Goal: Task Accomplishment & Management: Complete application form

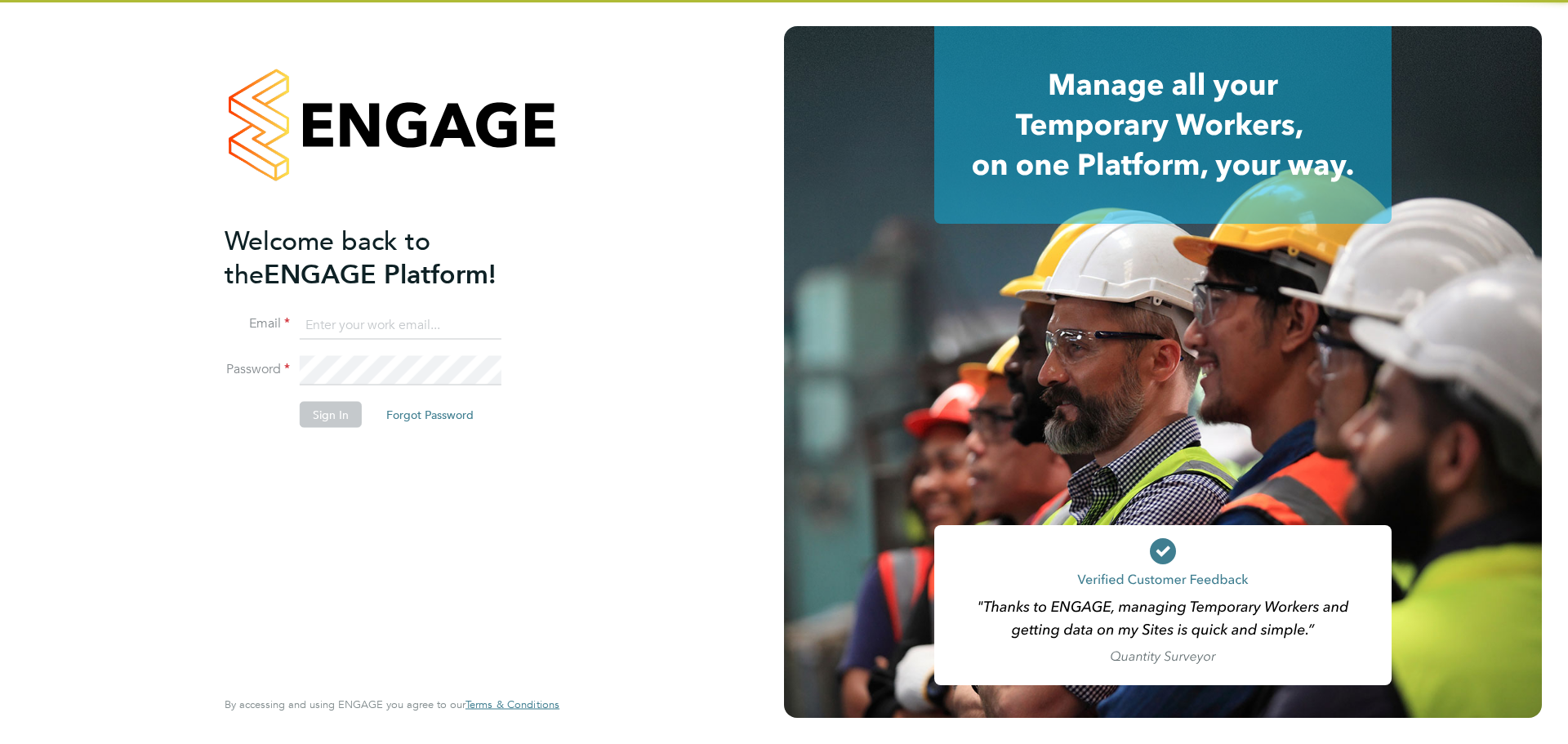
type input "mark@xede.co.uk"
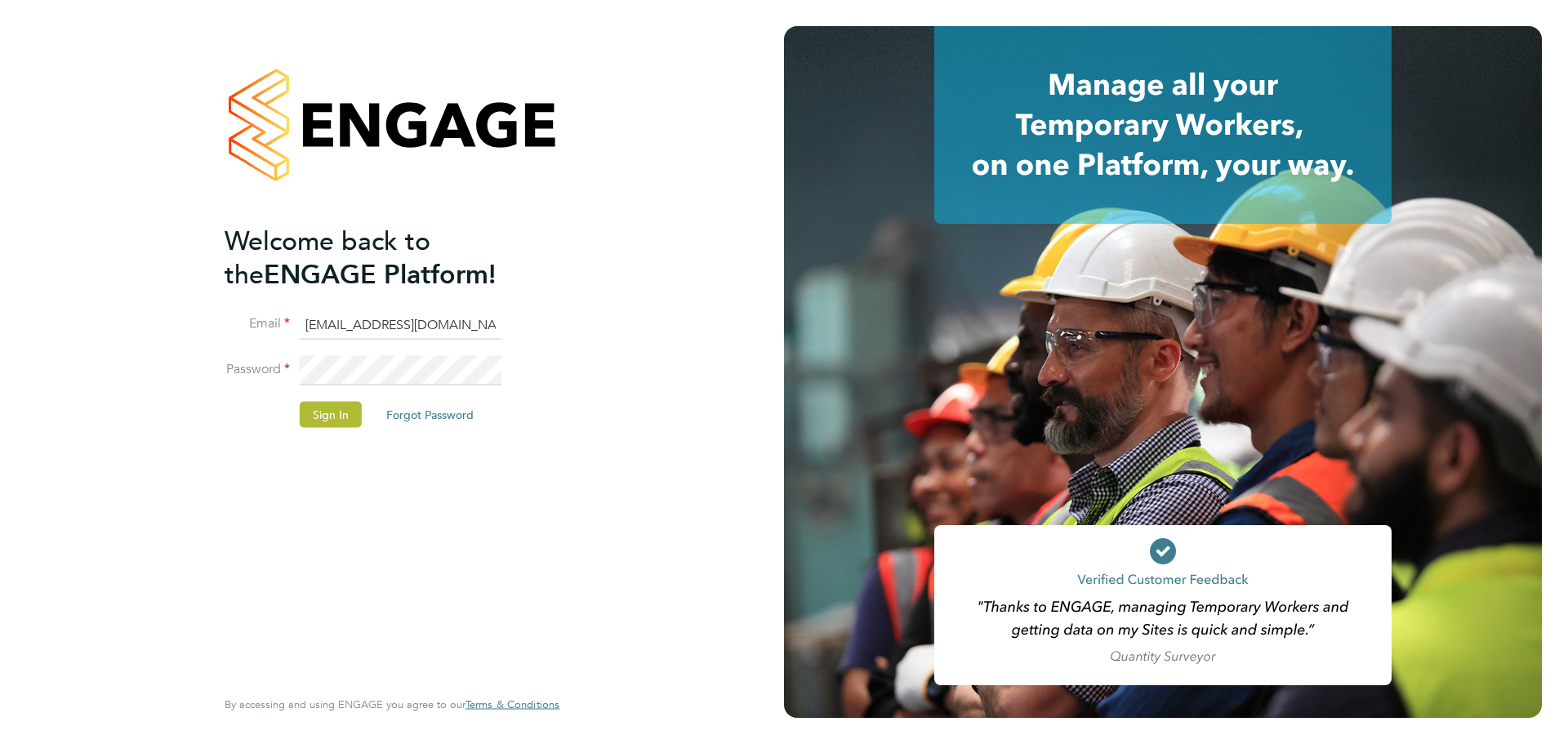
click at [328, 432] on li "Sign In Forgot Password" at bounding box center [384, 422] width 319 height 43
drag, startPoint x: 322, startPoint y: 418, endPoint x: 133, endPoint y: 400, distance: 189.9
click at [316, 419] on button "Sign In" at bounding box center [330, 413] width 62 height 26
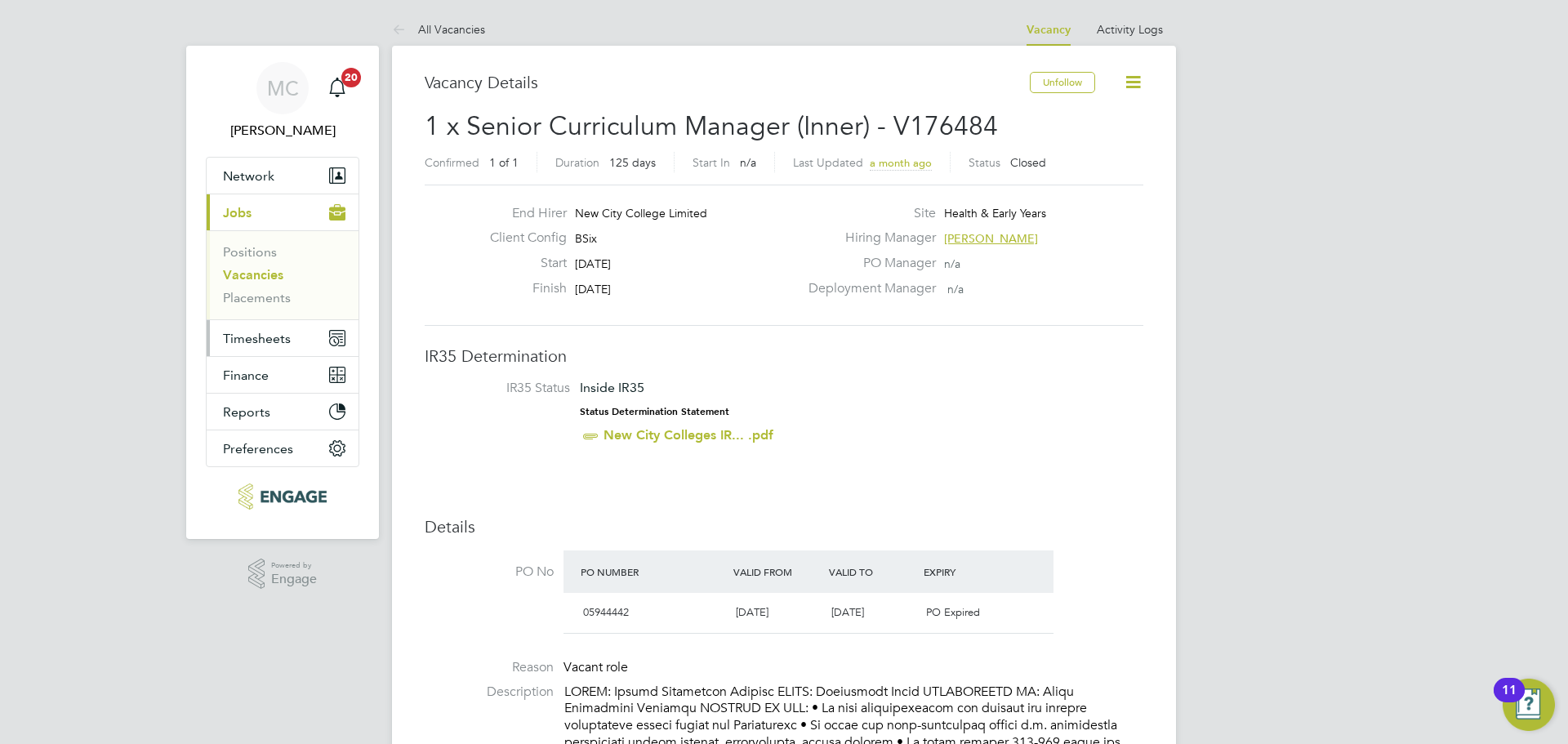
click at [289, 338] on span "Timesheets" at bounding box center [257, 337] width 68 height 15
click at [255, 335] on span "Timesheets" at bounding box center [257, 337] width 68 height 15
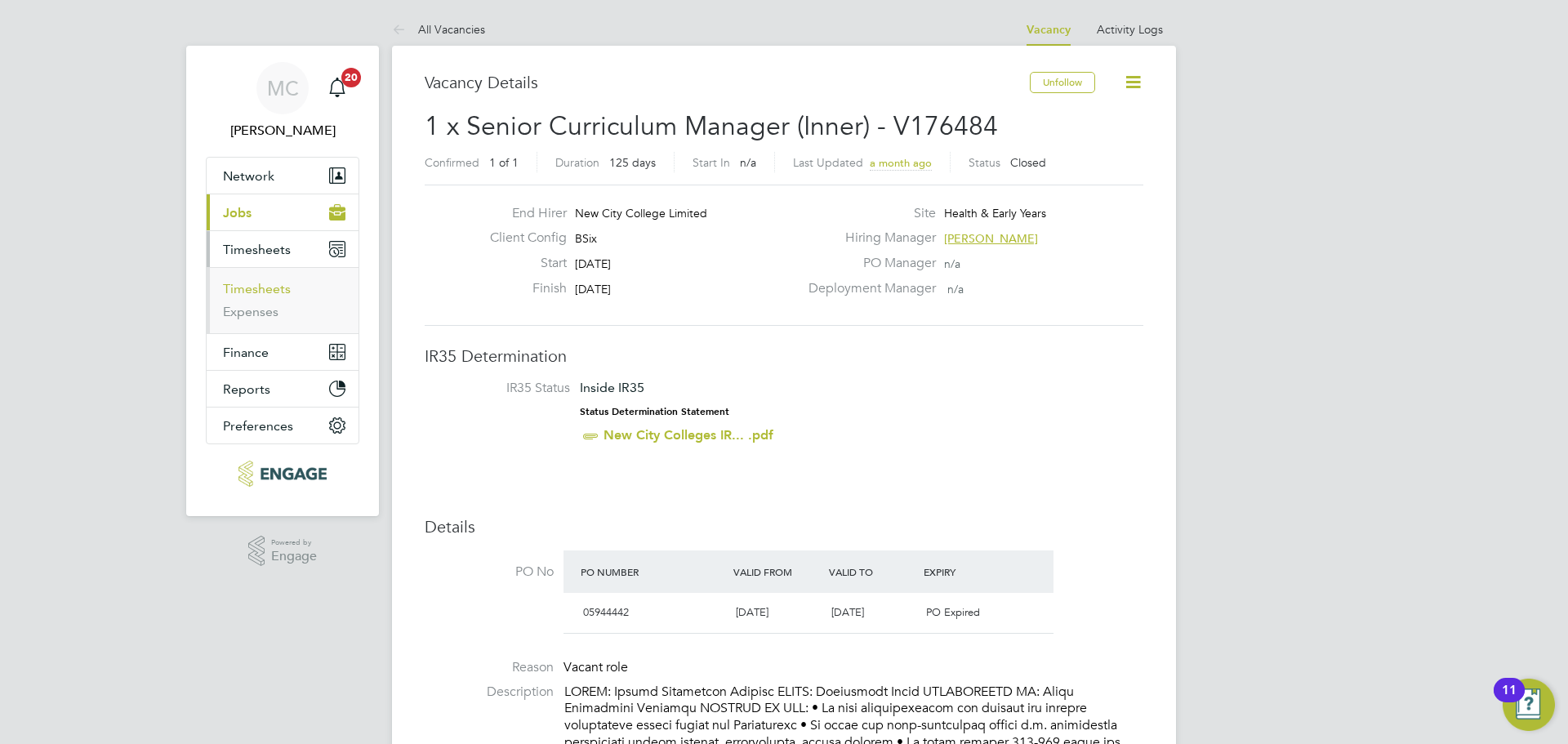
click at [249, 291] on link "Timesheets" at bounding box center [257, 288] width 68 height 15
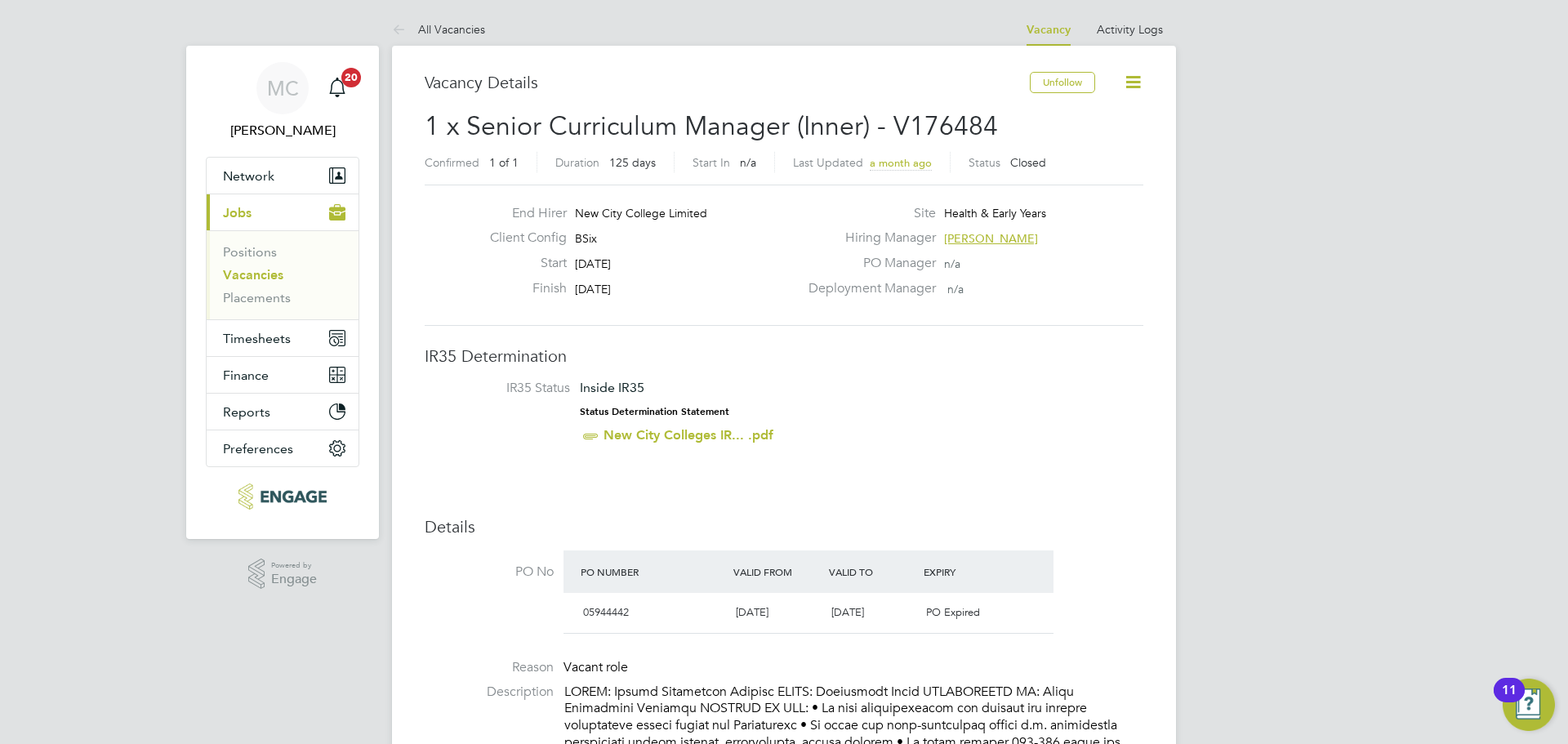
click at [259, 274] on link "Vacancies" at bounding box center [253, 274] width 60 height 15
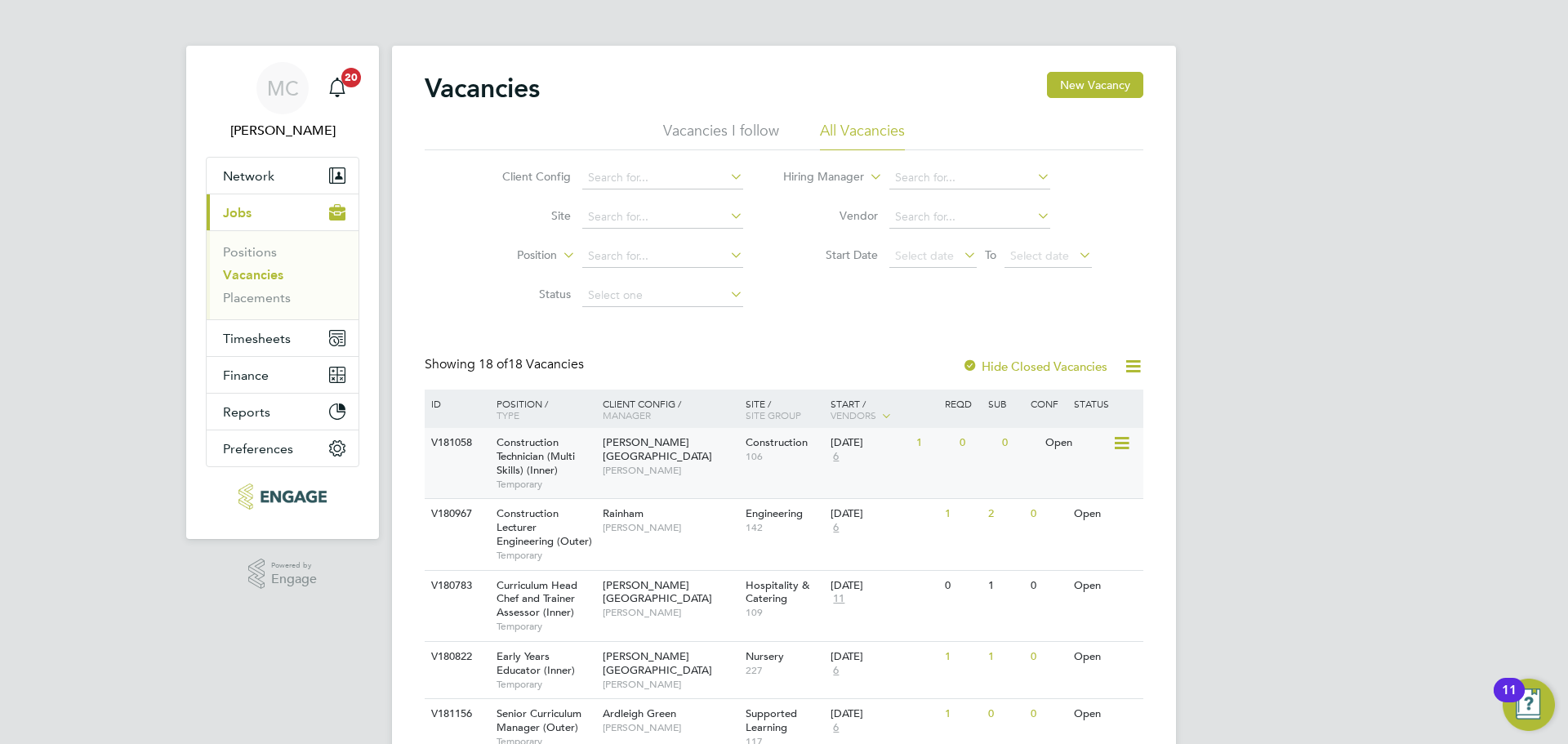
click at [681, 479] on div "V181058 Construction Technician (Multi Skills) (Inner) Temporary Hackney Campus…" at bounding box center [784, 463] width 719 height 70
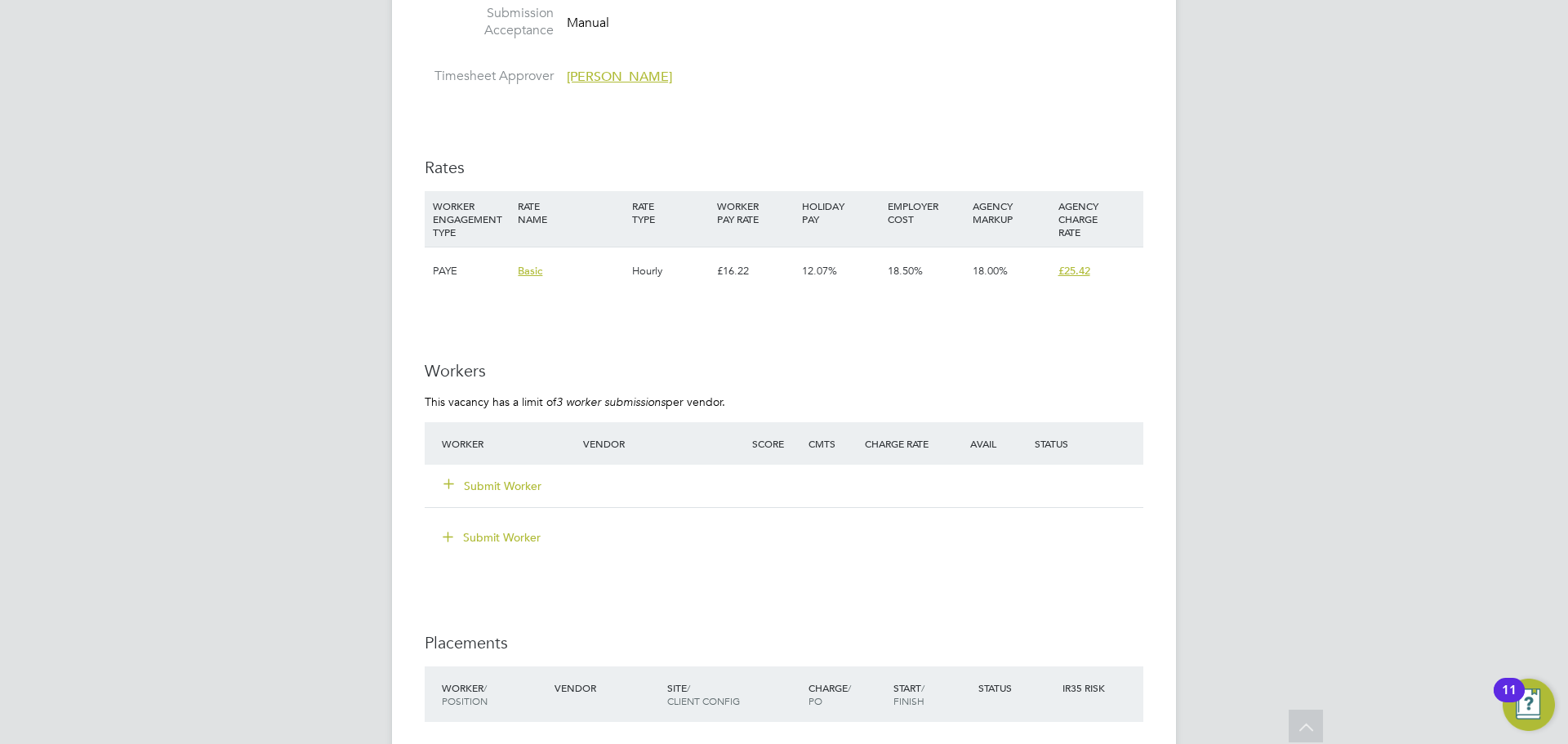
scroll to position [2367, 0]
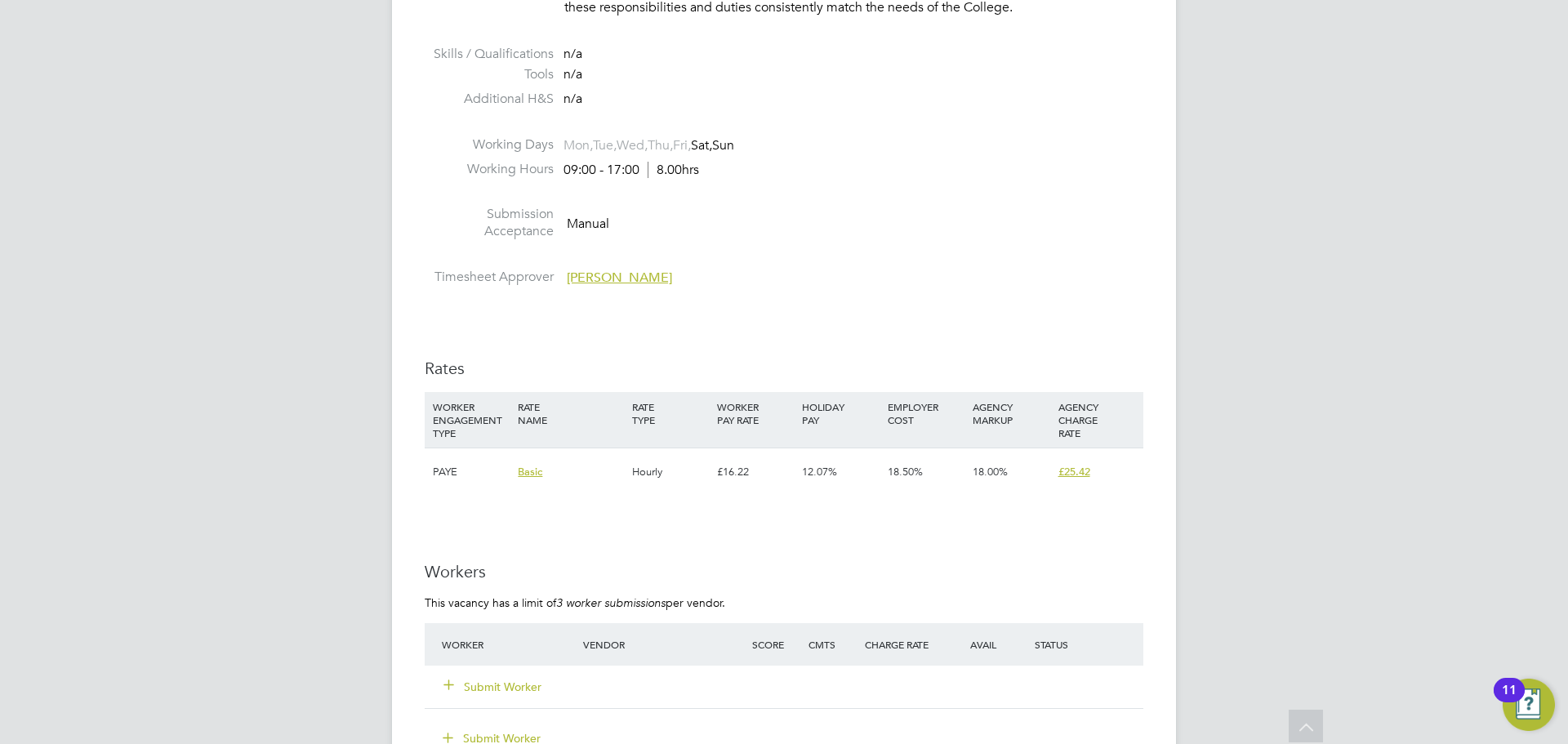
click at [522, 689] on button "Submit Worker" at bounding box center [493, 686] width 98 height 16
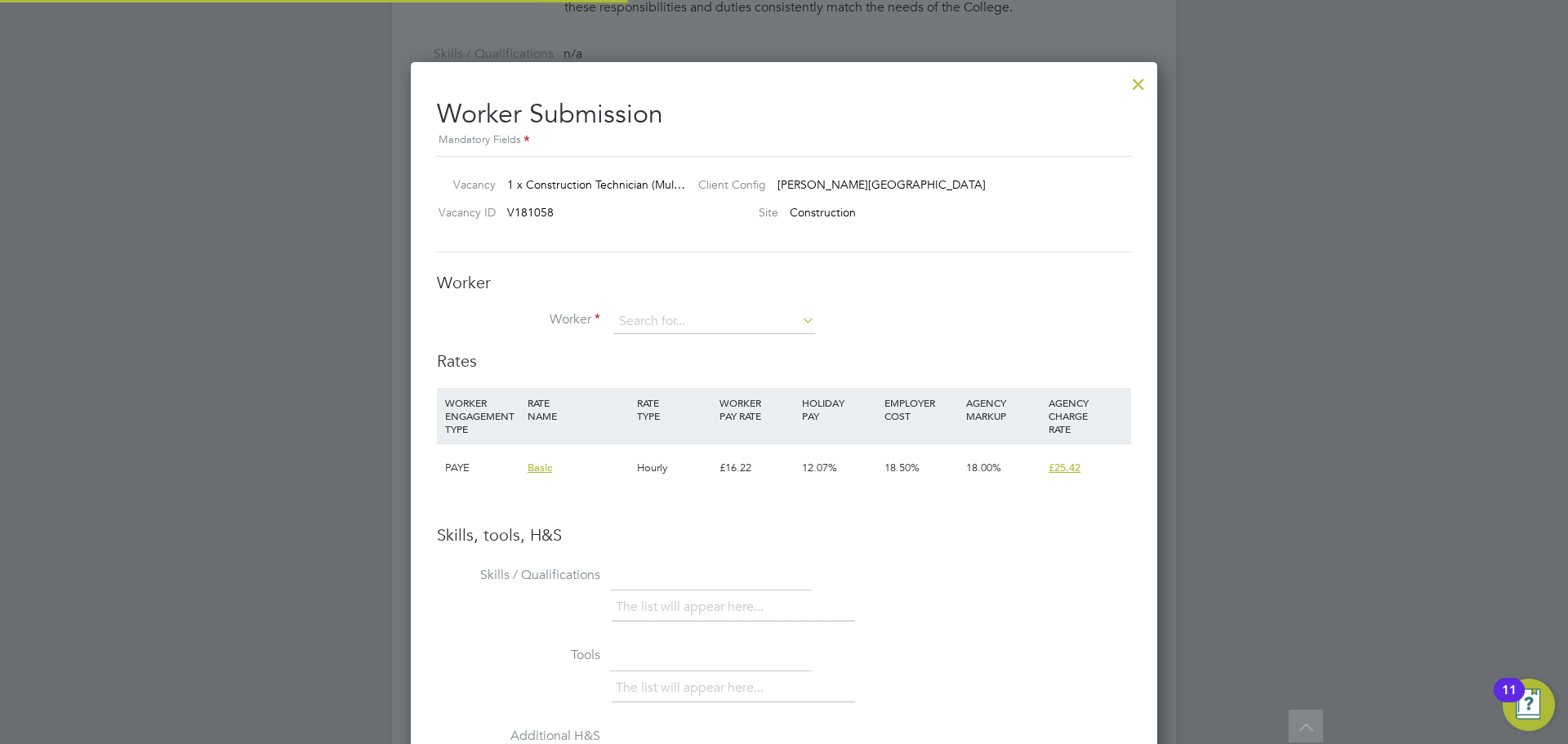
scroll to position [1032, 747]
type input "vincent burke"
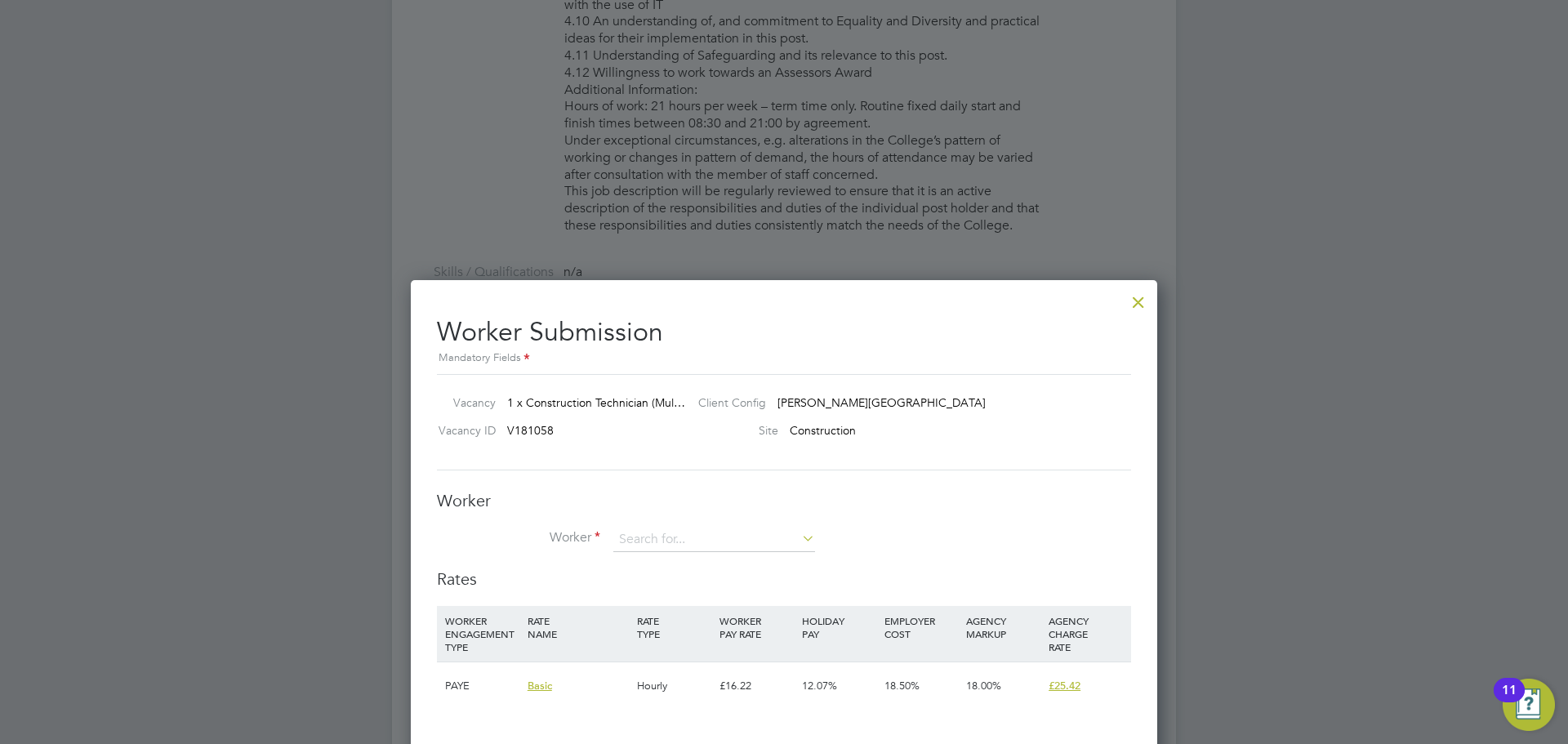
scroll to position [2149, 0]
click at [1141, 305] on div at bounding box center [1138, 298] width 29 height 29
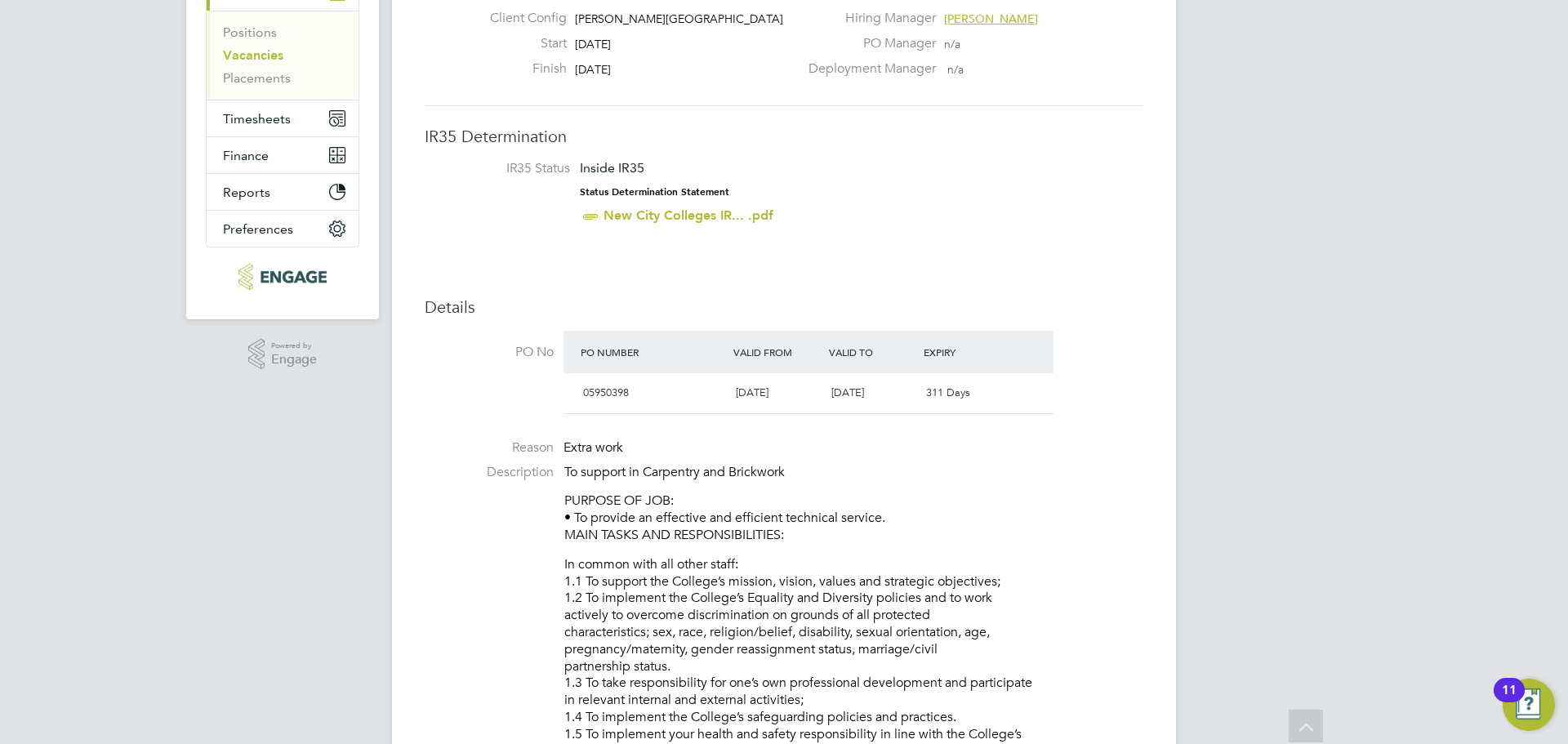
scroll to position [0, 0]
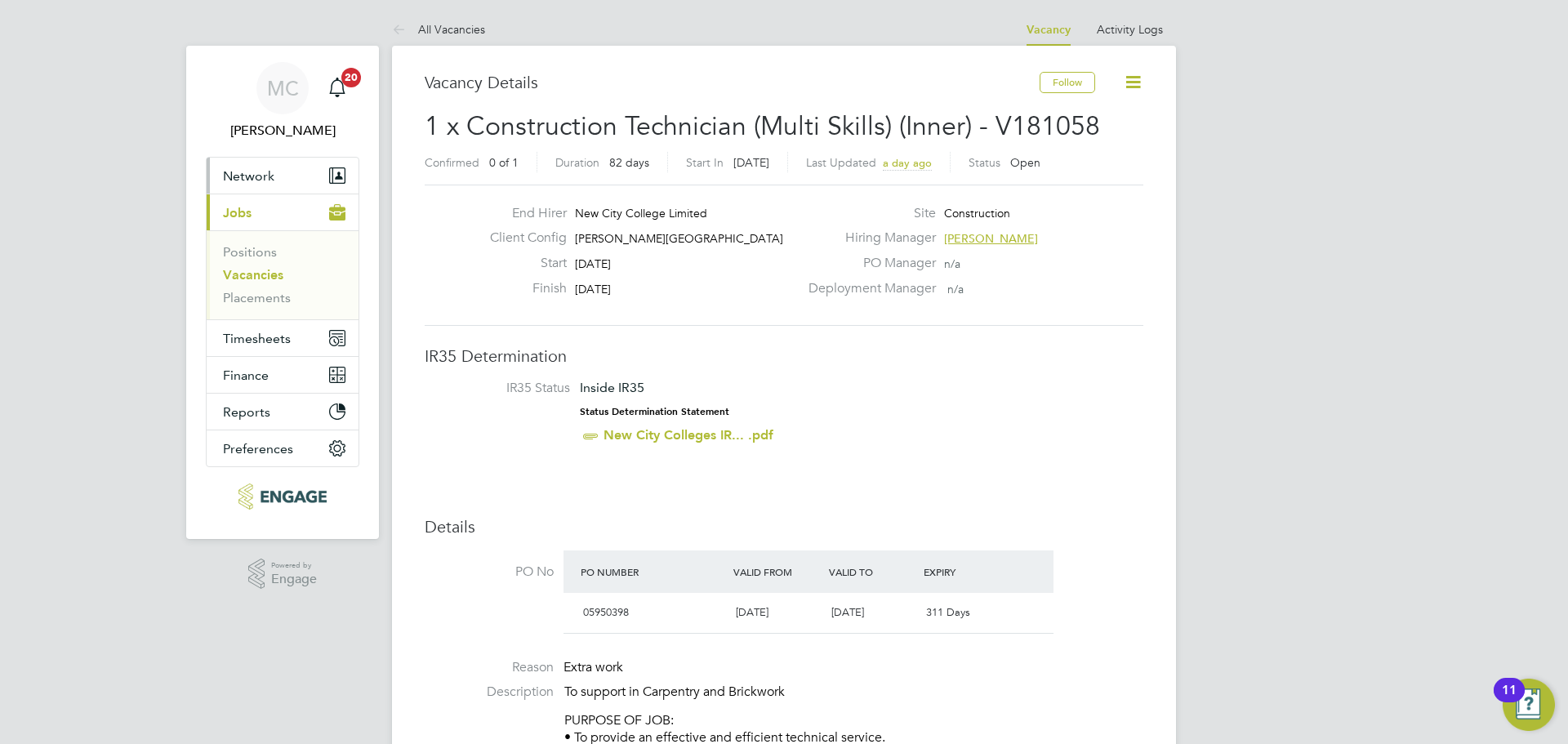
click at [255, 178] on span "Network" at bounding box center [249, 175] width 52 height 15
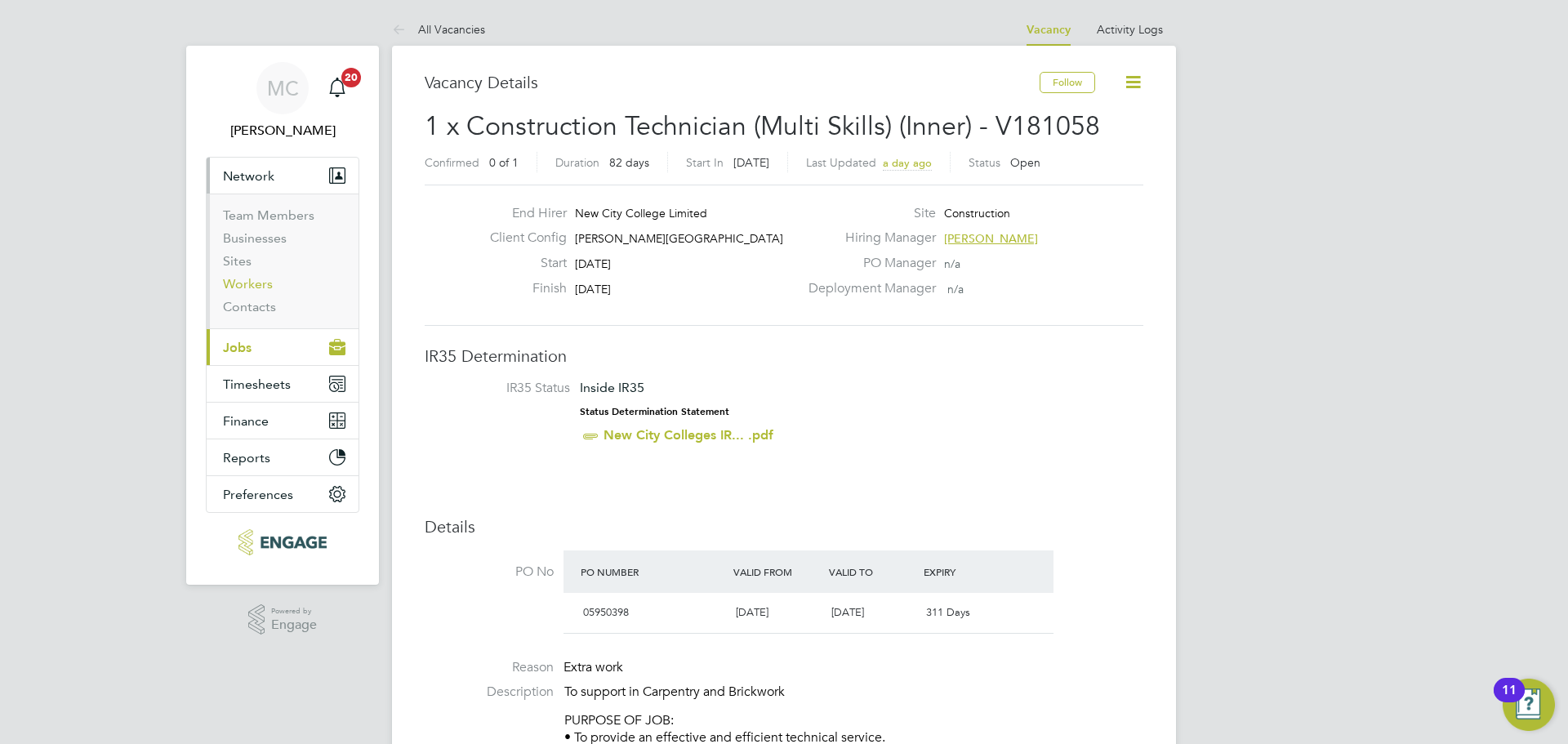
click at [252, 283] on link "Workers" at bounding box center [248, 283] width 50 height 15
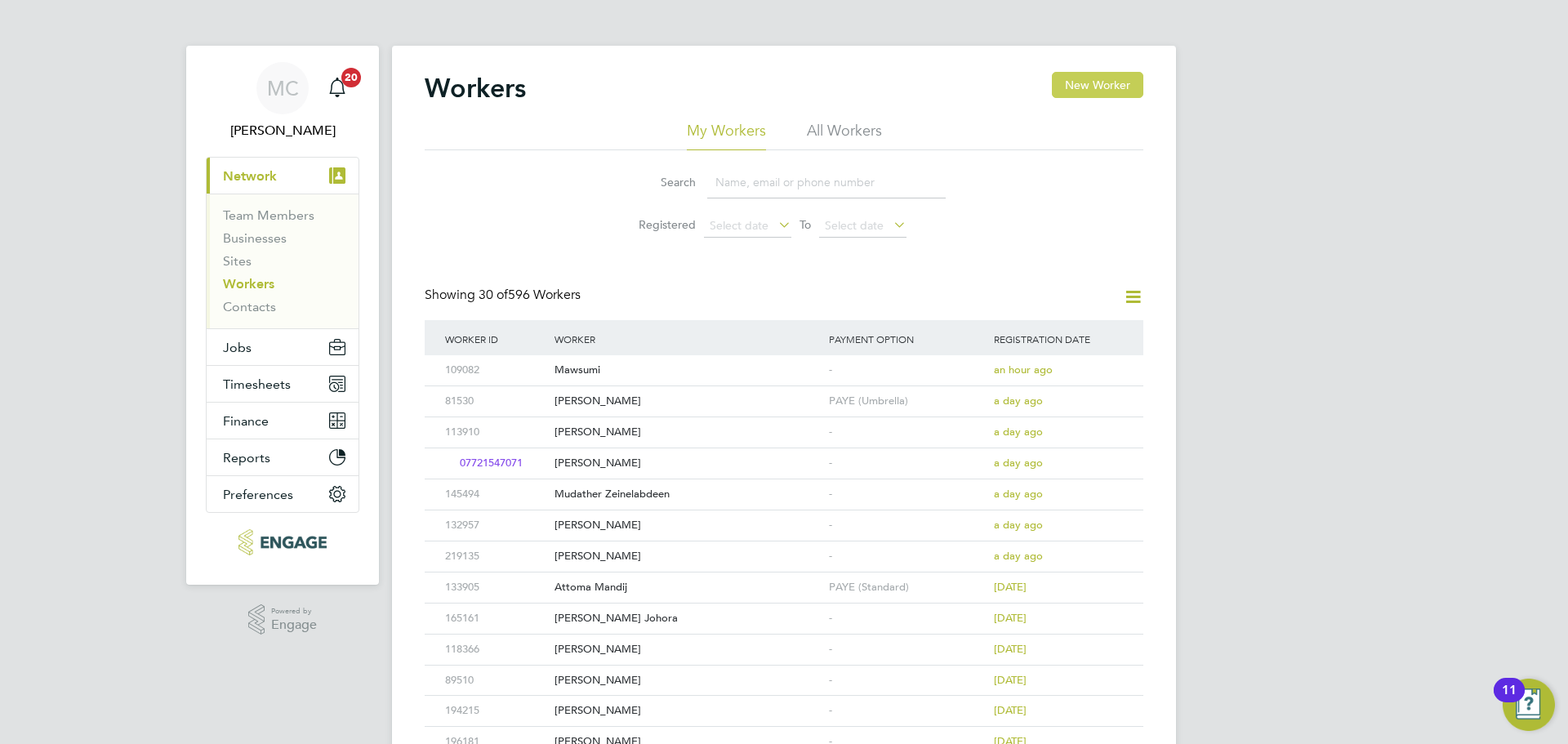
click at [1090, 76] on button "New Worker" at bounding box center [1097, 84] width 92 height 26
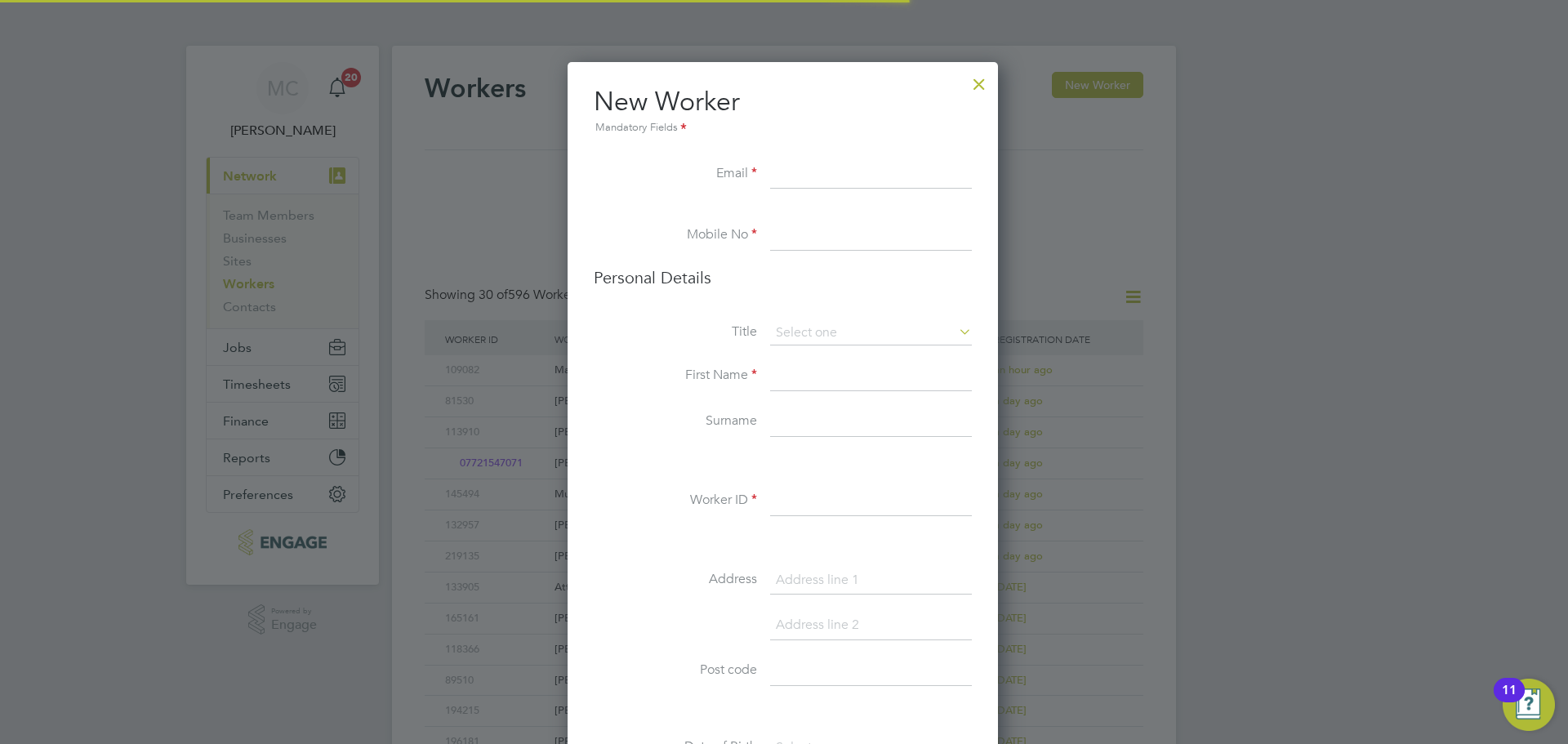
scroll to position [1381, 433]
paste input "[EMAIL_ADDRESS][DOMAIN_NAME]"
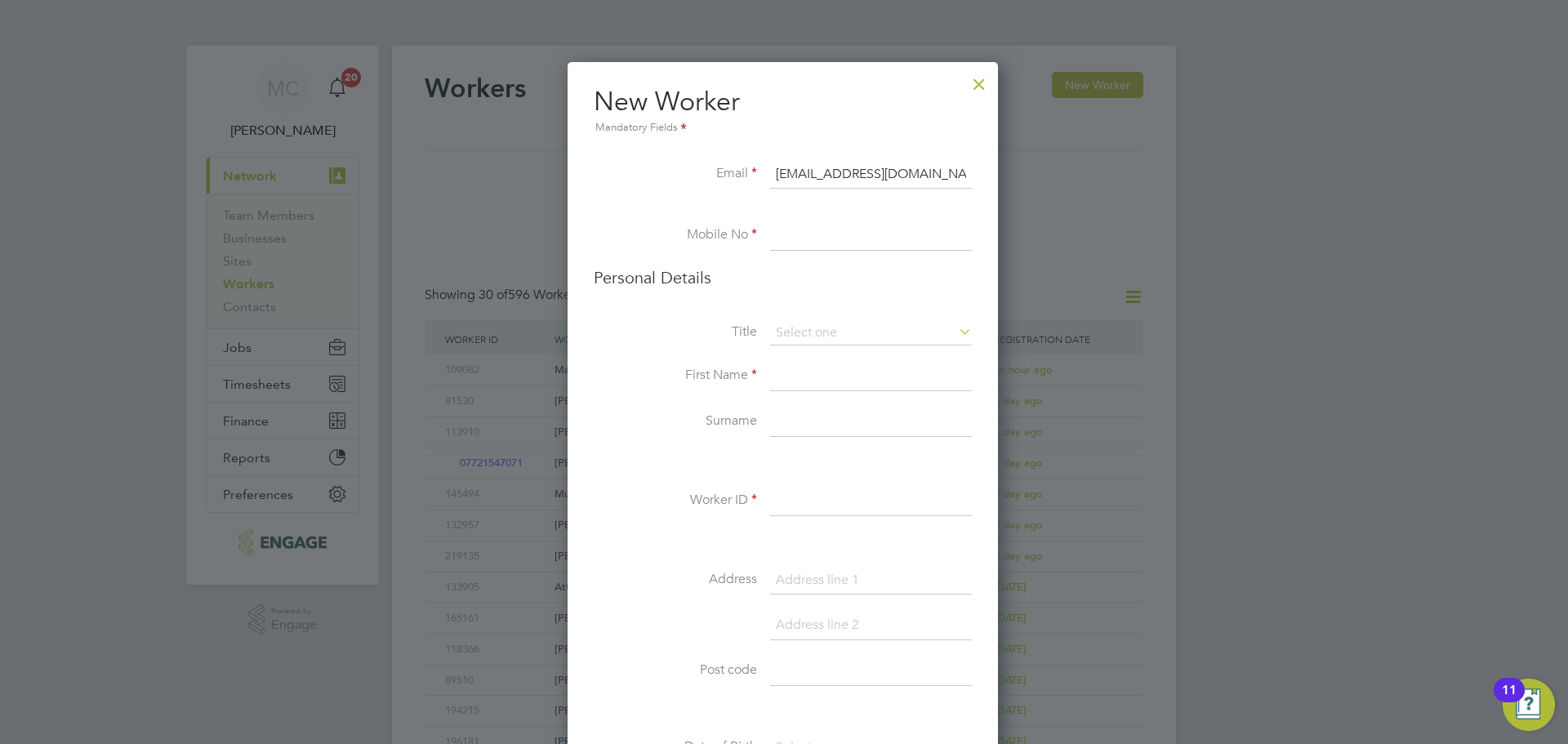
type input "[EMAIL_ADDRESS][DOMAIN_NAME]"
click at [806, 232] on input at bounding box center [871, 235] width 202 height 29
paste input "1784 246 327"
type input "01784 246 327"
click at [781, 362] on input at bounding box center [871, 376] width 202 height 29
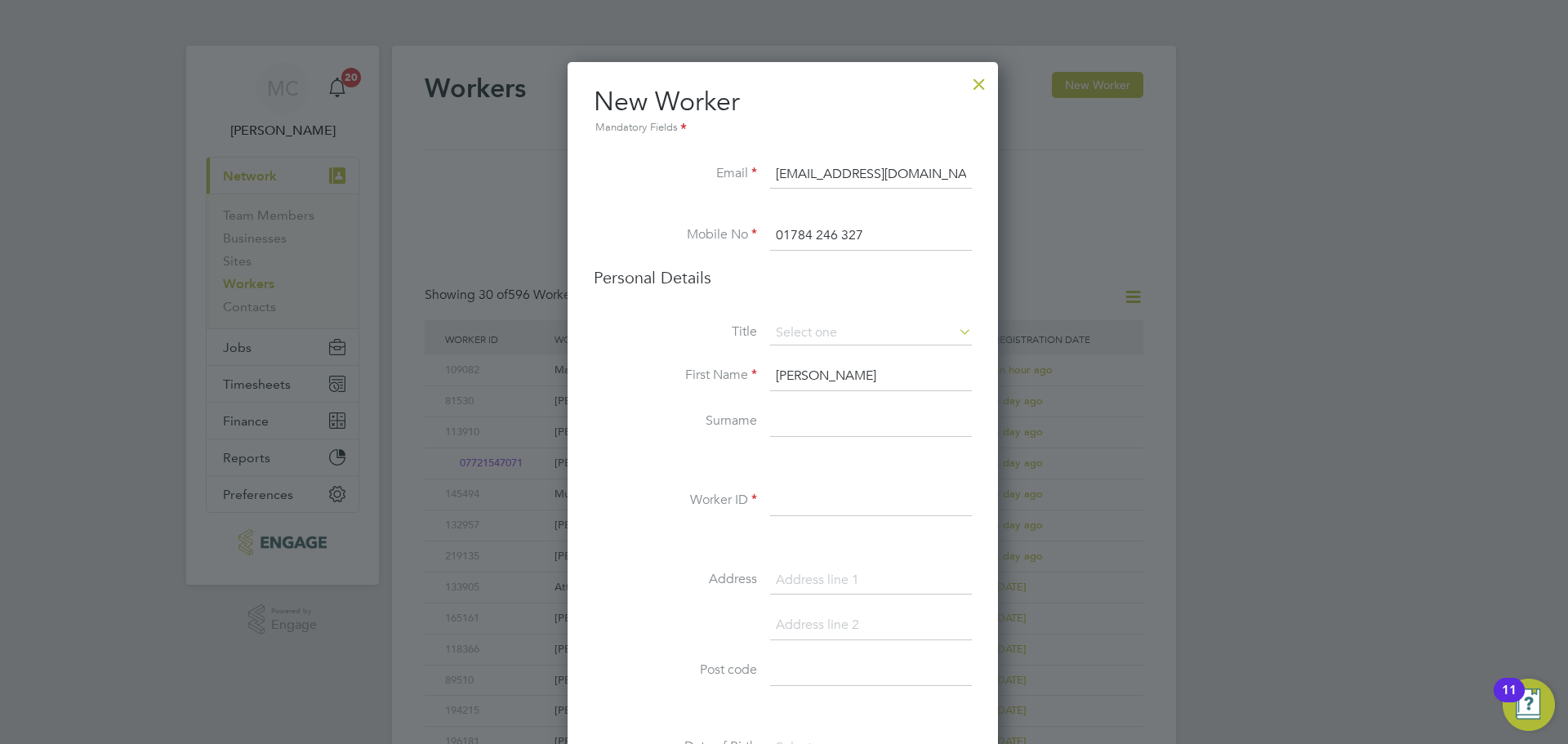
type input "Vincent"
type input "Burke"
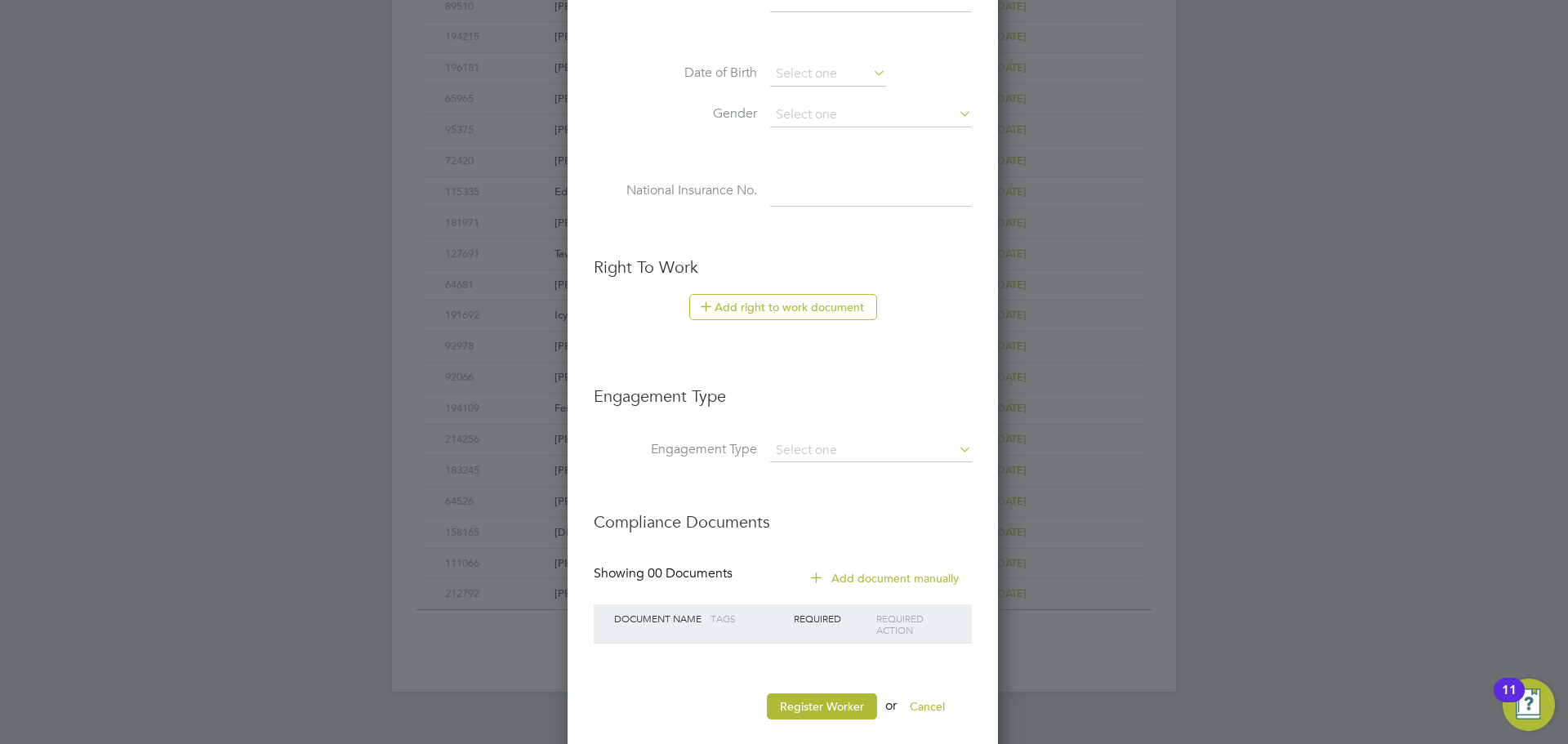
scroll to position [698, 0]
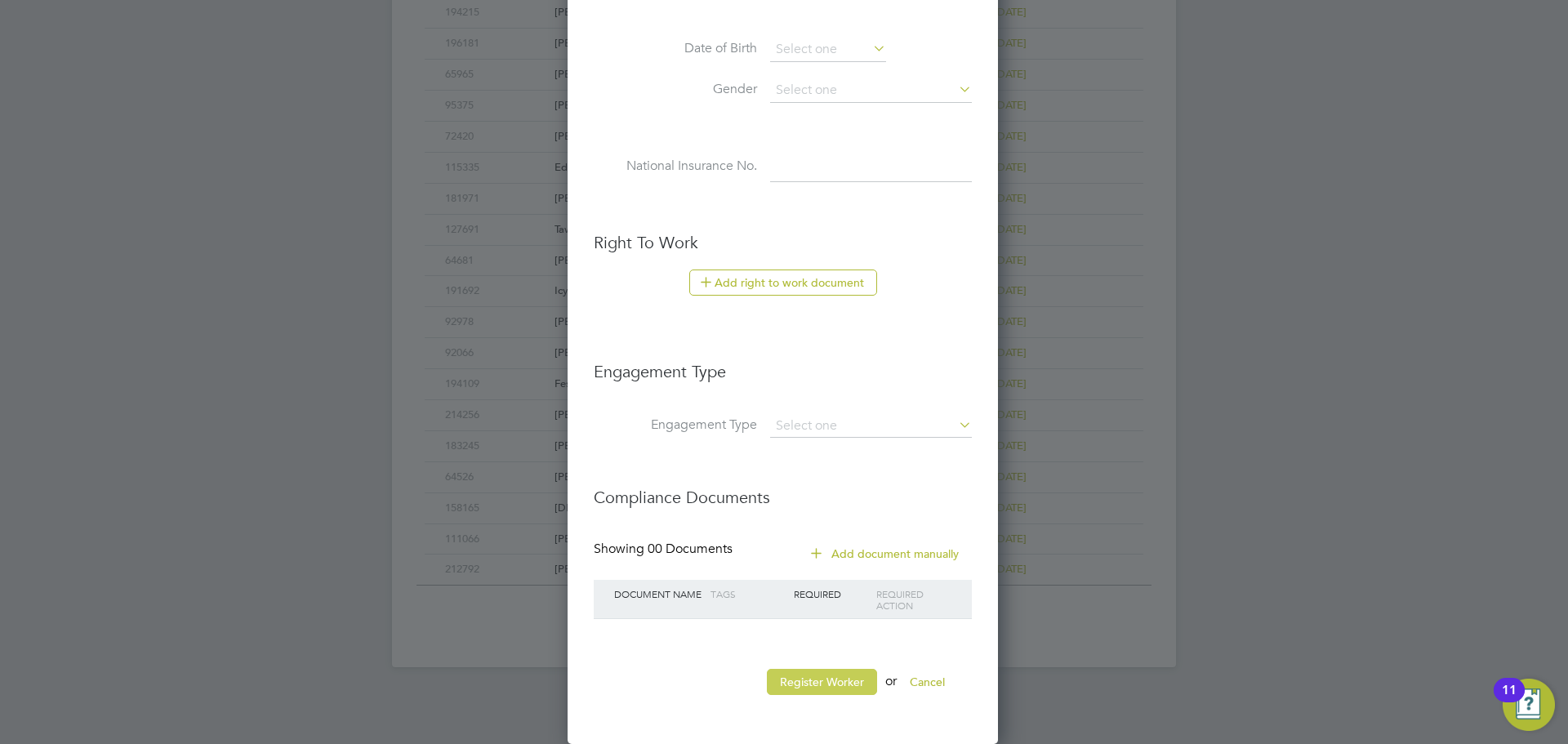
type input "Vinnie"
click at [817, 692] on button "Register Worker" at bounding box center [822, 681] width 110 height 26
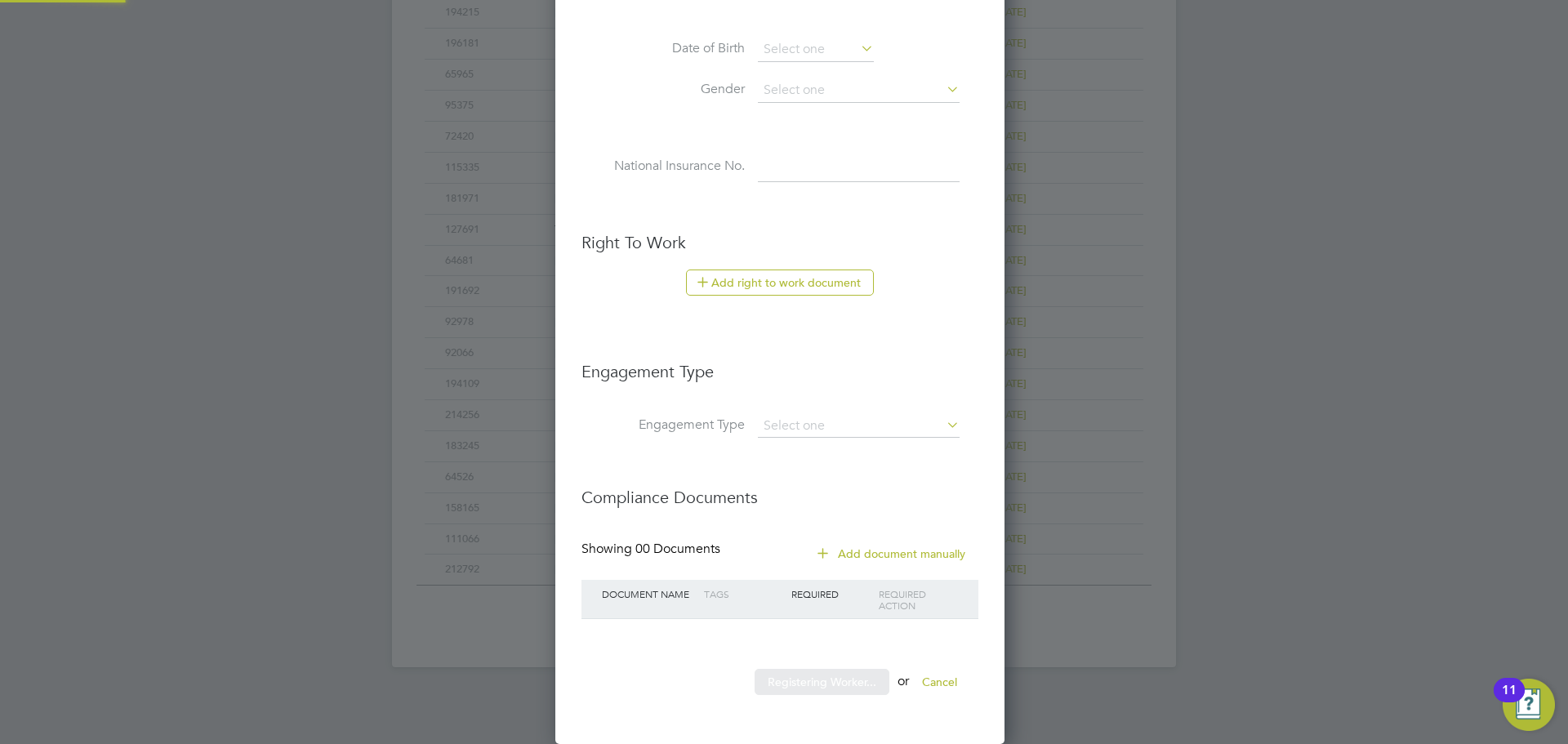
scroll to position [0, 0]
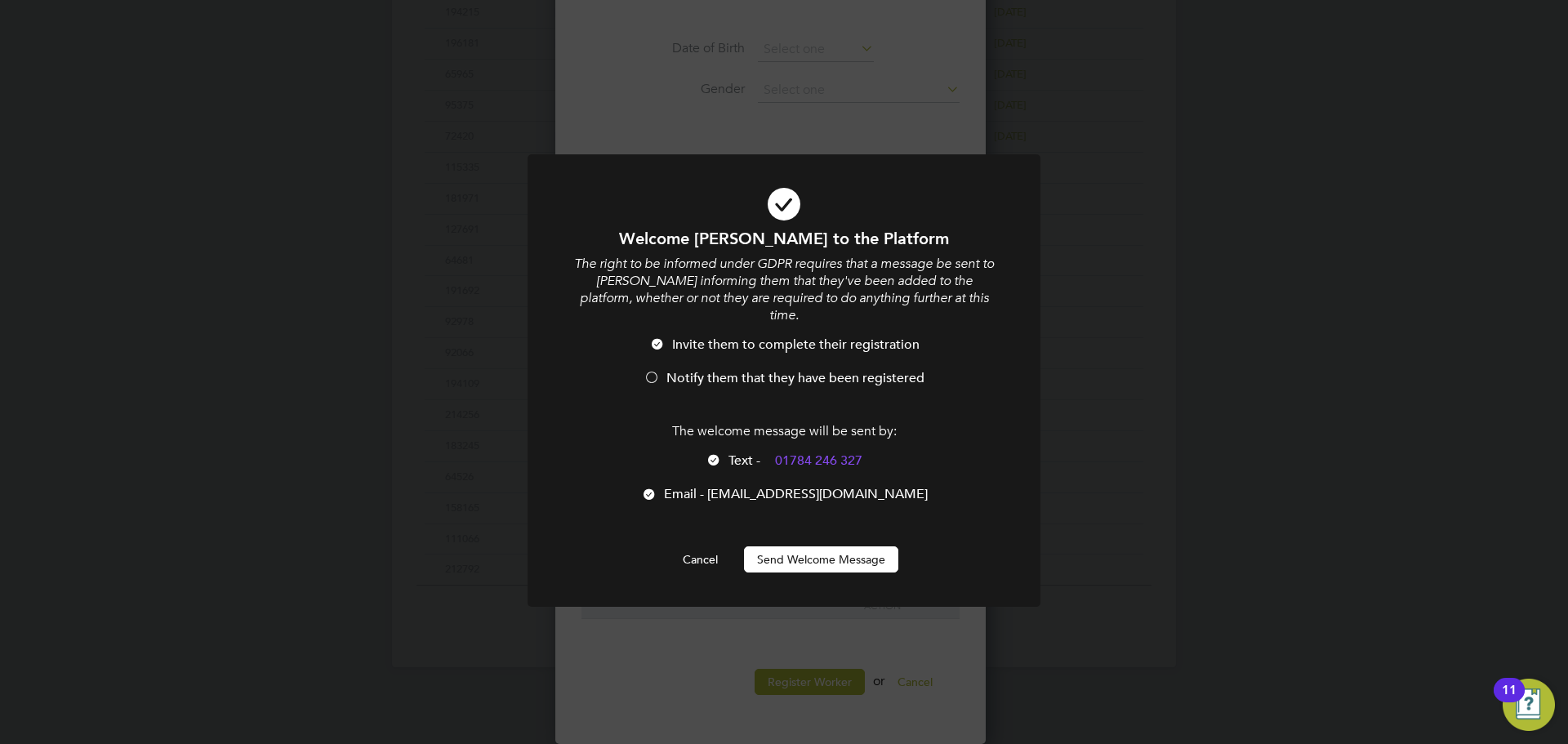
click at [722, 344] on li "Invite them to complete their registration" at bounding box center [784, 353] width 425 height 34
click at [846, 546] on button "Send Welcome Message" at bounding box center [822, 558] width 155 height 26
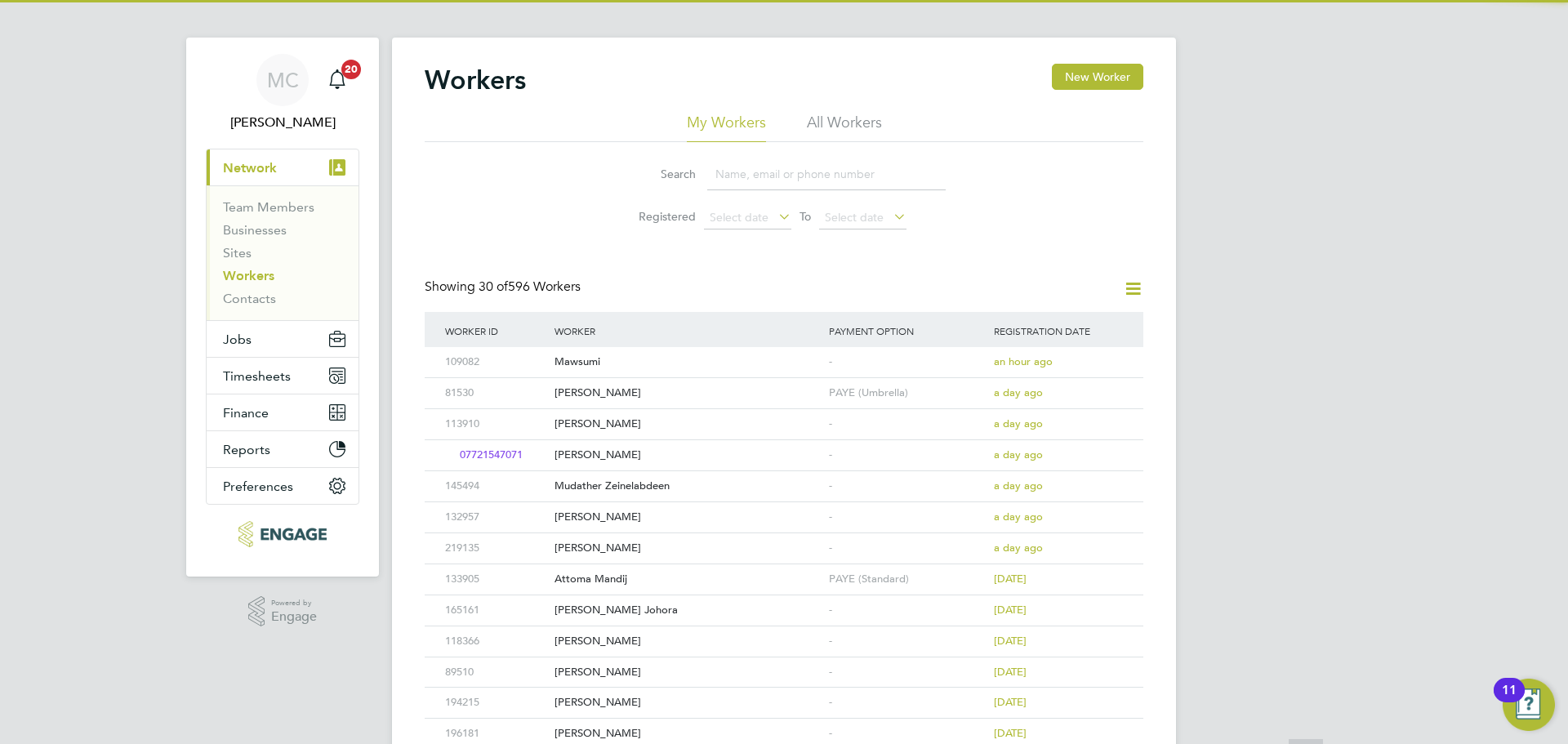
scroll to position [0, 0]
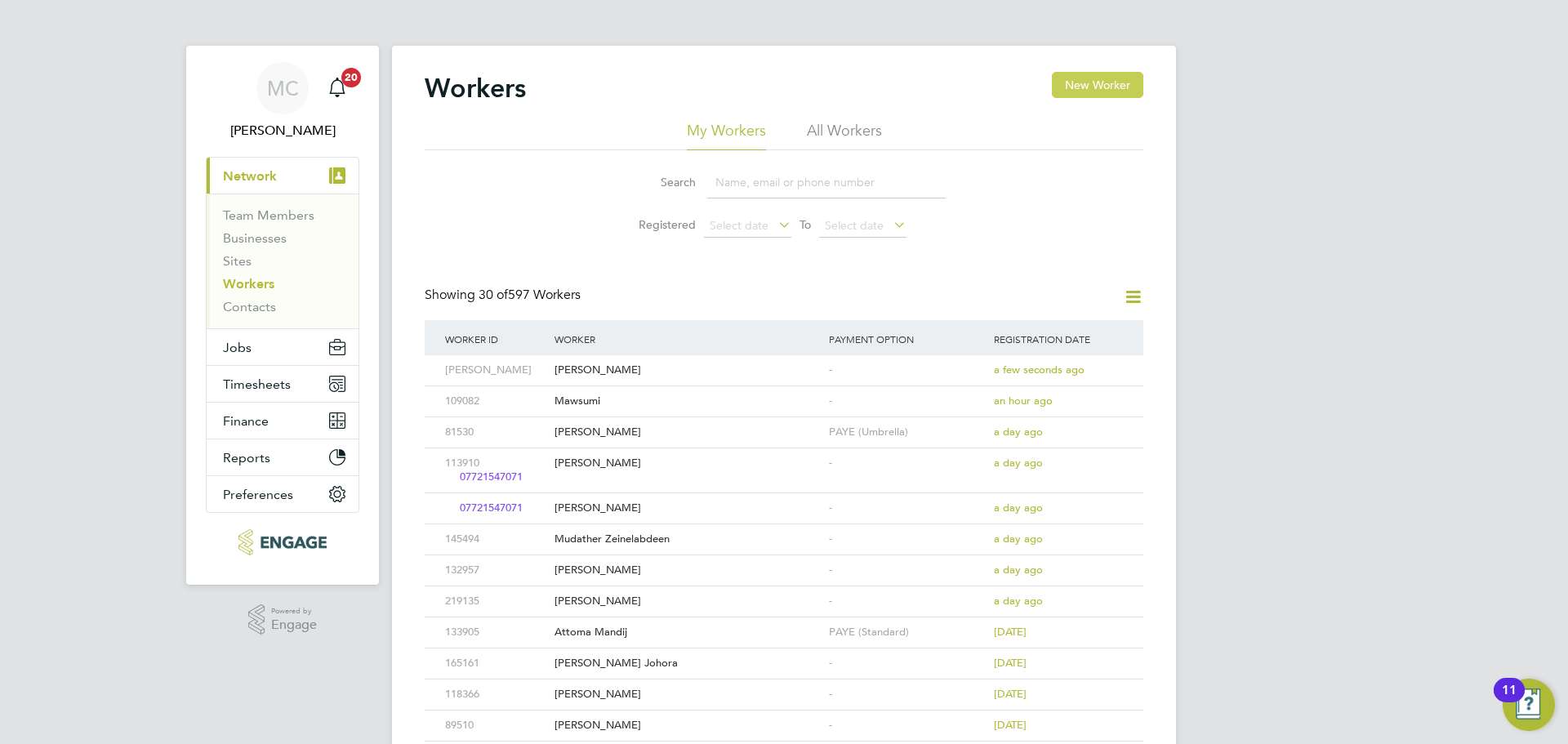
click at [1102, 93] on button "New Worker" at bounding box center [1097, 84] width 92 height 26
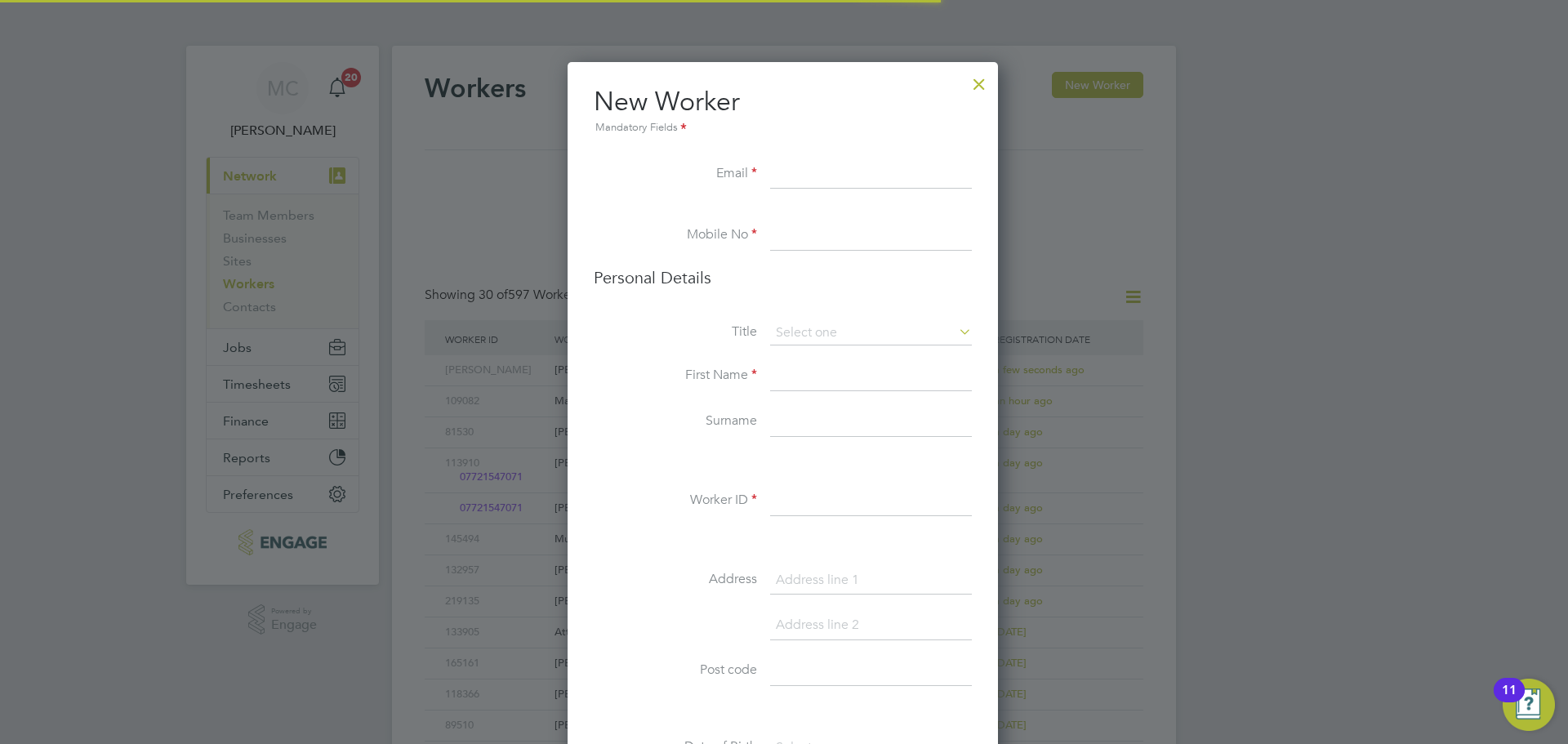
scroll to position [1381, 433]
paste input "[EMAIL_ADDRESS][DOMAIN_NAME]"
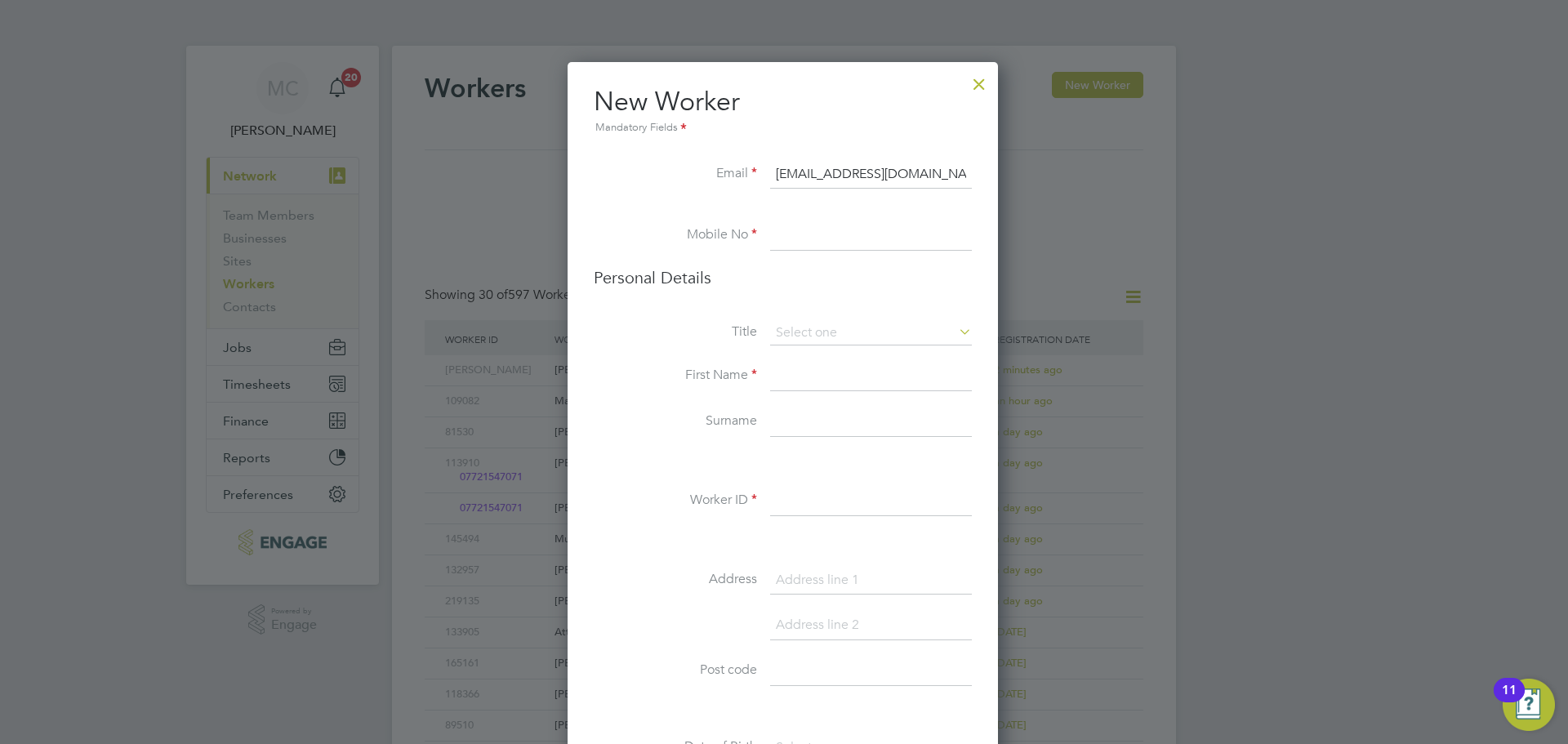
type input "[EMAIL_ADDRESS][DOMAIN_NAME]"
click at [796, 221] on input at bounding box center [871, 235] width 202 height 29
paste input "759 547 3835"
type input "0759 547 3835"
click at [785, 384] on input at bounding box center [871, 376] width 202 height 29
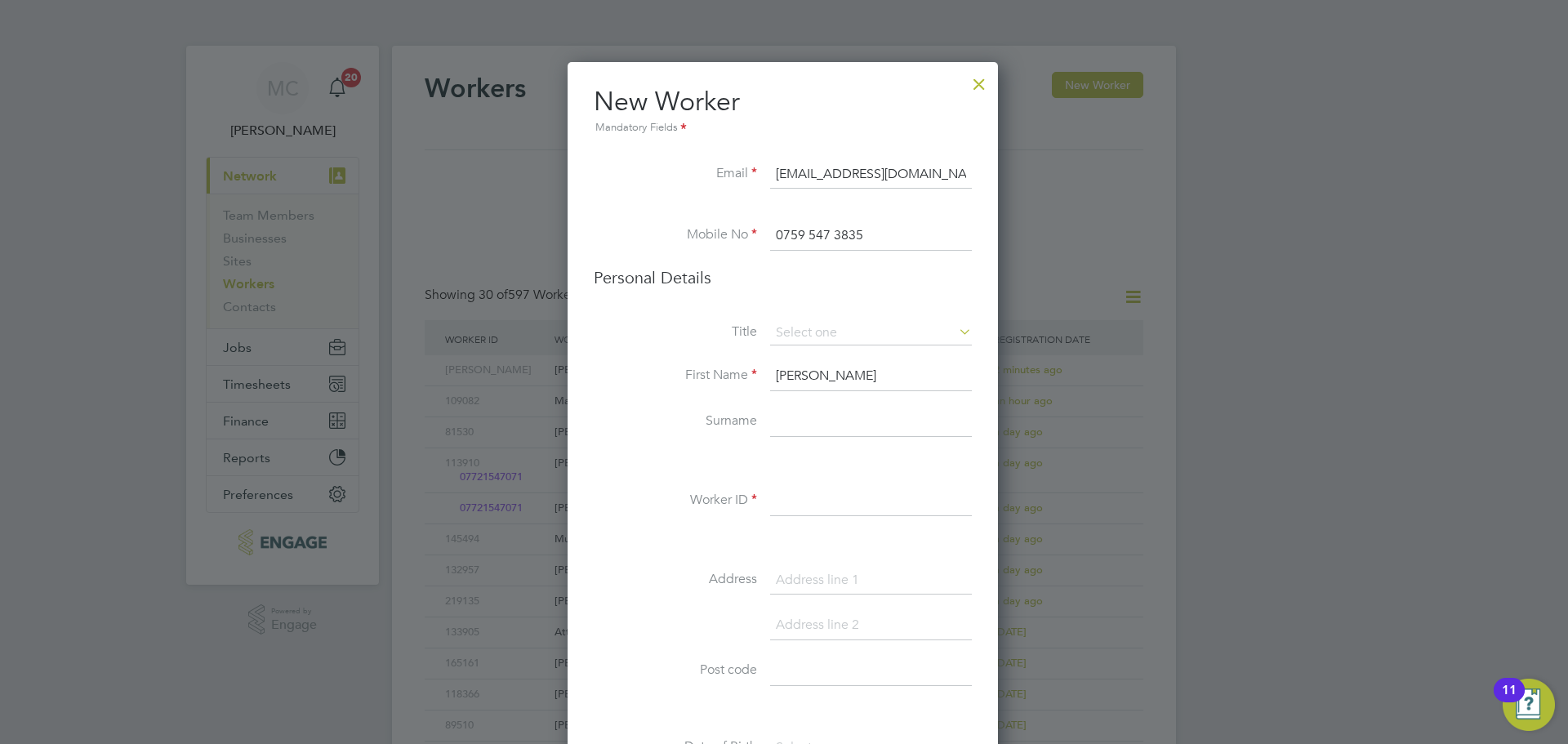
type input "[PERSON_NAME]"
type input "Rezende"
click at [815, 500] on input at bounding box center [871, 501] width 202 height 29
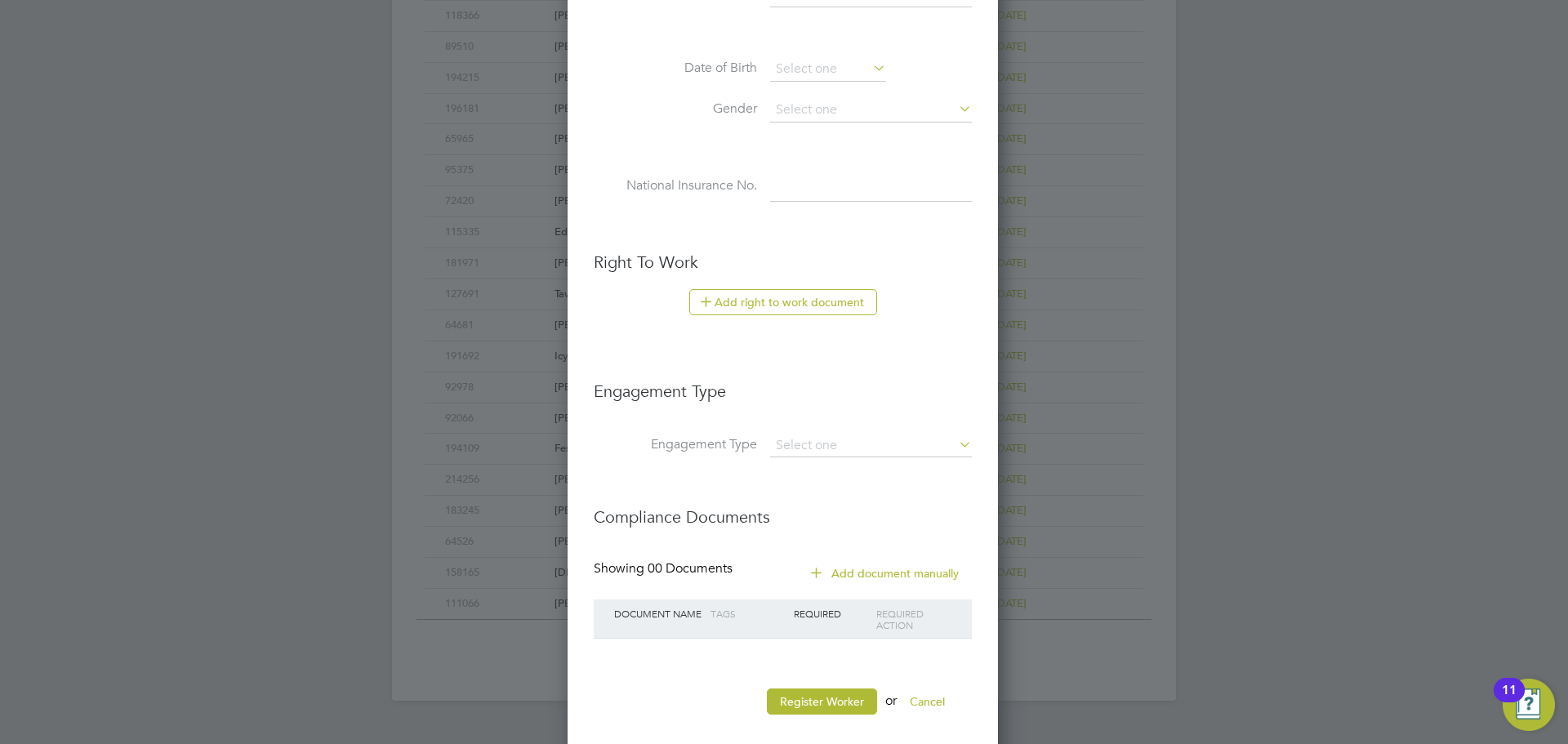
scroll to position [698, 0]
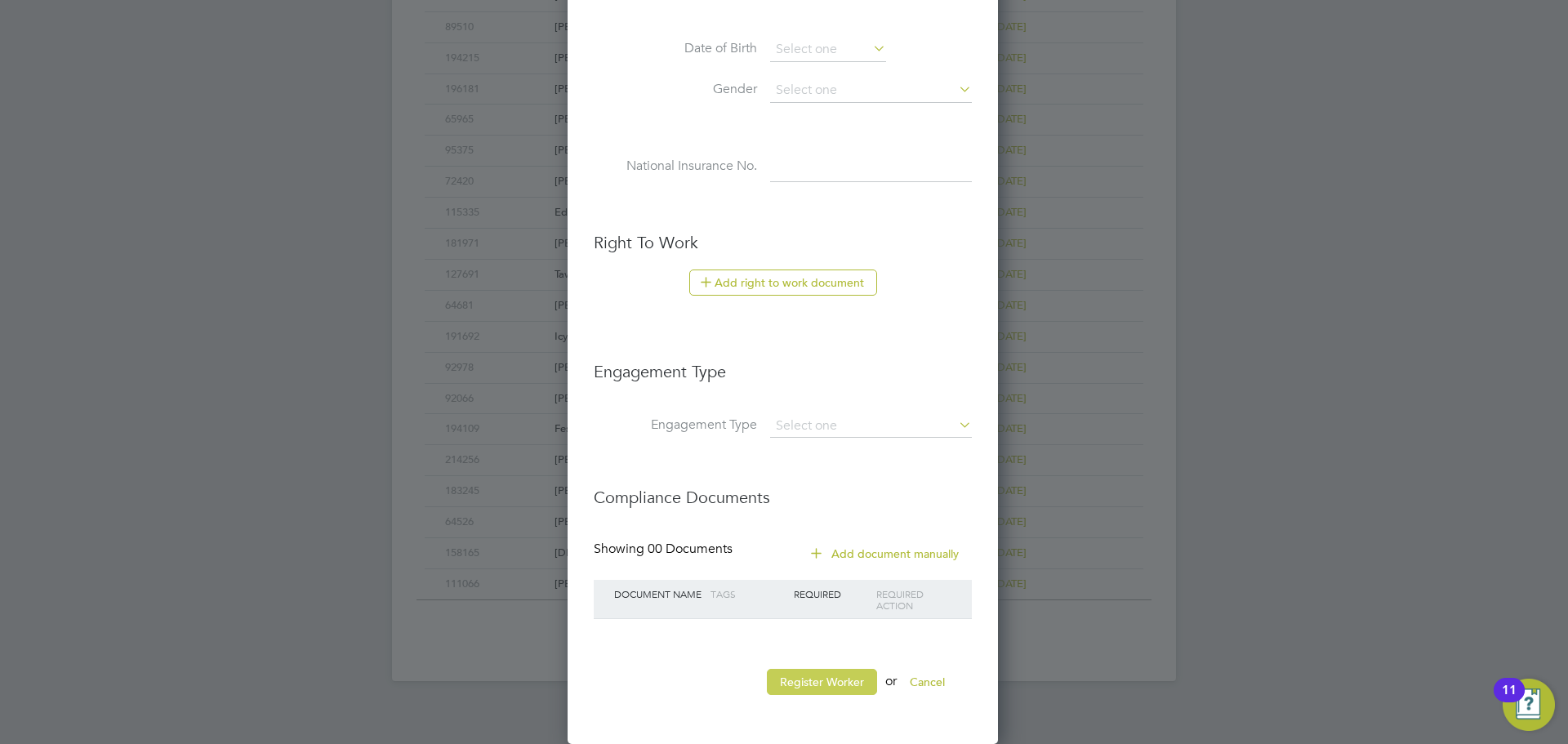
type input "[PERSON_NAME]"
click at [840, 687] on button "Register Worker" at bounding box center [822, 681] width 110 height 26
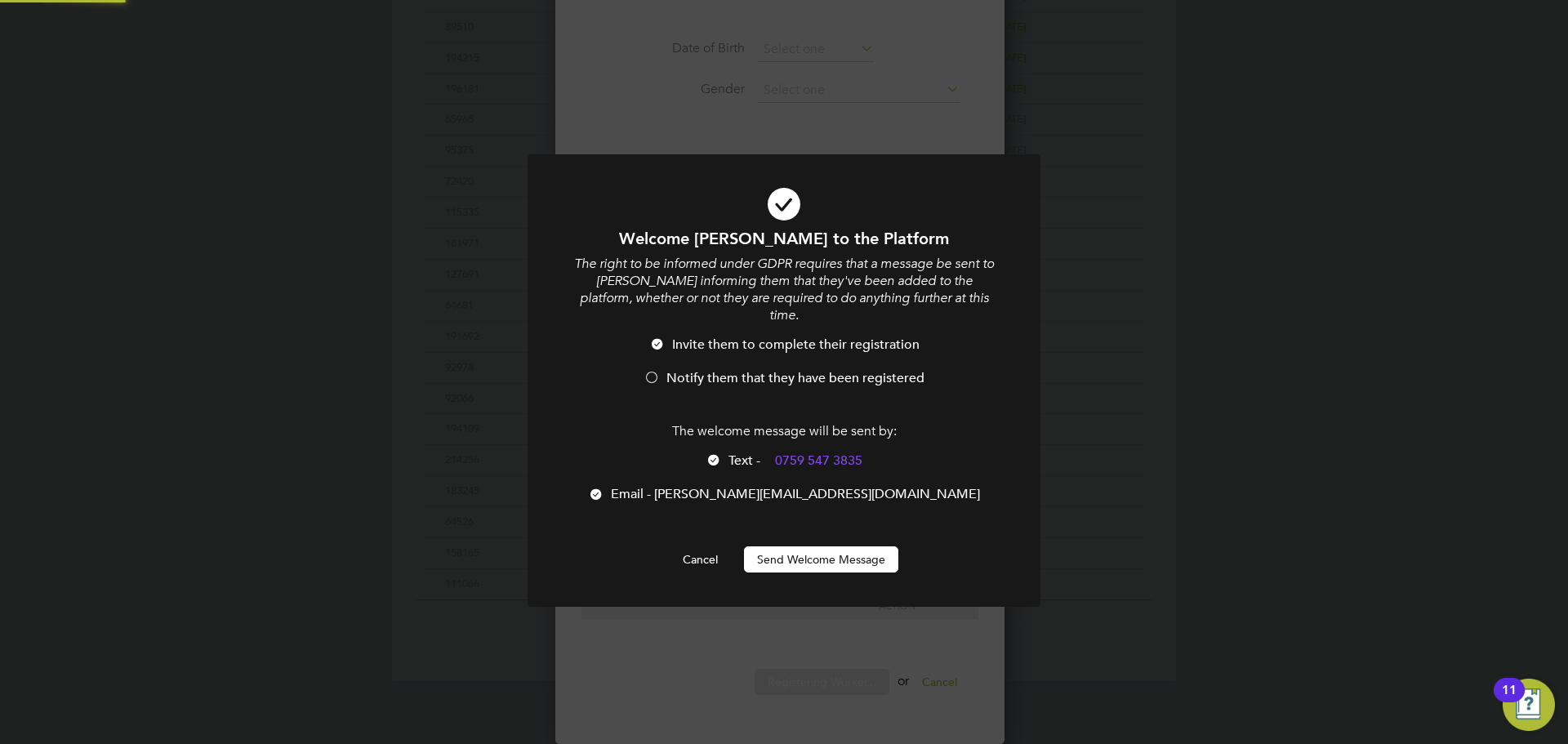
scroll to position [0, 0]
click at [695, 370] on span "Notify them that they have been registered" at bounding box center [795, 378] width 259 height 16
drag, startPoint x: 843, startPoint y: 550, endPoint x: 852, endPoint y: 549, distance: 9.1
click at [844, 550] on button "Send Welcome Message" at bounding box center [822, 558] width 155 height 26
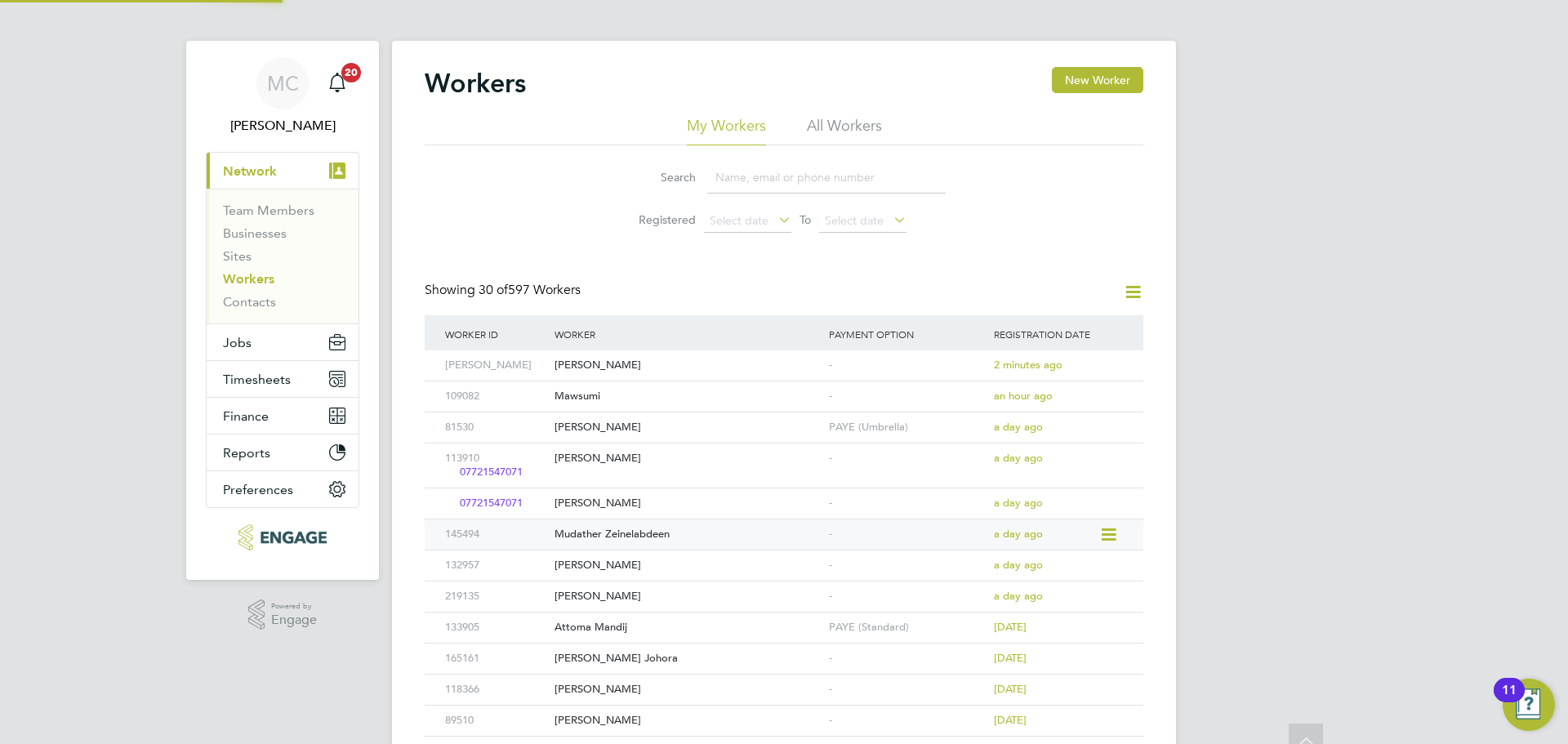
scroll to position [0, 0]
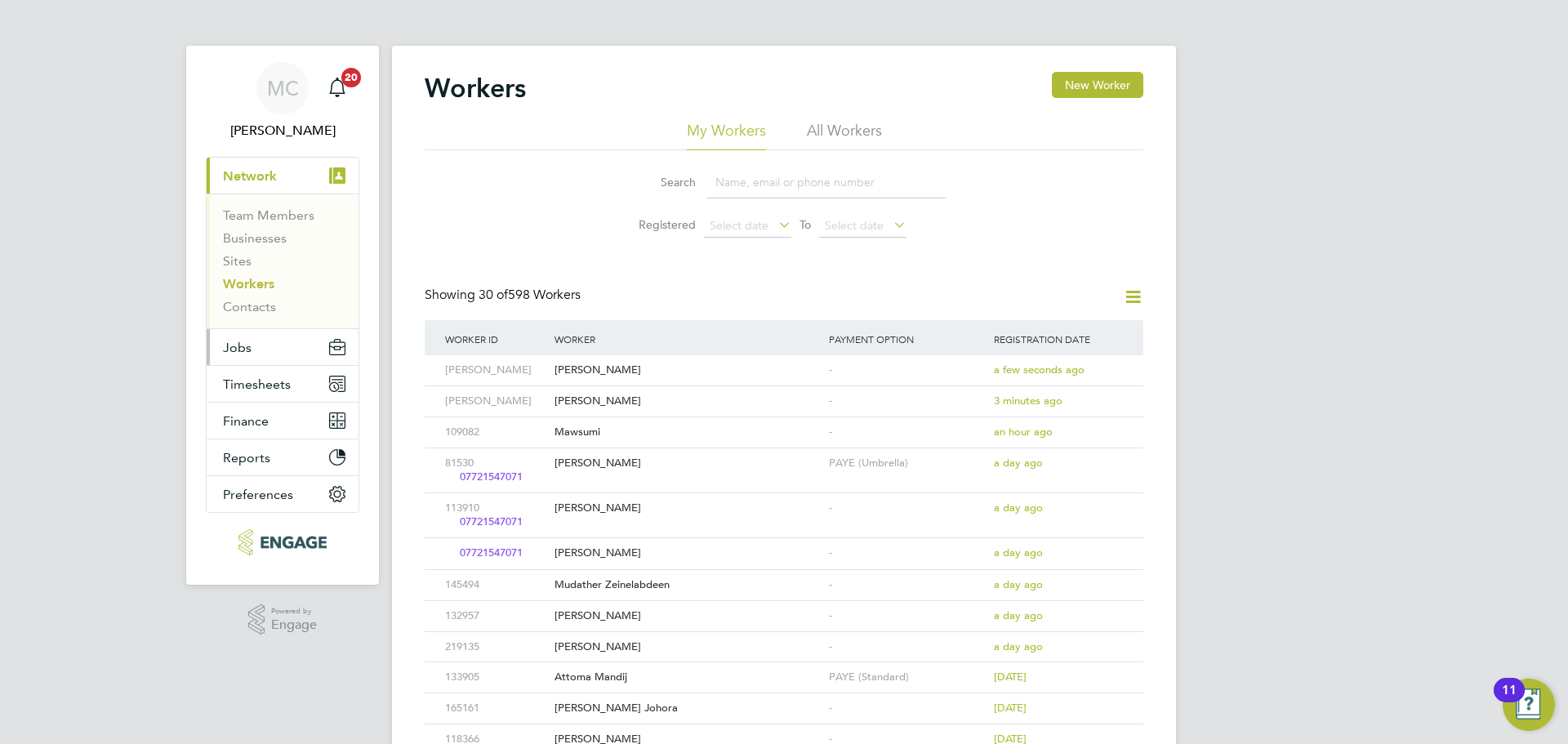
click at [268, 350] on button "Jobs" at bounding box center [283, 347] width 152 height 36
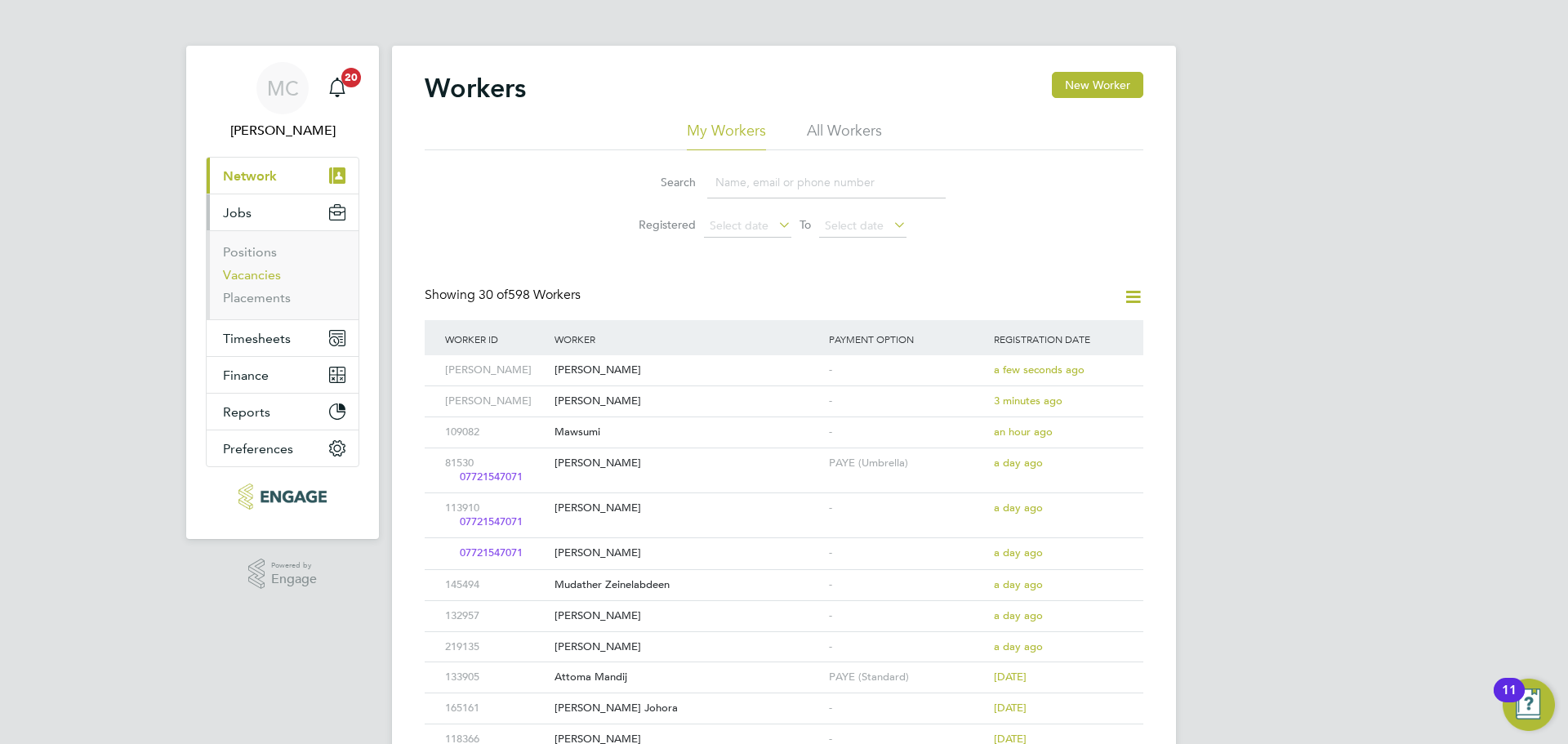
click at [277, 273] on link "Vacancies" at bounding box center [251, 274] width 58 height 15
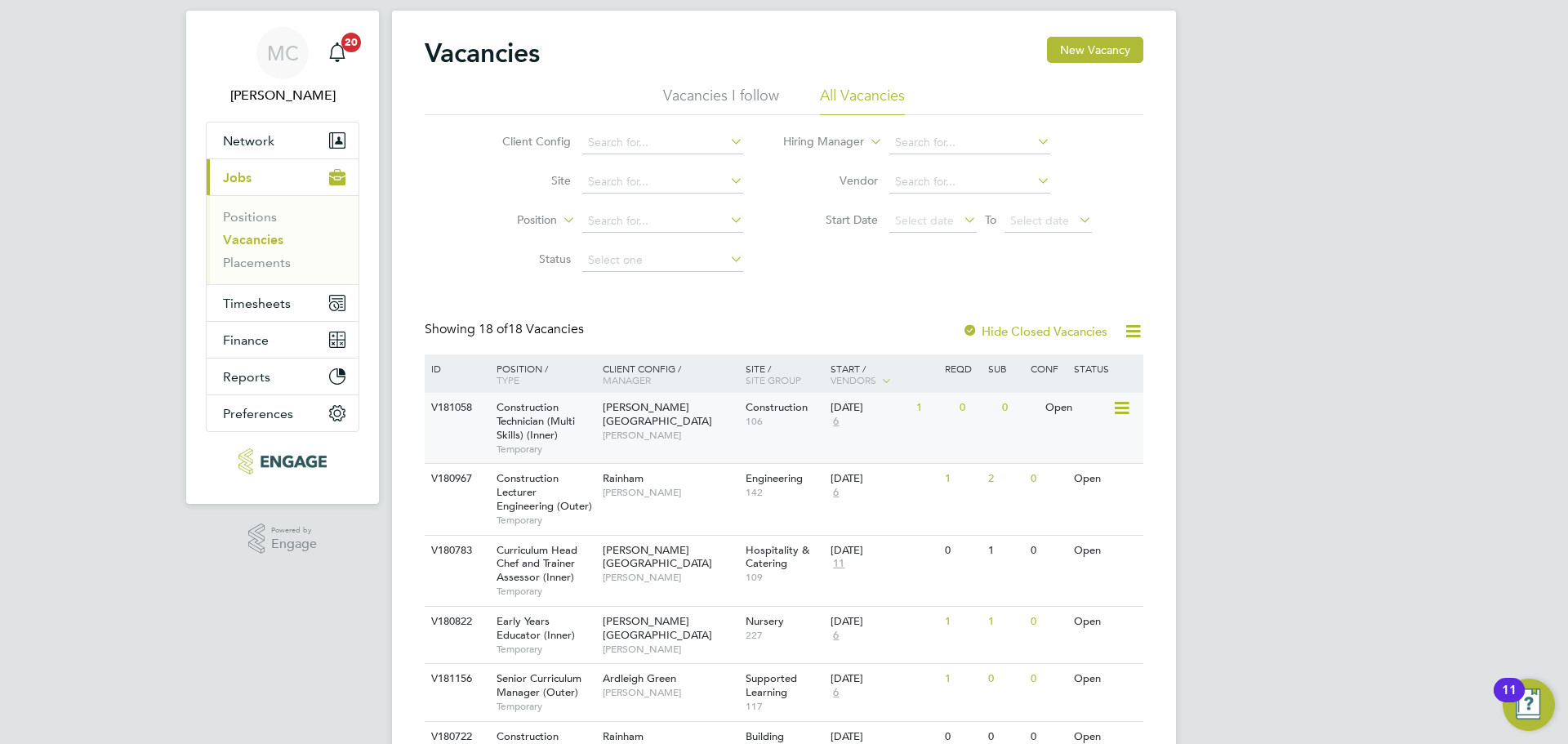
scroll to position [163, 0]
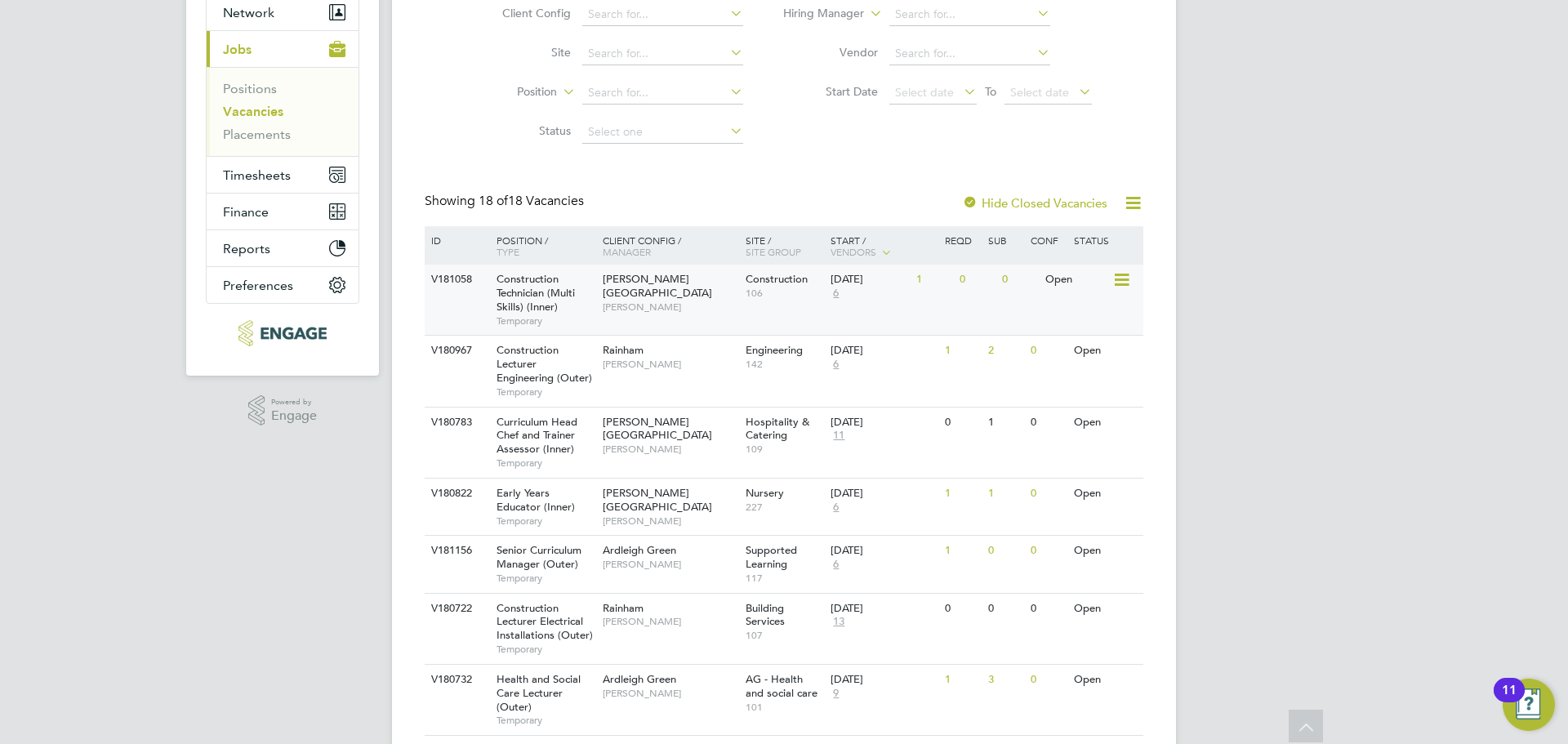
click at [675, 309] on div "V181058 Construction Technician (Multi Skills) (Inner) Temporary Hackney Campus…" at bounding box center [784, 299] width 719 height 70
click at [665, 303] on div "Hackney Campus Nathan Morris" at bounding box center [670, 292] width 143 height 56
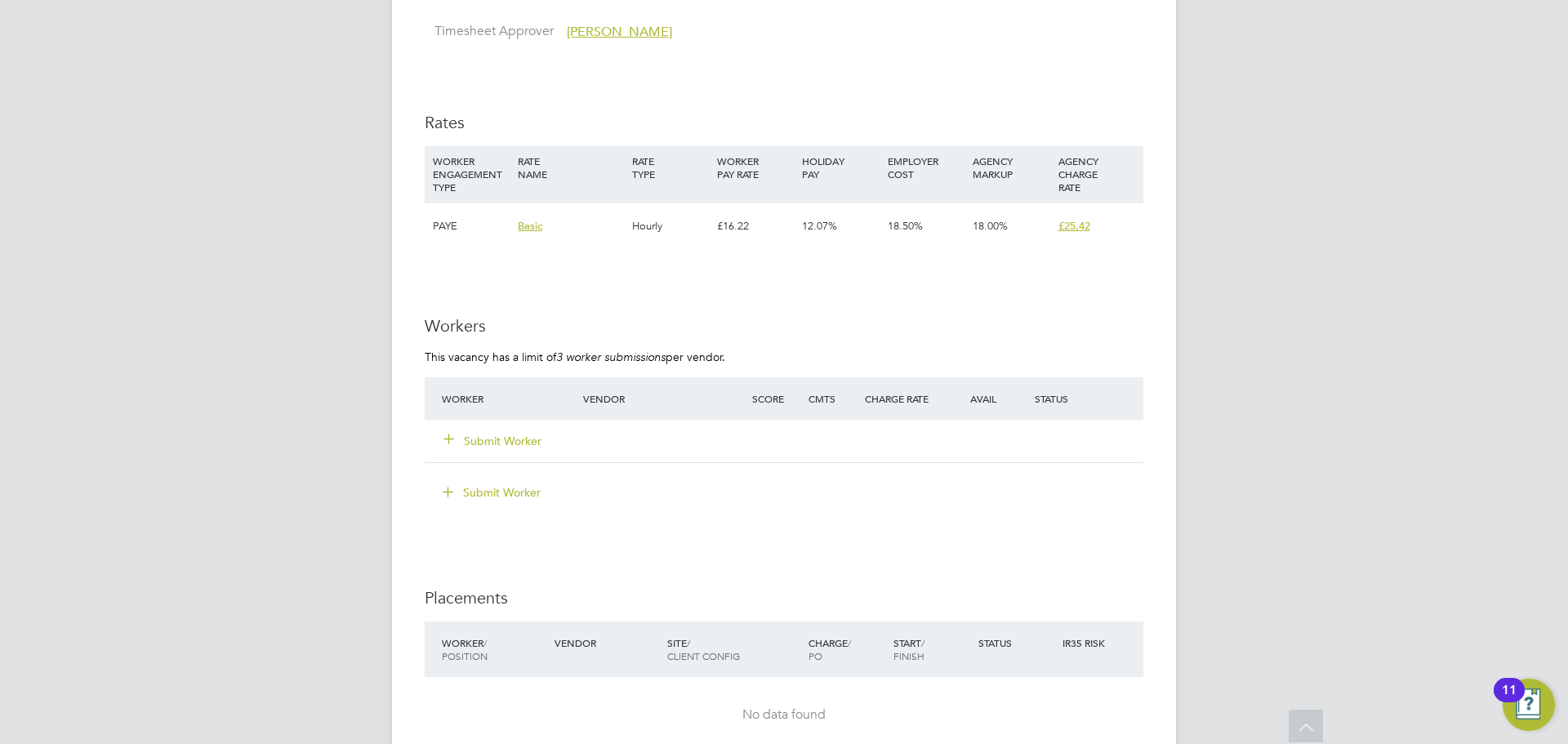
scroll to position [2612, 0]
click at [455, 445] on icon at bounding box center [449, 439] width 12 height 12
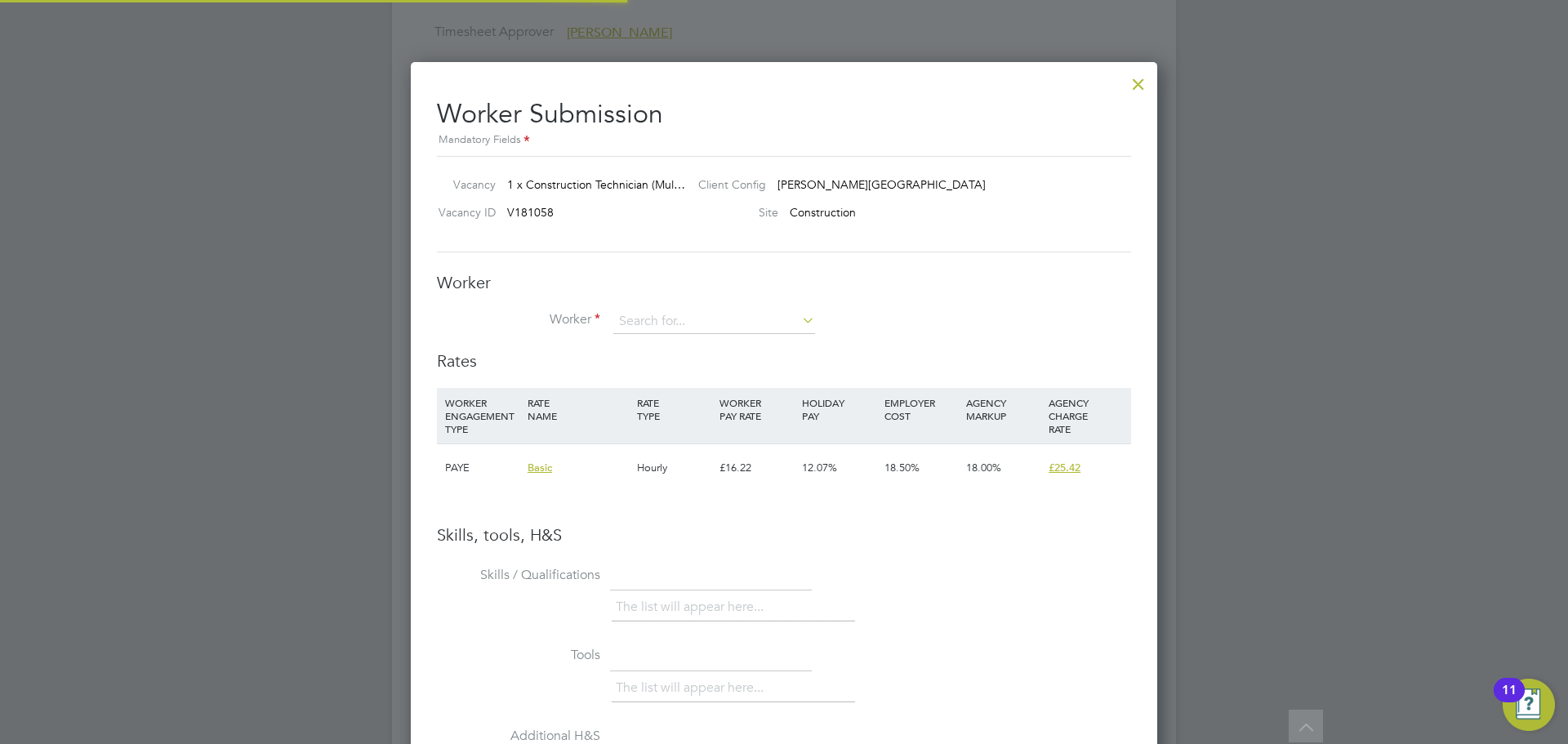
scroll to position [1032, 747]
click at [772, 400] on li "[PERSON_NAME] ([PERSON_NAME])" at bounding box center [742, 411] width 258 height 22
type input "[PERSON_NAME] ([PERSON_NAME])"
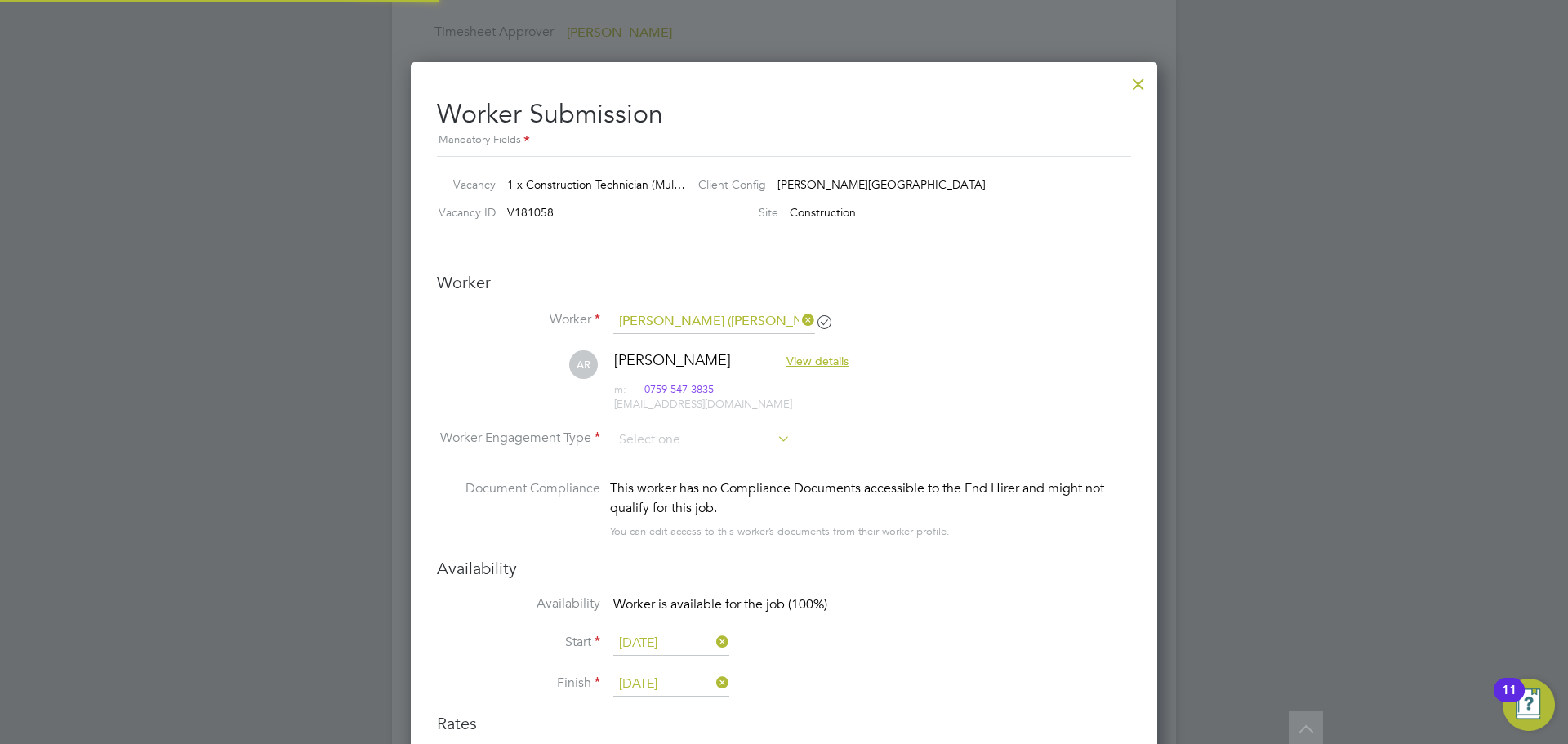
scroll to position [1391, 747]
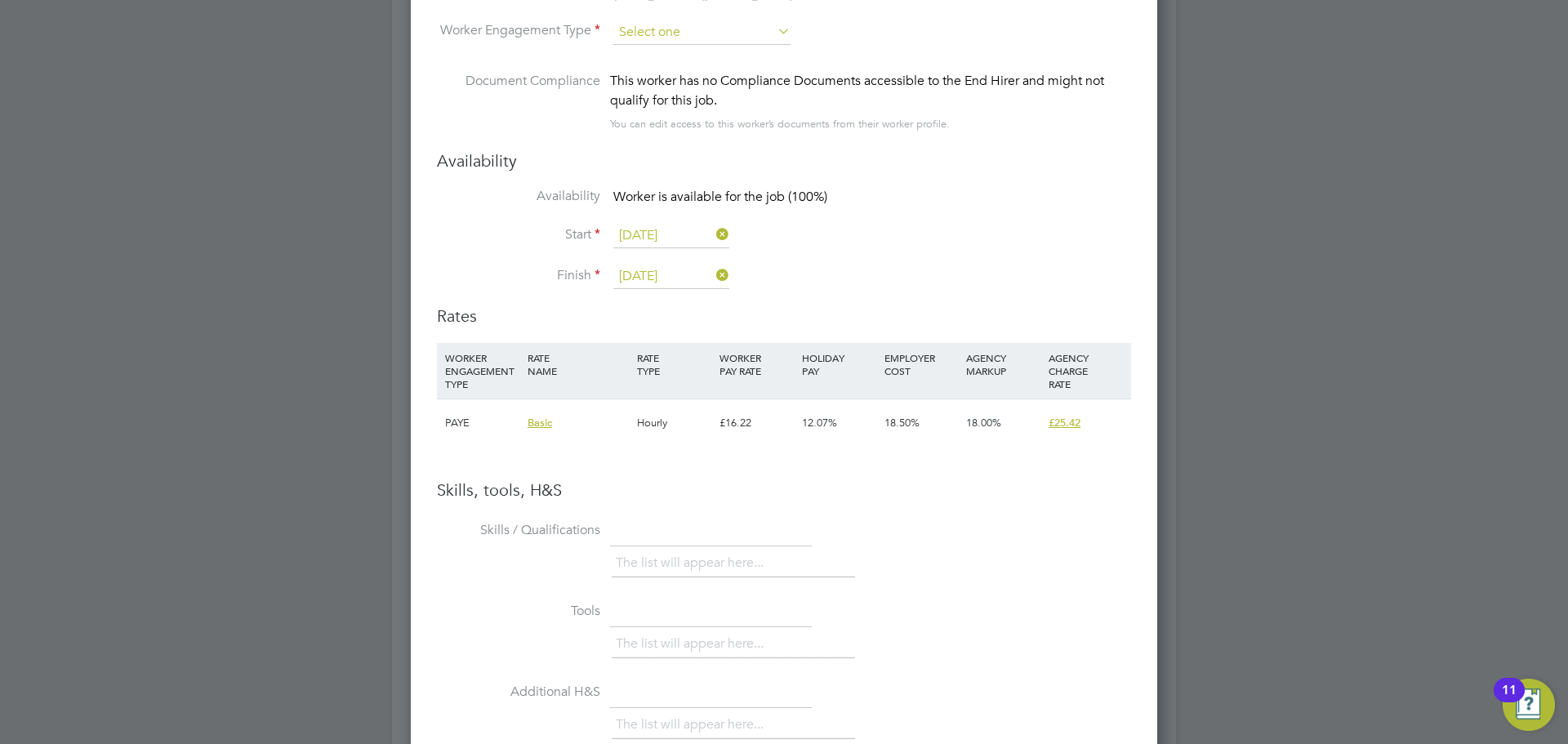
click at [663, 26] on input at bounding box center [703, 33] width 178 height 25
drag, startPoint x: 654, startPoint y: 71, endPoint x: 660, endPoint y: 81, distance: 11.7
click at [654, 77] on li "PAYE" at bounding box center [702, 76] width 179 height 21
type input "PAYE"
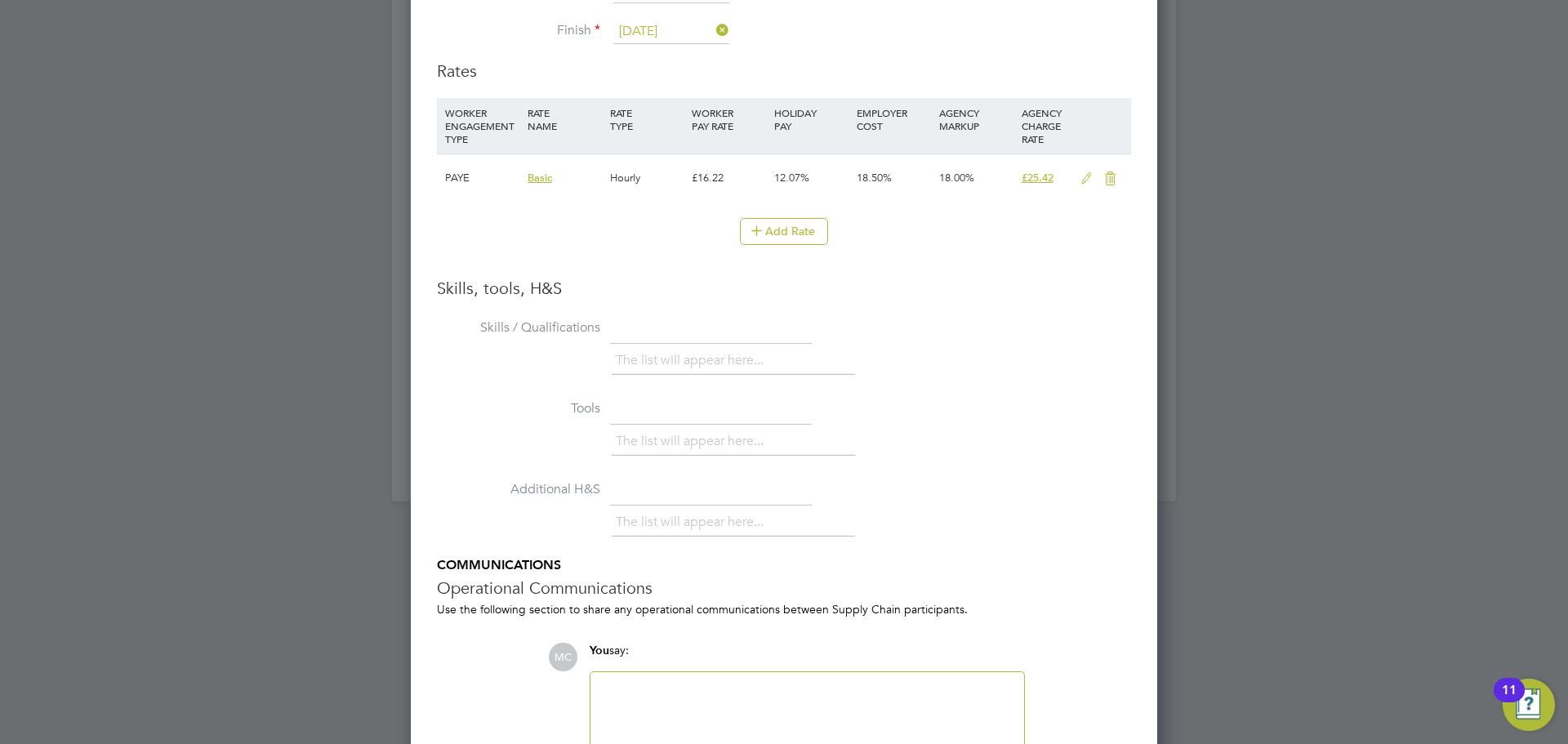
click at [1086, 177] on icon at bounding box center [1086, 178] width 20 height 13
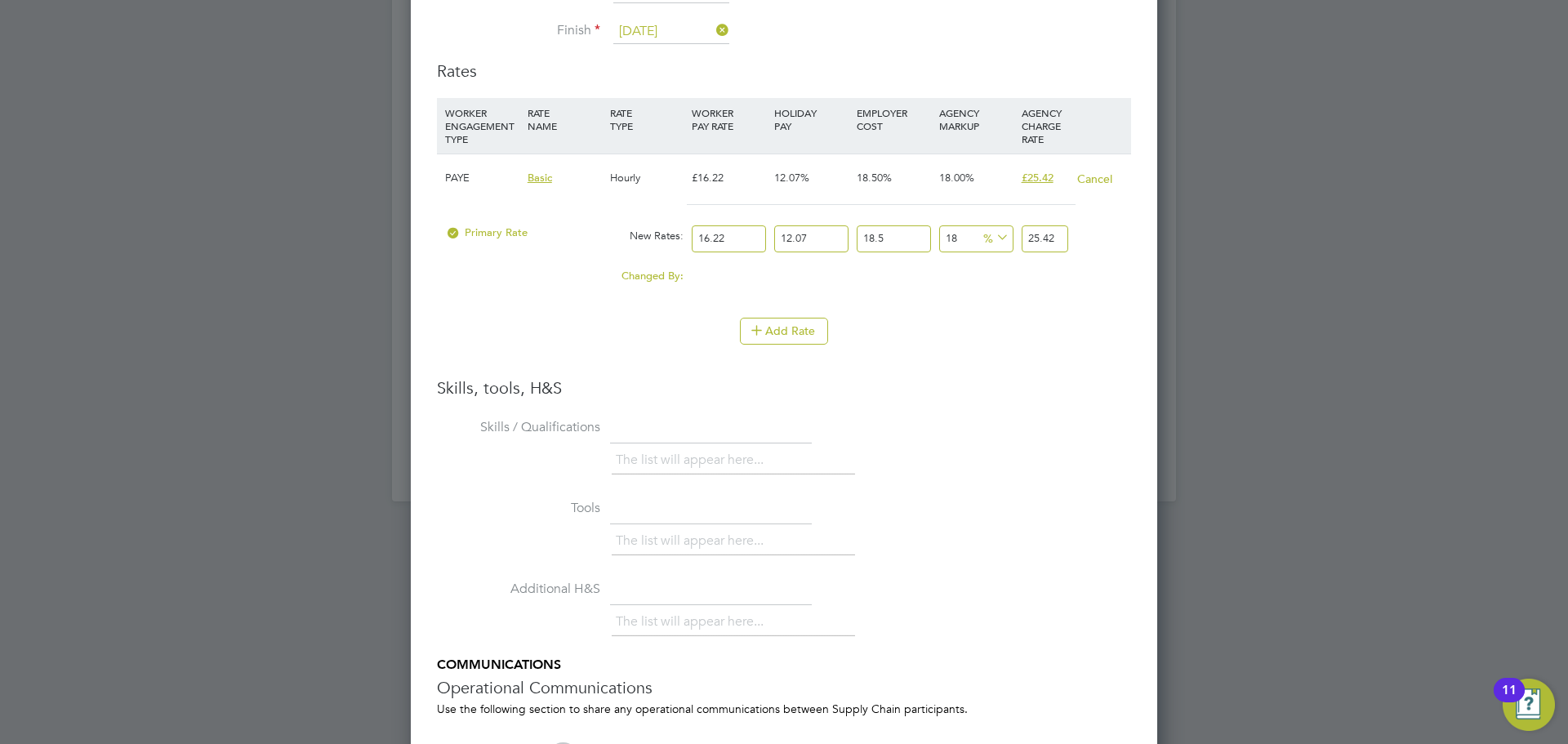
drag, startPoint x: 731, startPoint y: 236, endPoint x: 659, endPoint y: 244, distance: 72.4
click at [659, 244] on div "Primary Rate New Rates: 16.22 12.07 n/a 18.5 n/a 18 0 % 25.42" at bounding box center [784, 239] width 695 height 44
type input "2"
type input "3.13414962"
type input "25"
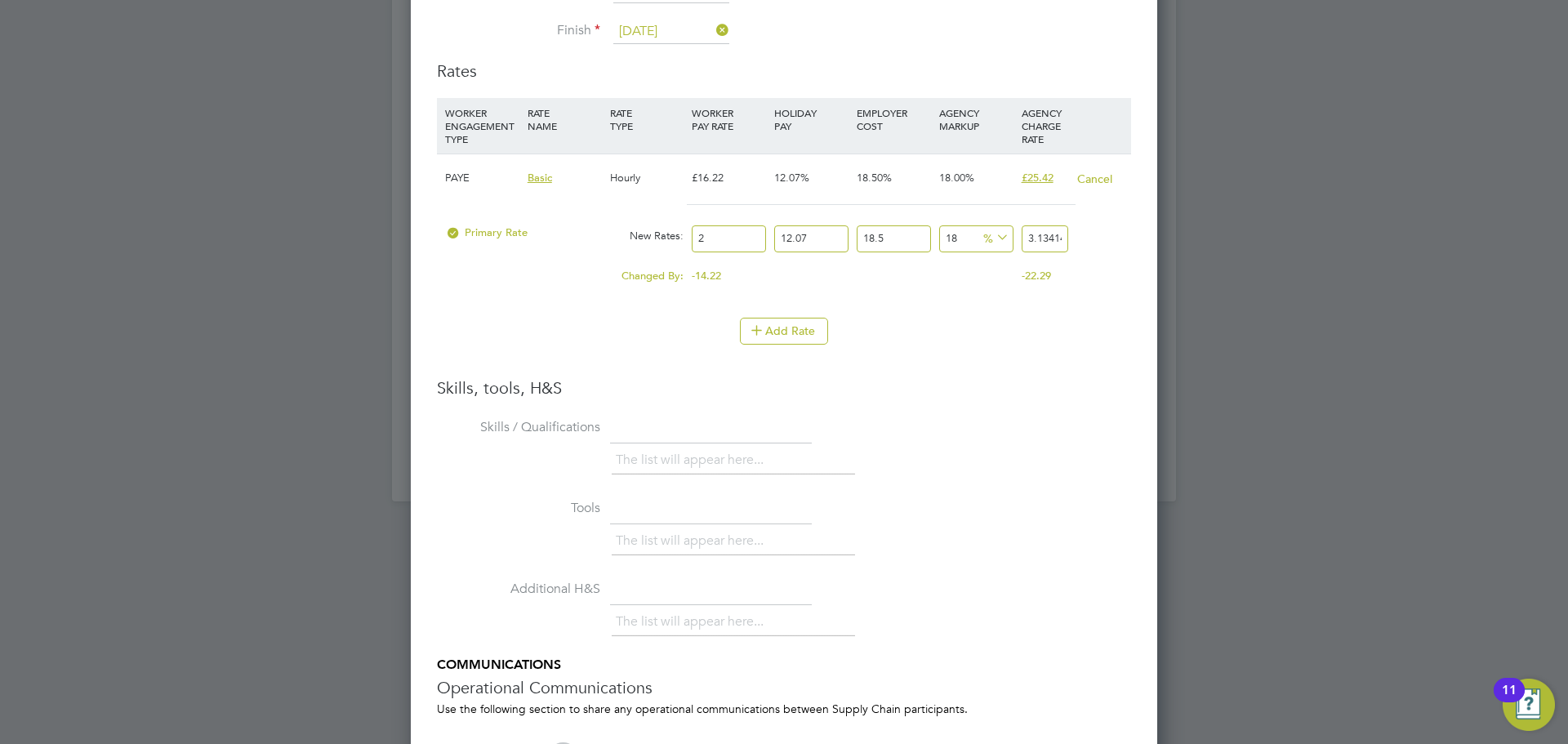
type input "39.17687025"
type input "25"
click at [891, 322] on div "Add Rate" at bounding box center [784, 330] width 695 height 26
drag, startPoint x: 933, startPoint y: 359, endPoint x: 960, endPoint y: 363, distance: 27.3
click at [934, 359] on li "Add Rate" at bounding box center [784, 339] width 695 height 43
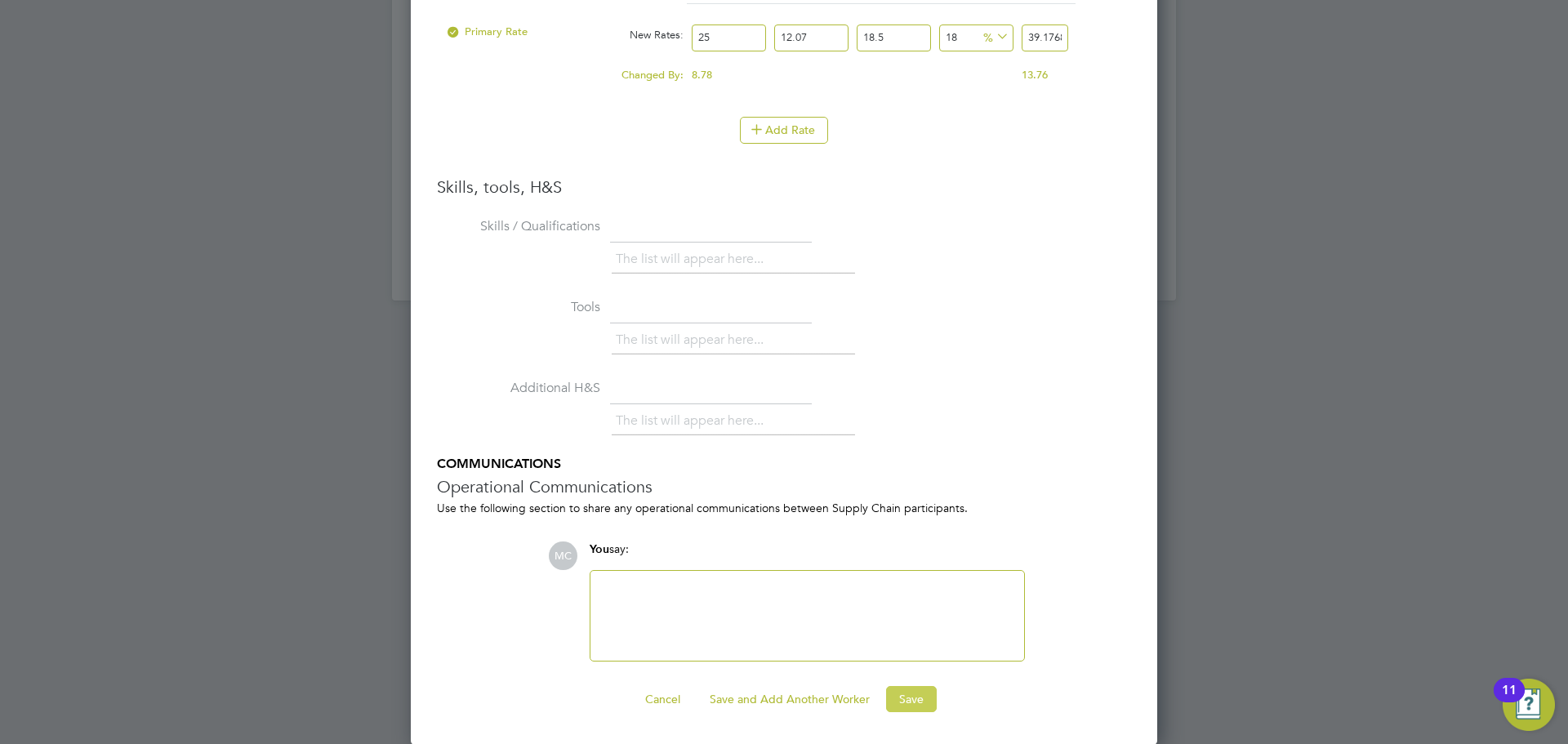
click at [908, 694] on button "Save" at bounding box center [911, 698] width 51 height 26
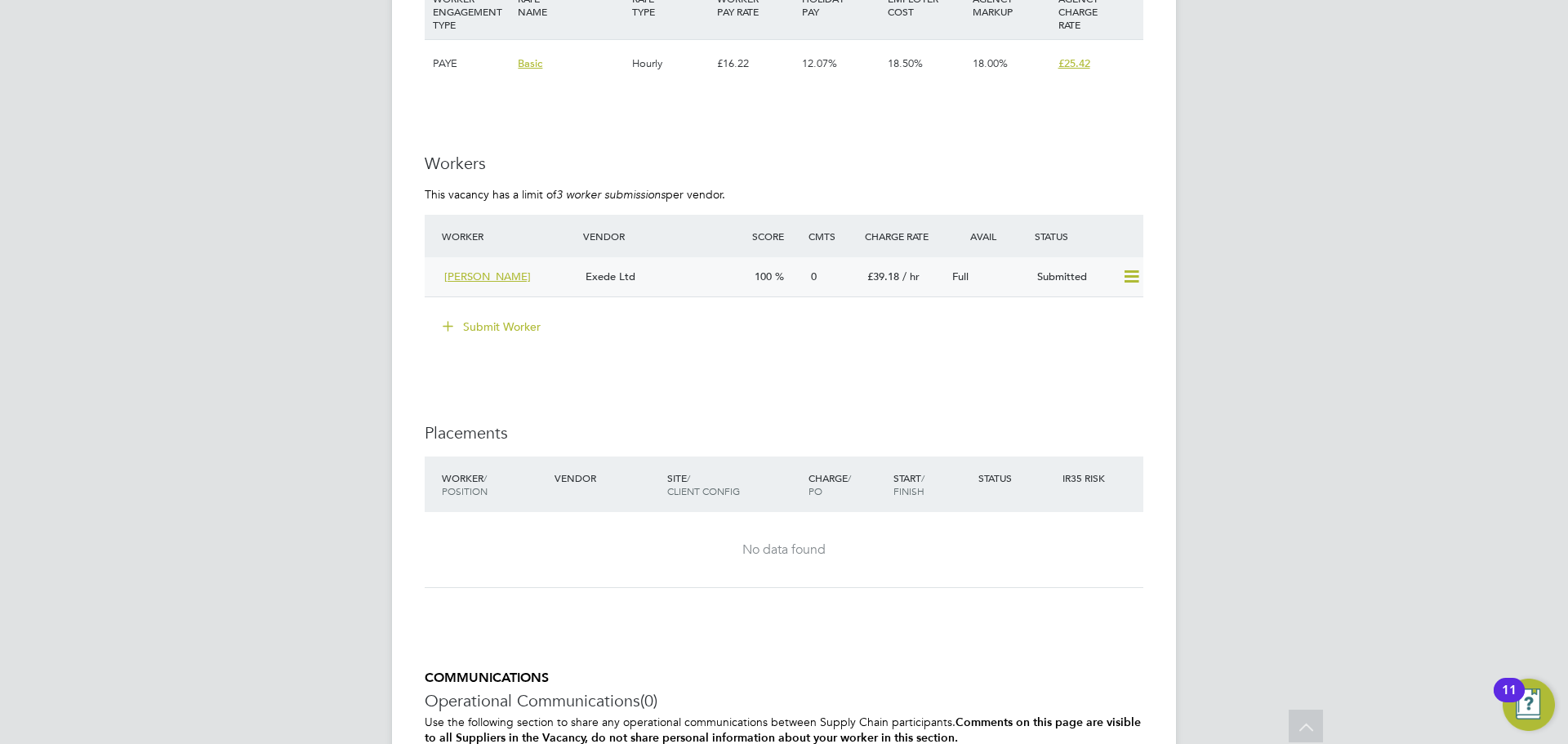
click at [701, 279] on div "Exede Ltd" at bounding box center [664, 277] width 169 height 27
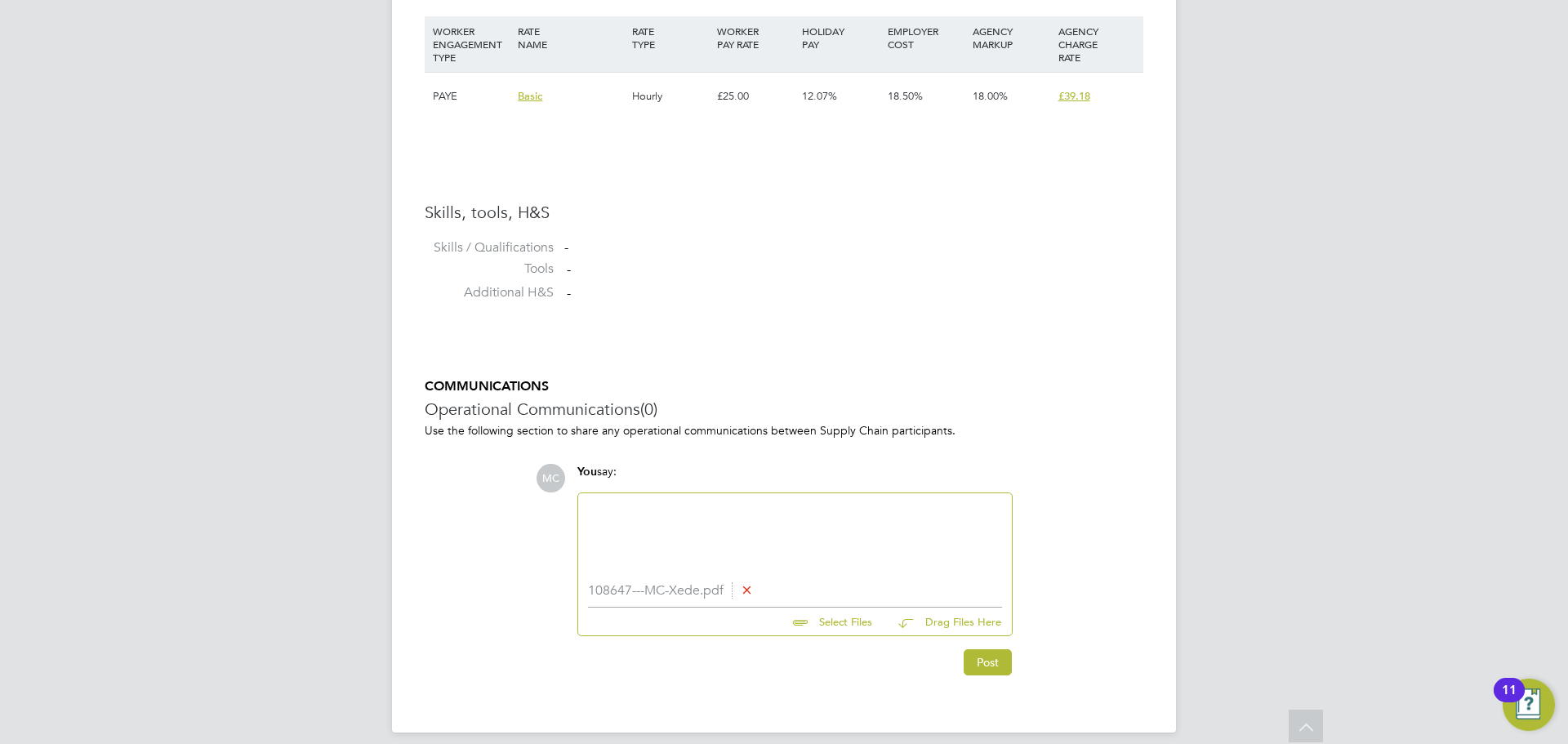
click at [1019, 667] on div "MC You say: 108647---MC-Xede.pdf Select Files Drag Files Here Drop your files h…" at bounding box center [840, 569] width 608 height 211
click at [999, 664] on button "Post" at bounding box center [988, 661] width 48 height 26
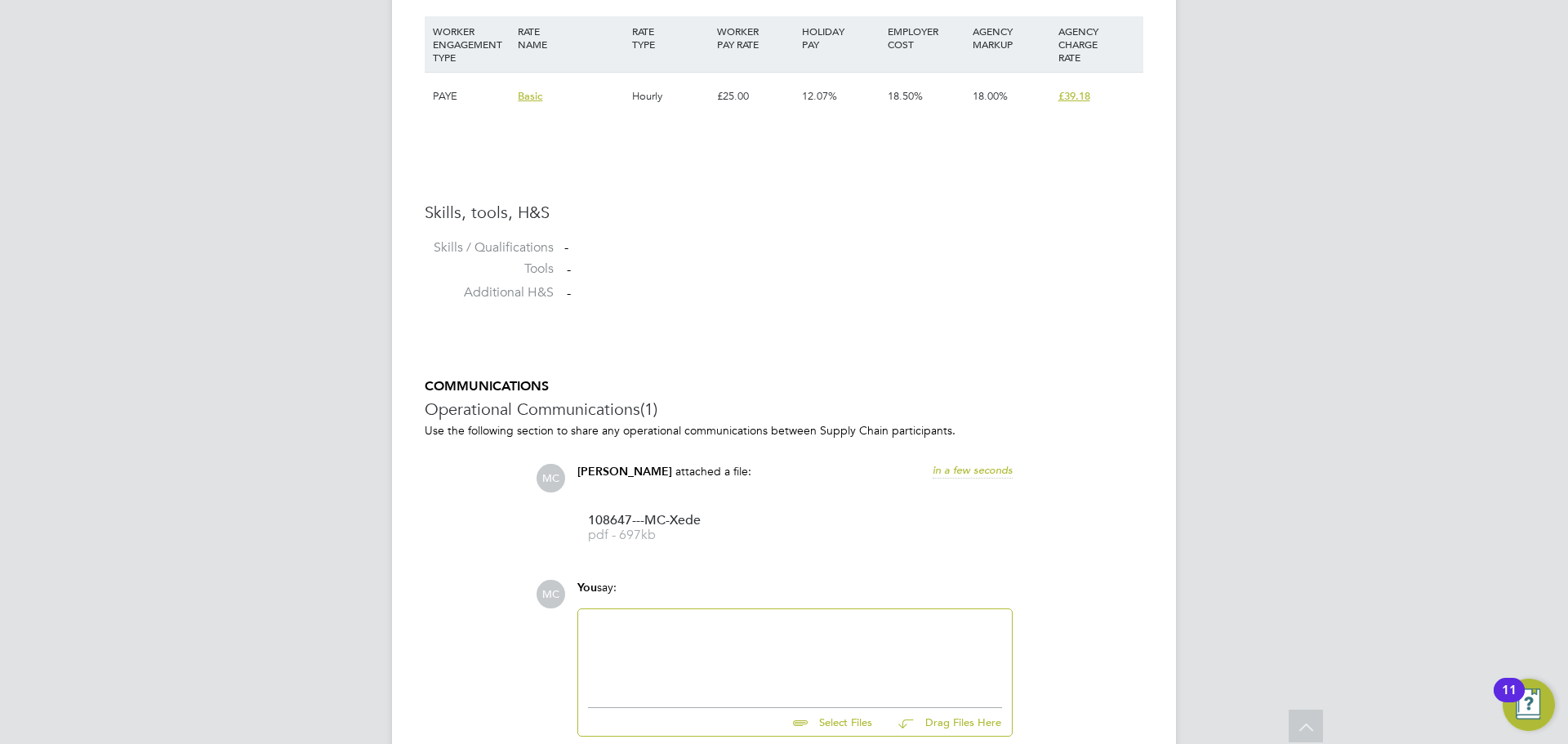
click at [709, 645] on div at bounding box center [795, 653] width 414 height 70
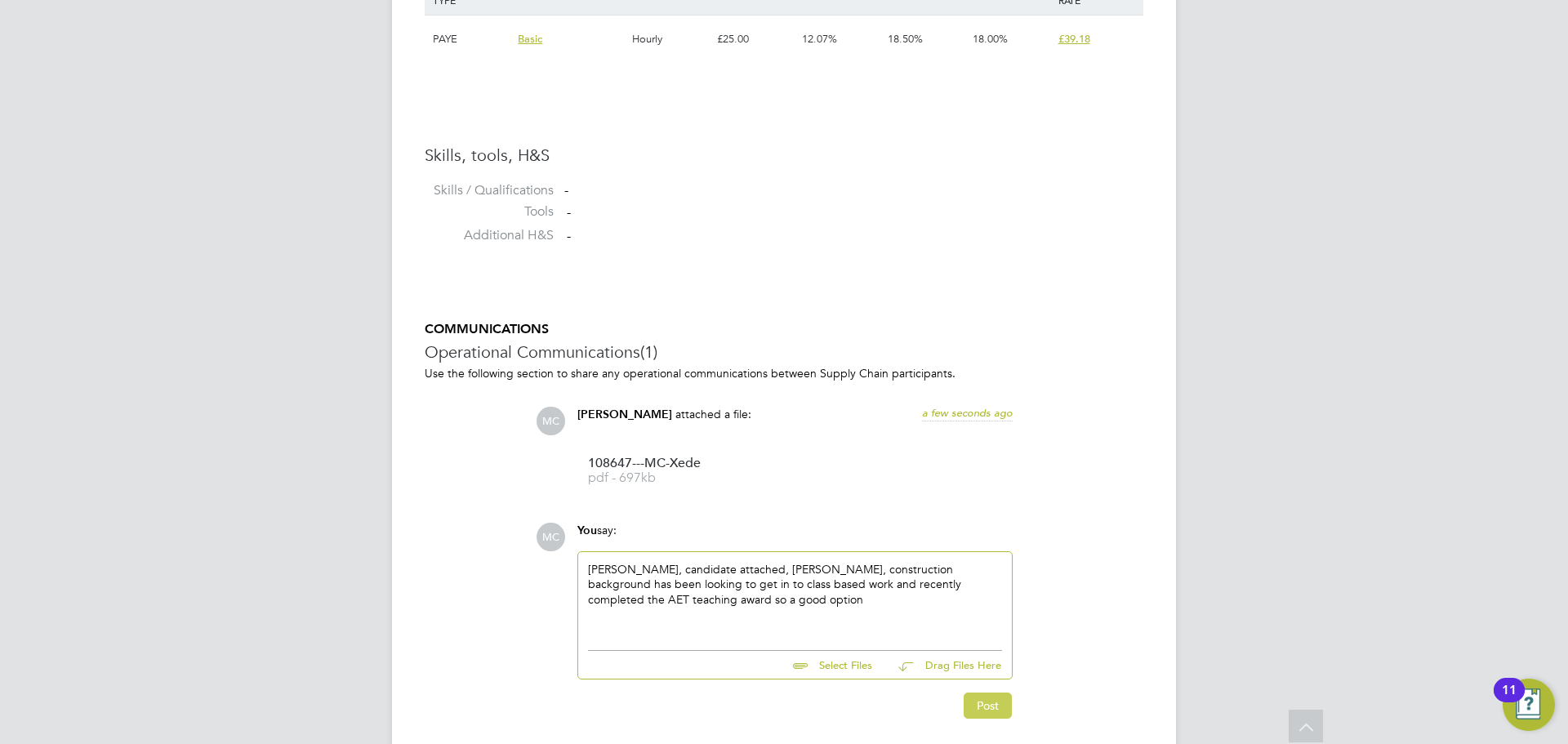
scroll to position [1263, 0]
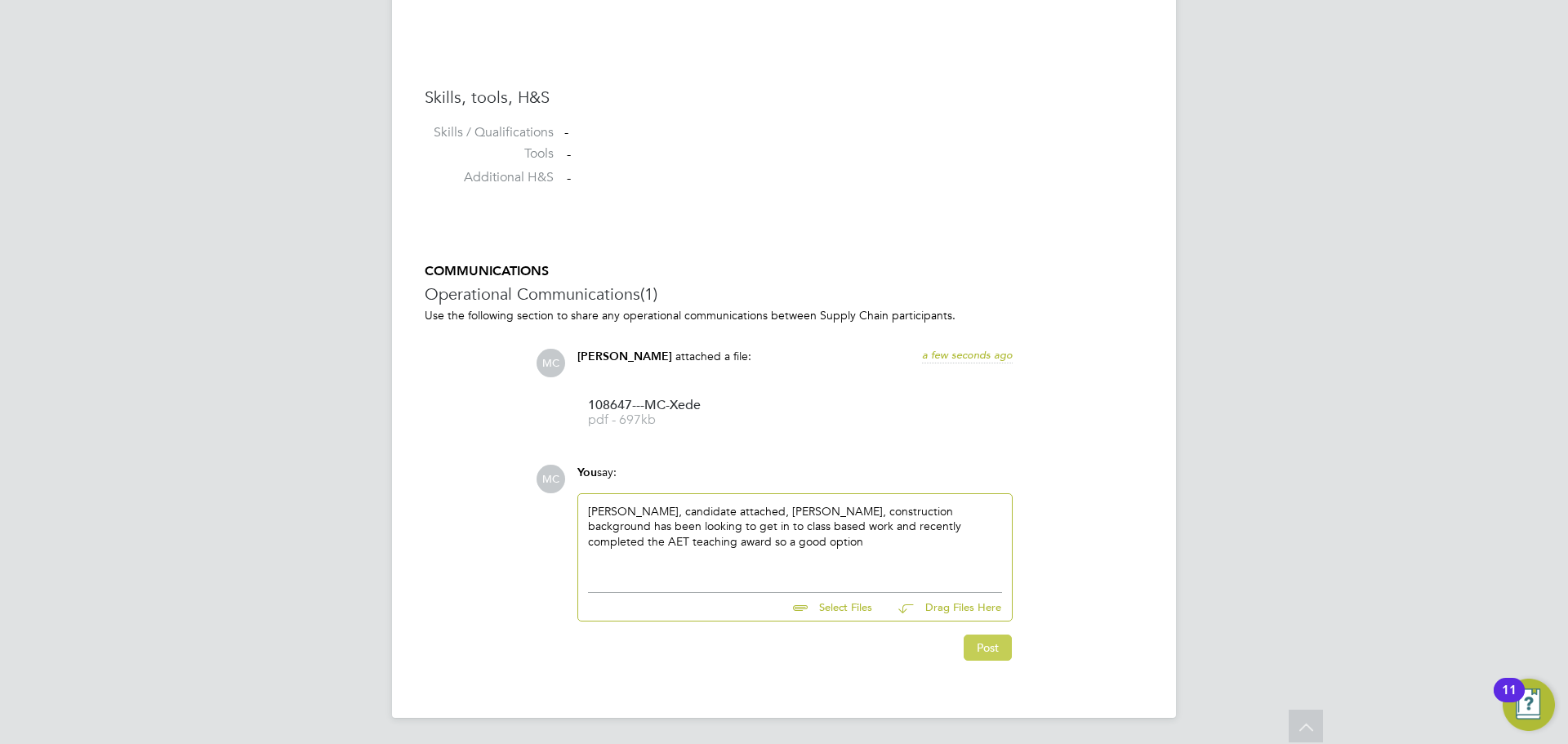
click at [987, 645] on button "Post" at bounding box center [988, 646] width 48 height 26
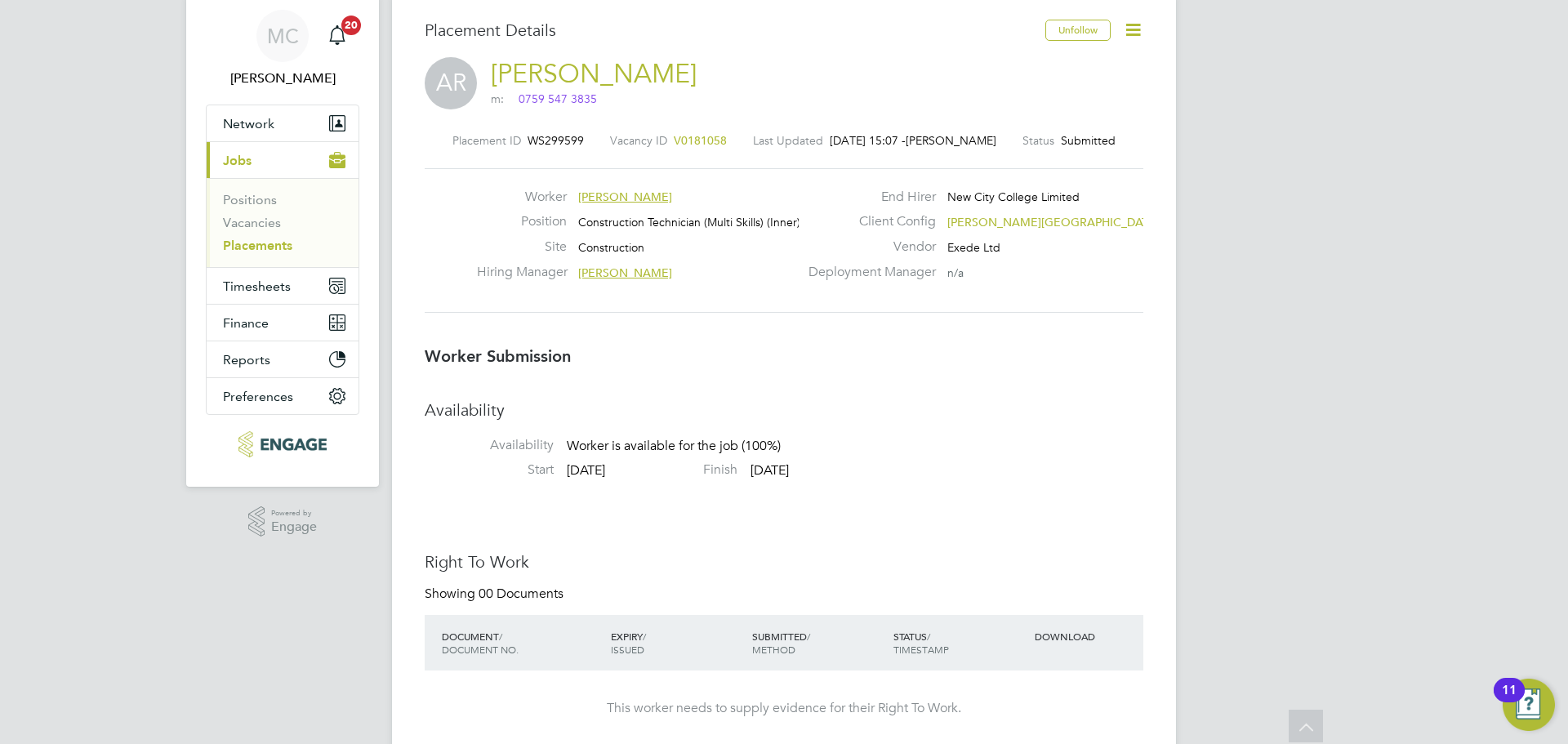
scroll to position [0, 0]
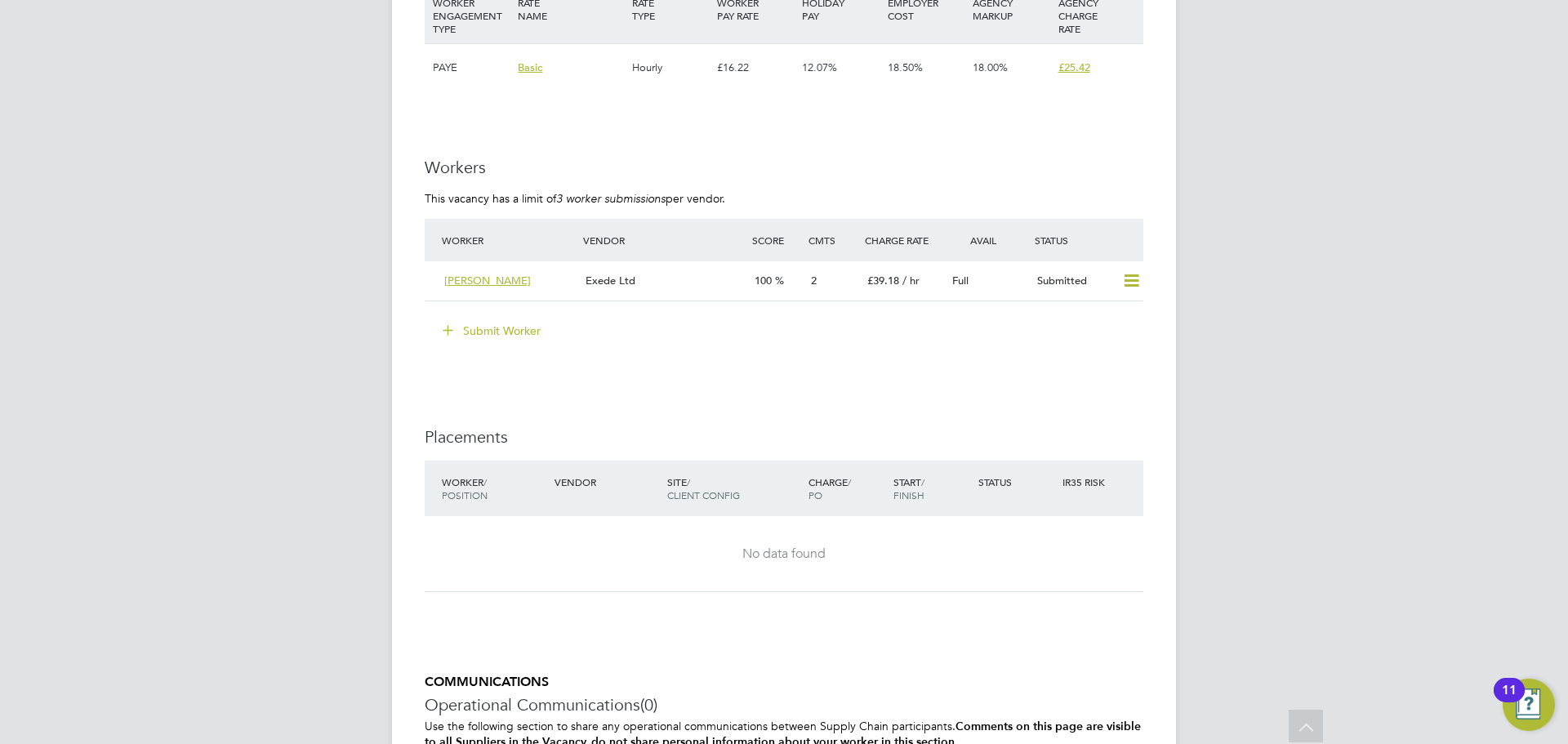
scroll to position [2939, 0]
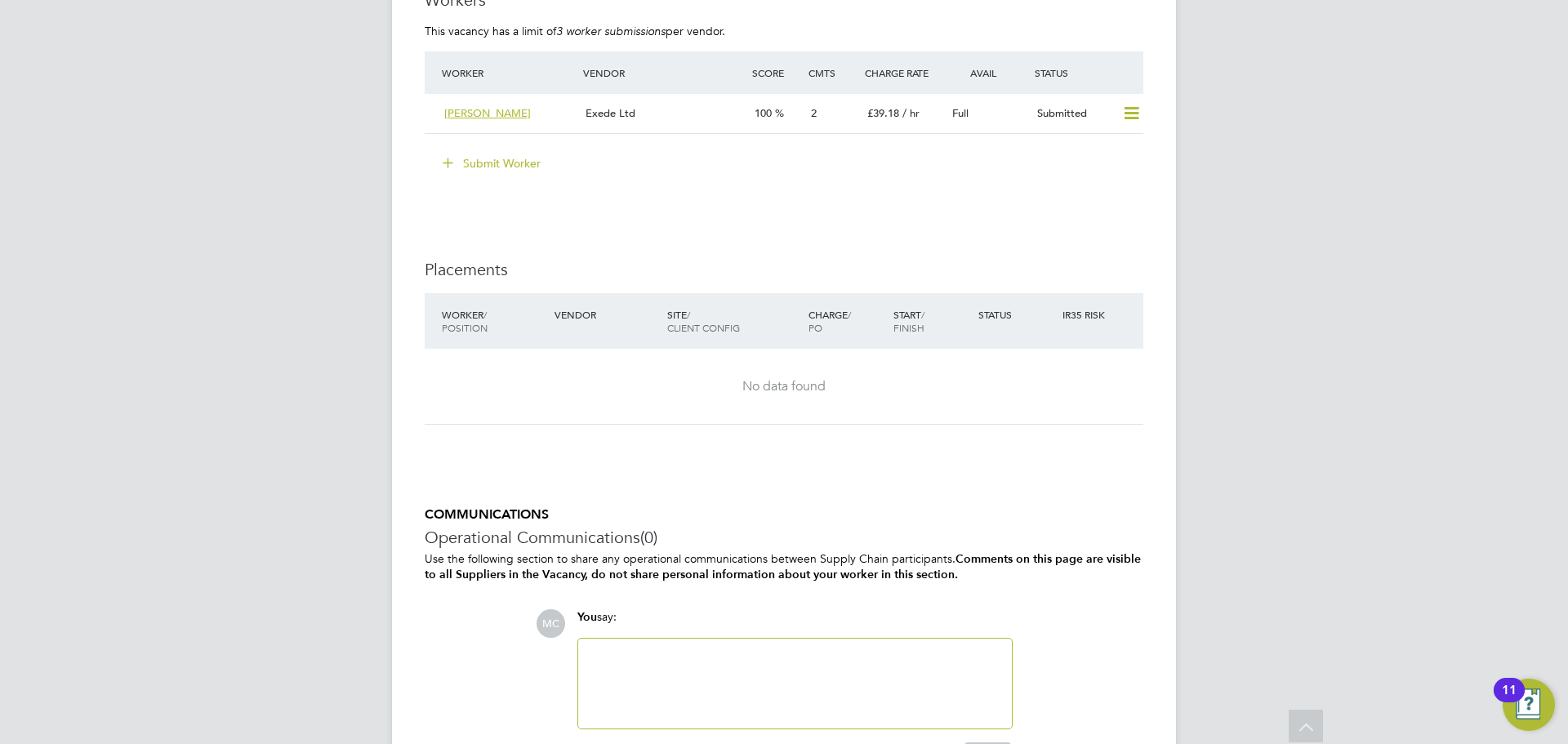
click at [541, 164] on button "Submit Worker" at bounding box center [492, 162] width 123 height 26
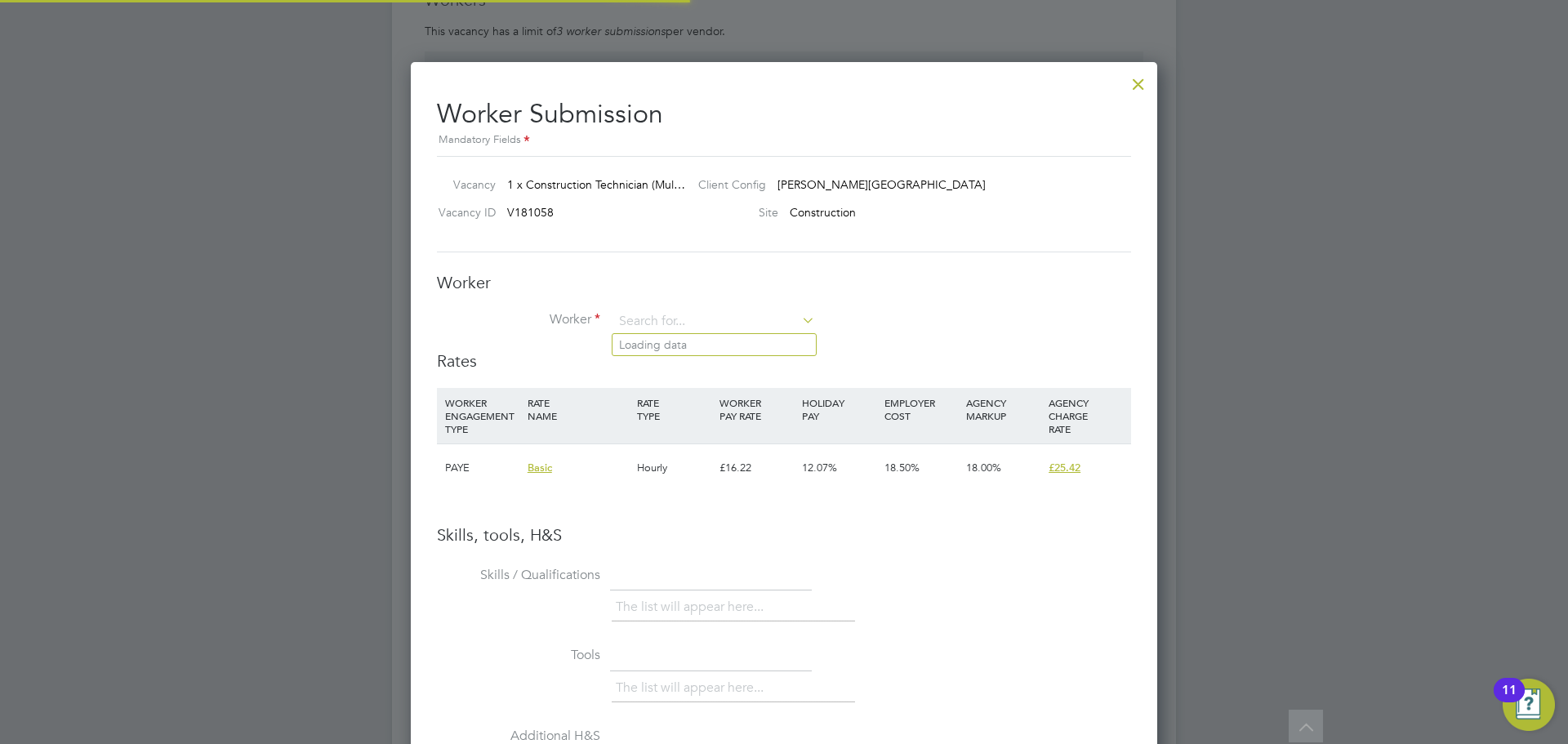
scroll to position [1032, 747]
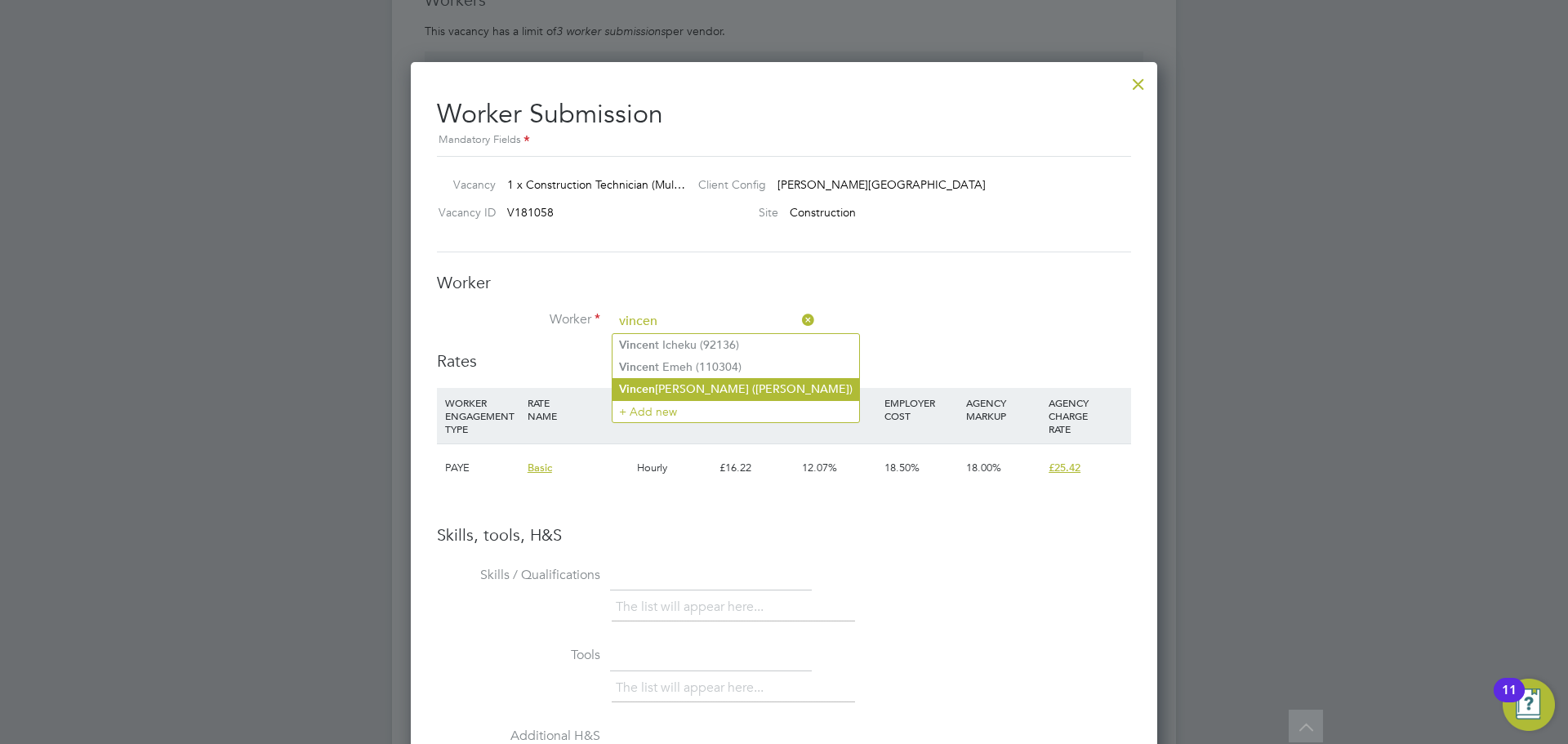
click at [693, 386] on li "Vincen t Burke (Vinnie)" at bounding box center [736, 389] width 247 height 22
type input "Vincent Burke (Vinnie)"
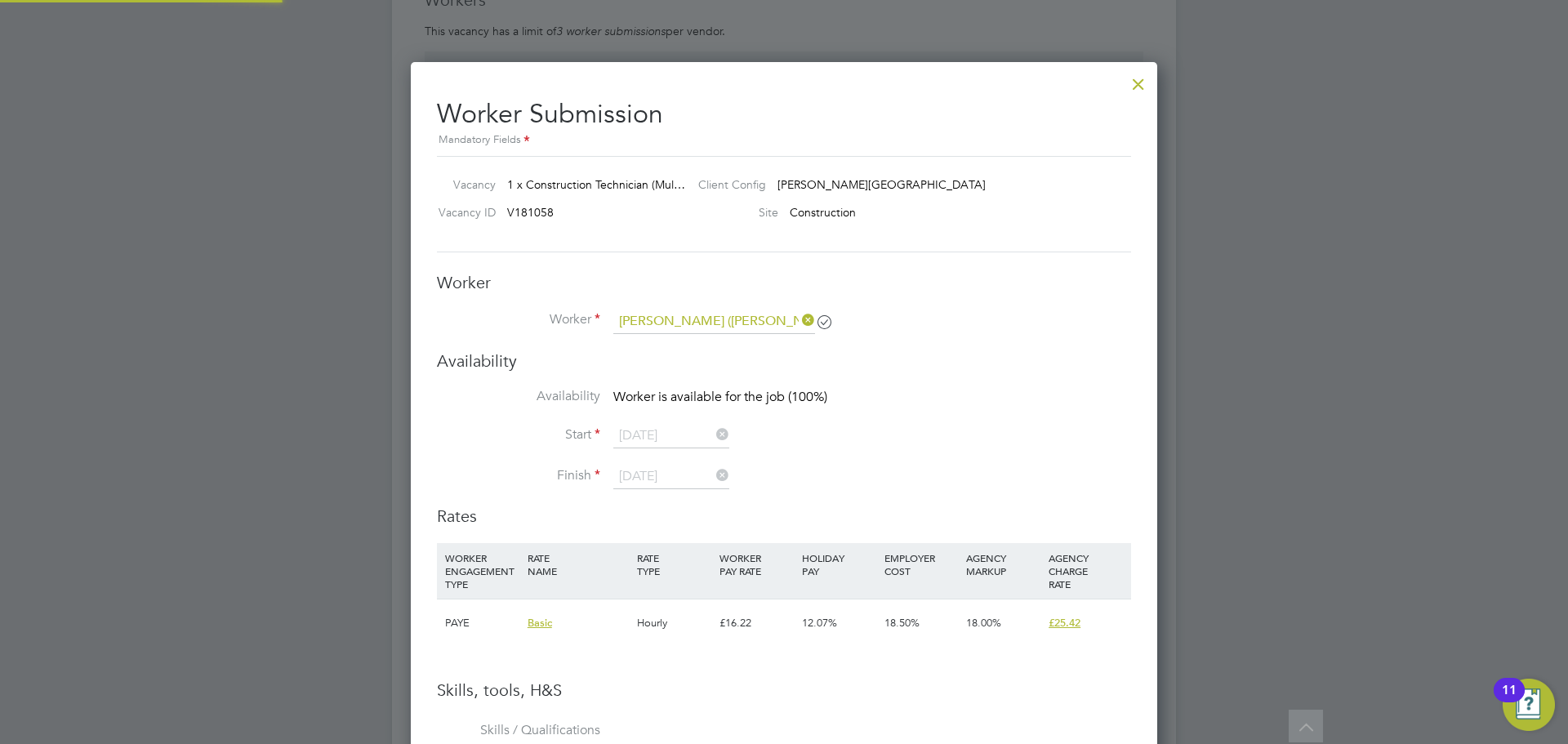
scroll to position [1373, 747]
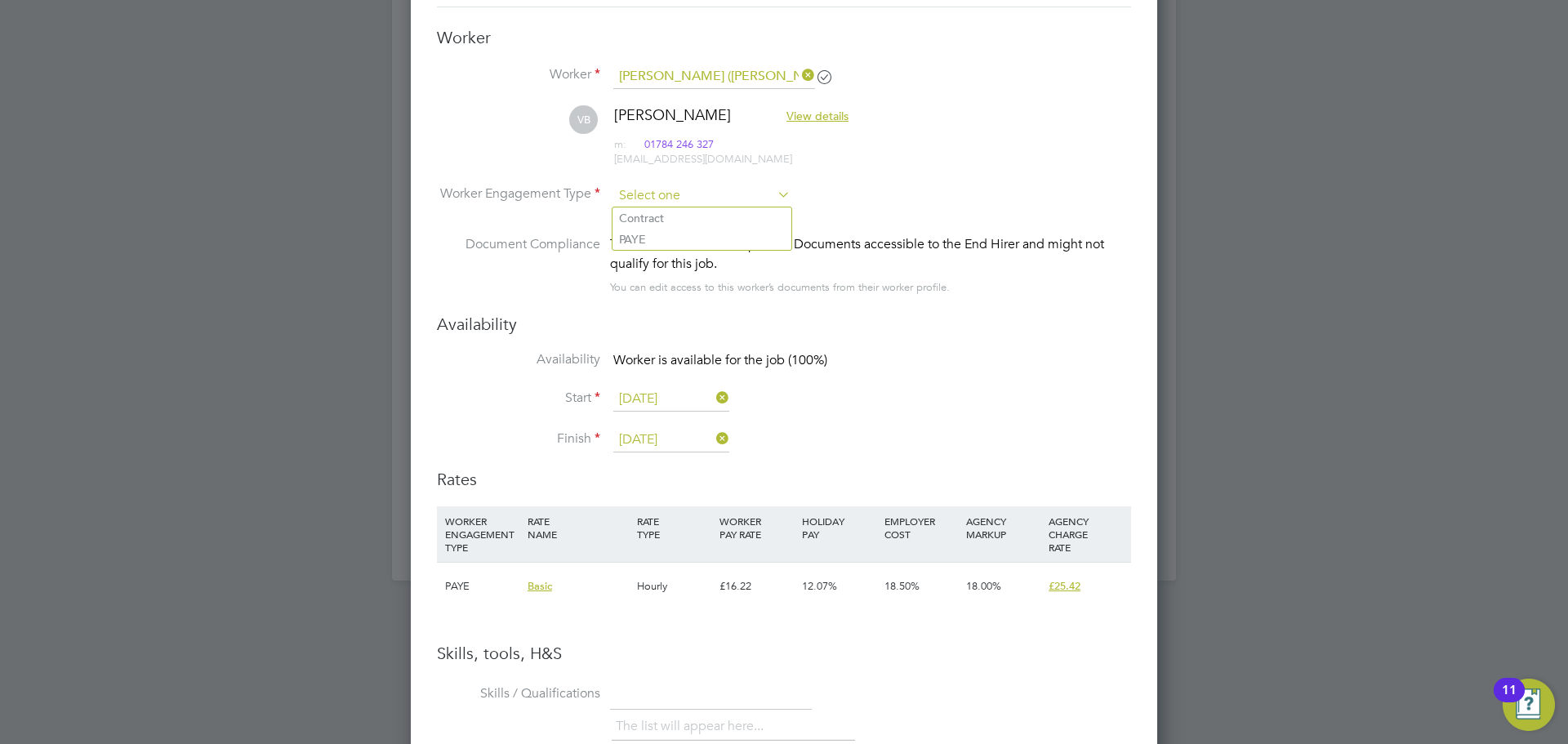
click at [637, 194] on input at bounding box center [703, 196] width 178 height 25
click at [631, 241] on li "PAYE" at bounding box center [702, 239] width 179 height 21
type input "PAYE"
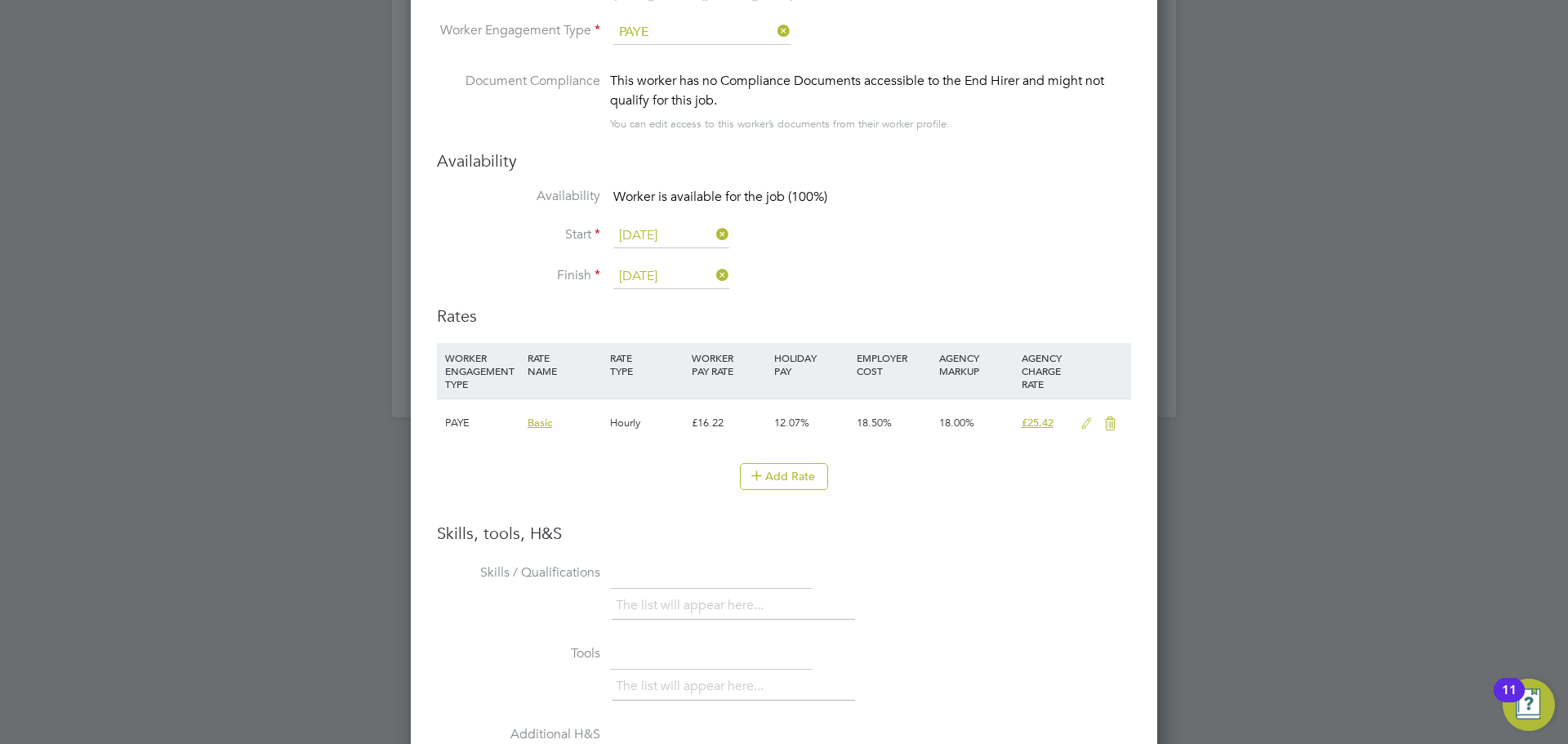
click at [1082, 429] on icon at bounding box center [1086, 423] width 20 height 13
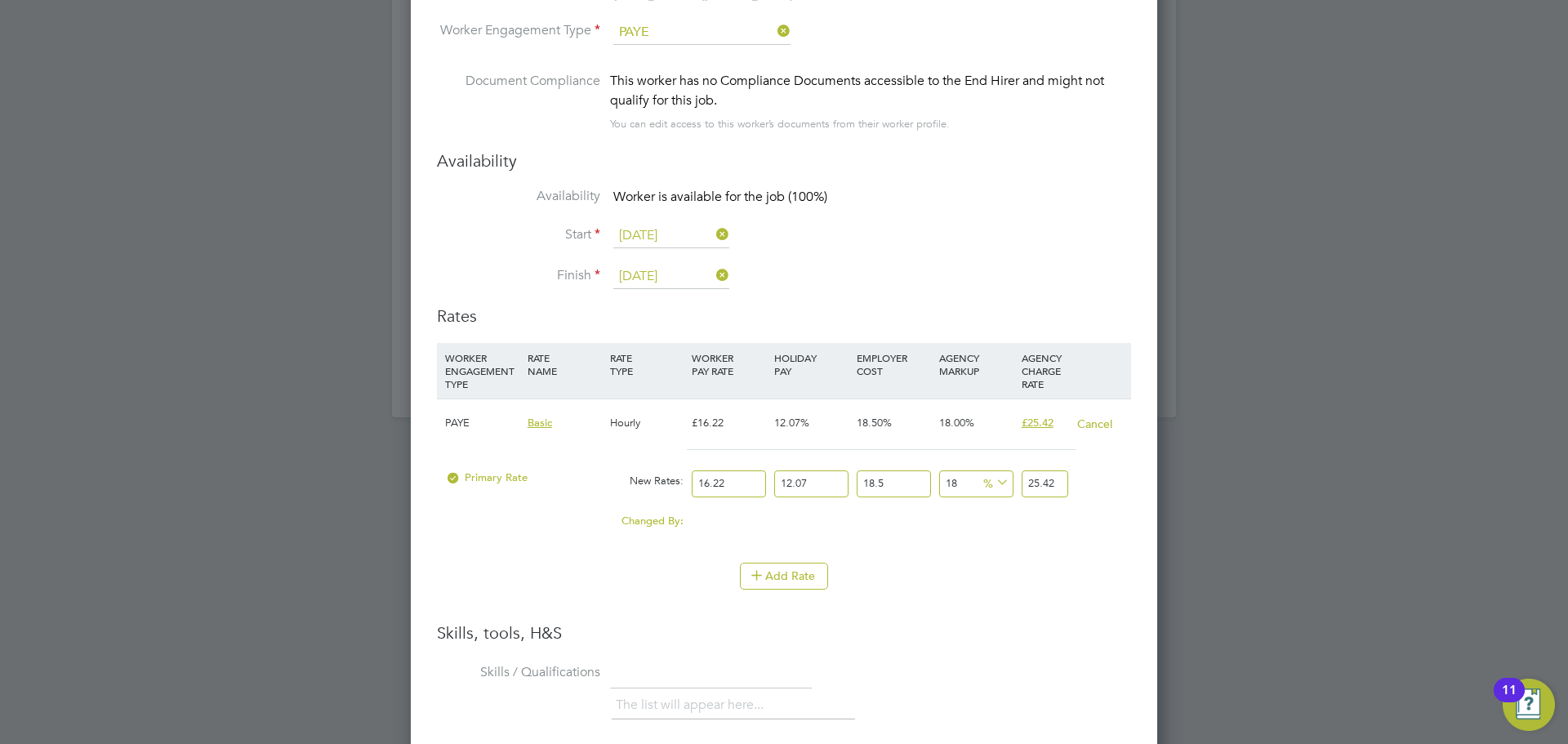
drag, startPoint x: 729, startPoint y: 486, endPoint x: 513, endPoint y: 475, distance: 216.3
click at [513, 478] on div "Primary Rate New Rates: 16.22 12.07 n/a 18.5 n/a 18 0 % 25.42" at bounding box center [784, 483] width 695 height 44
type input "2"
type input "3.13414962"
type input "25"
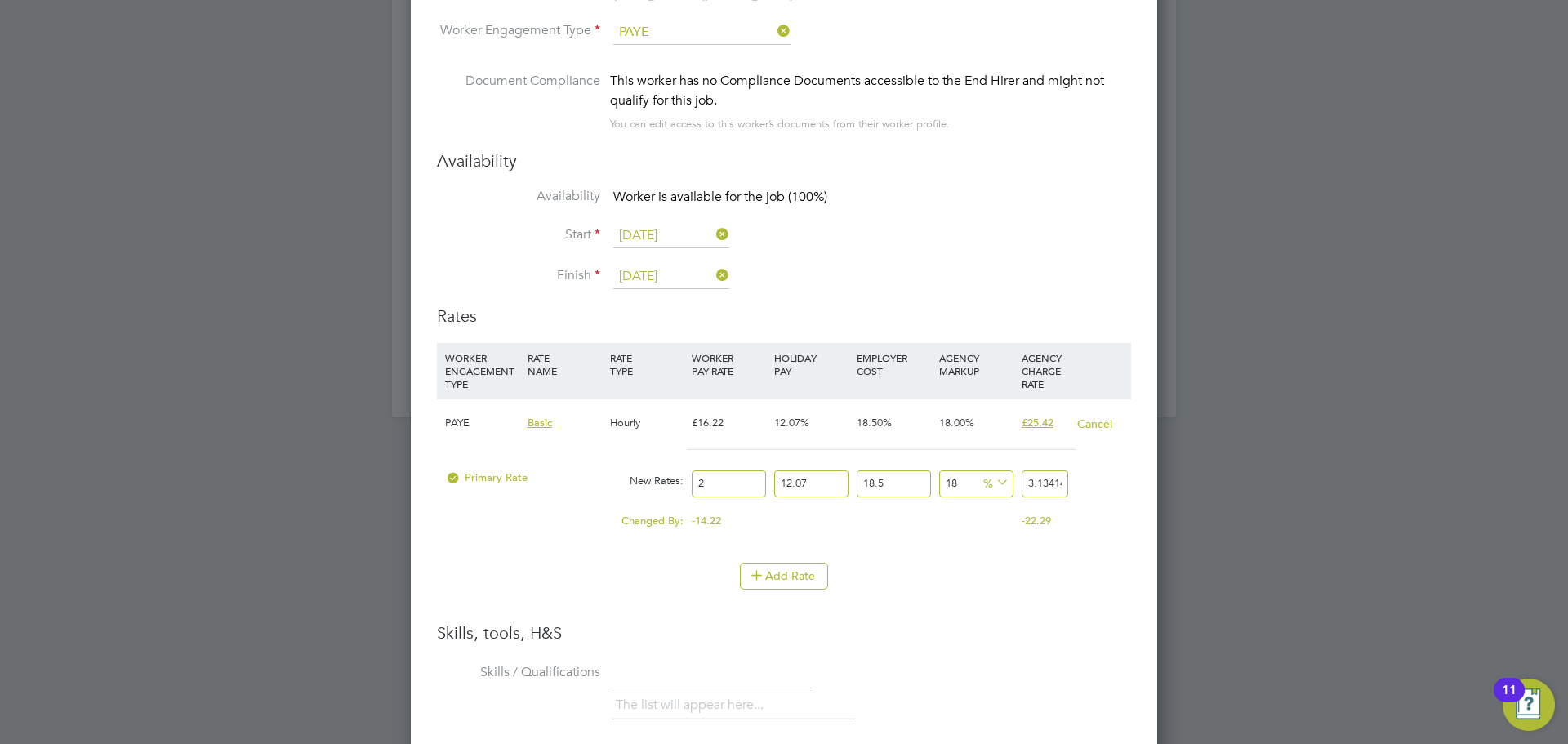
type input "39.17687025"
type input "25"
click at [483, 528] on div "Changed By:" at bounding box center [564, 520] width 247 height 31
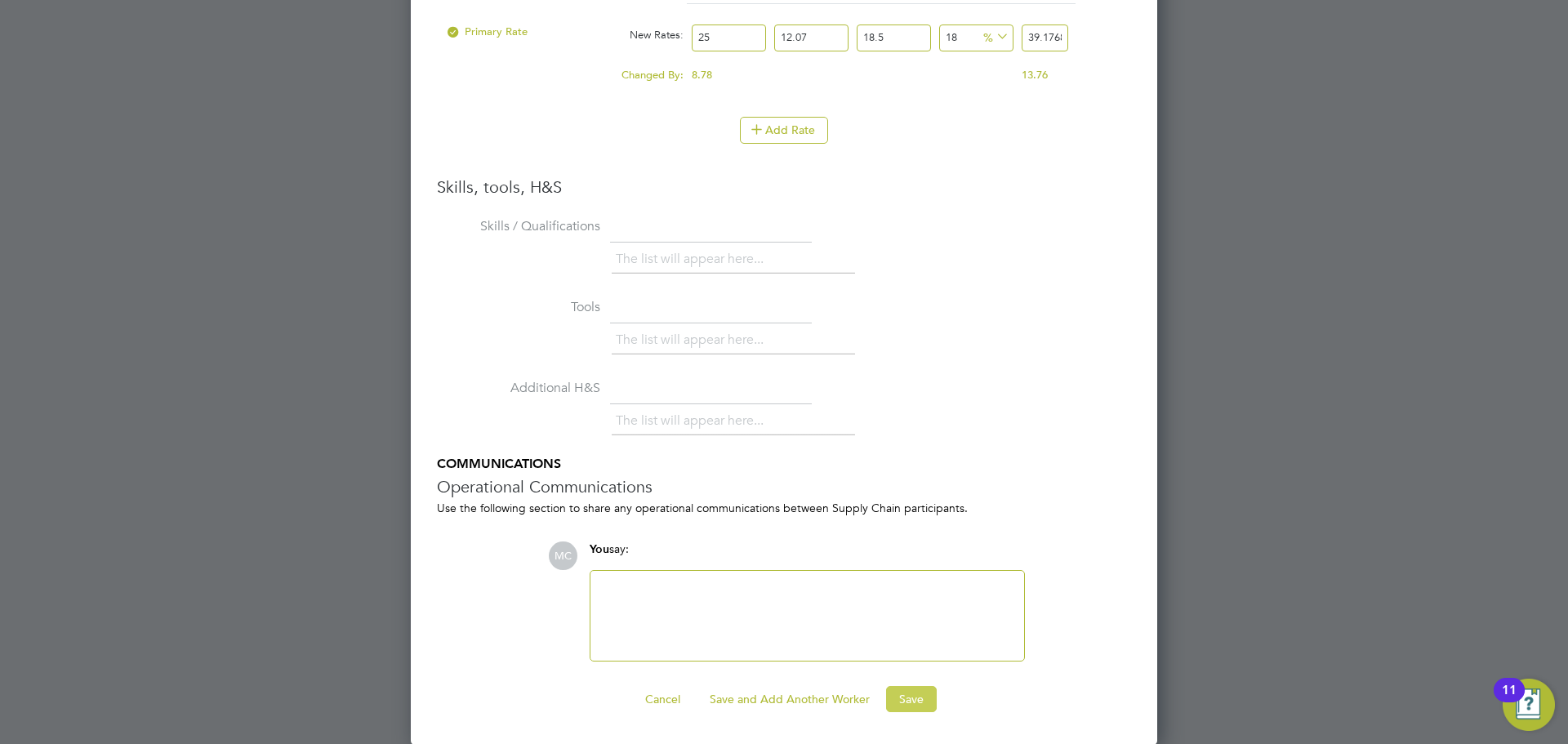
click at [926, 702] on button "Save" at bounding box center [911, 698] width 51 height 26
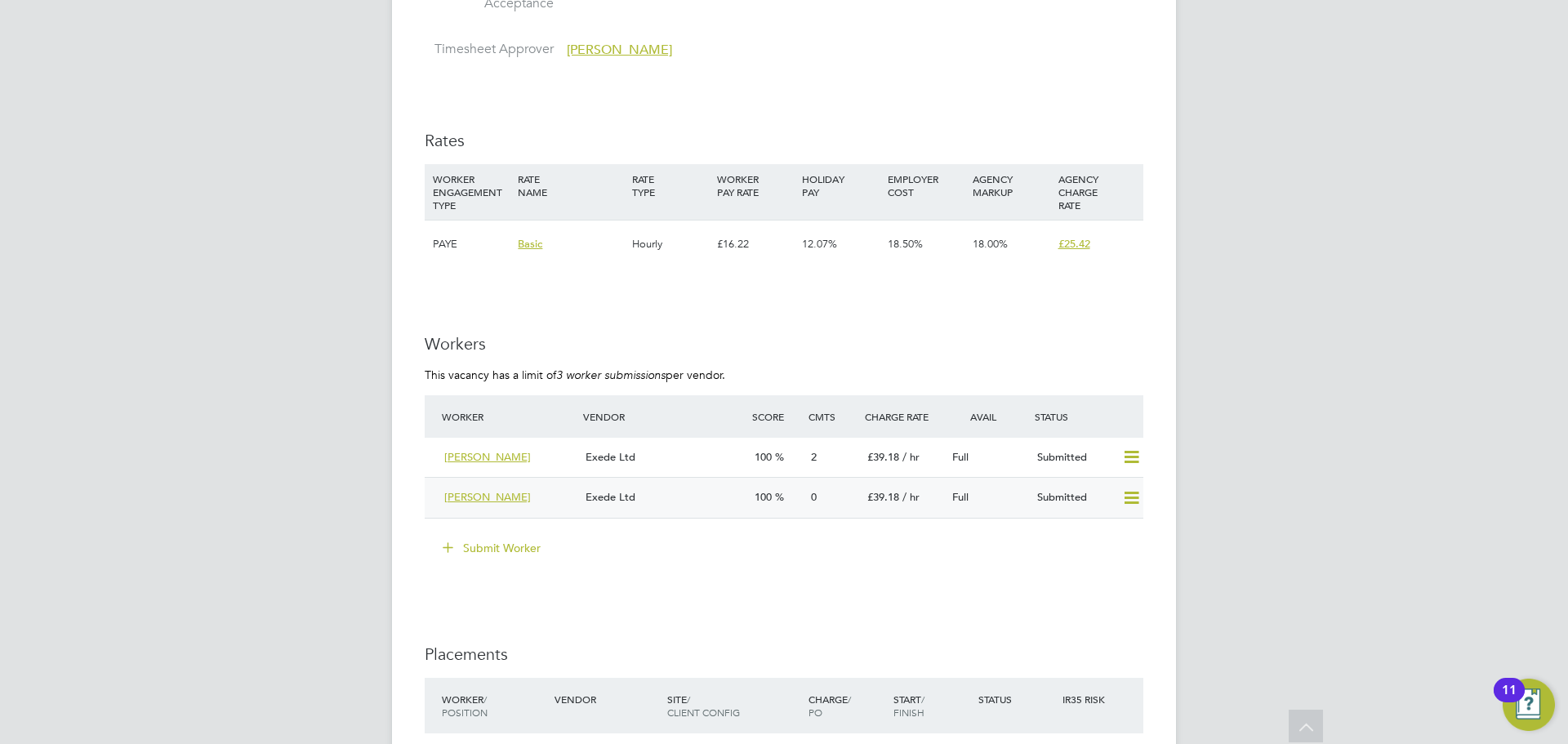
click at [686, 503] on div "Exede Ltd" at bounding box center [664, 497] width 169 height 27
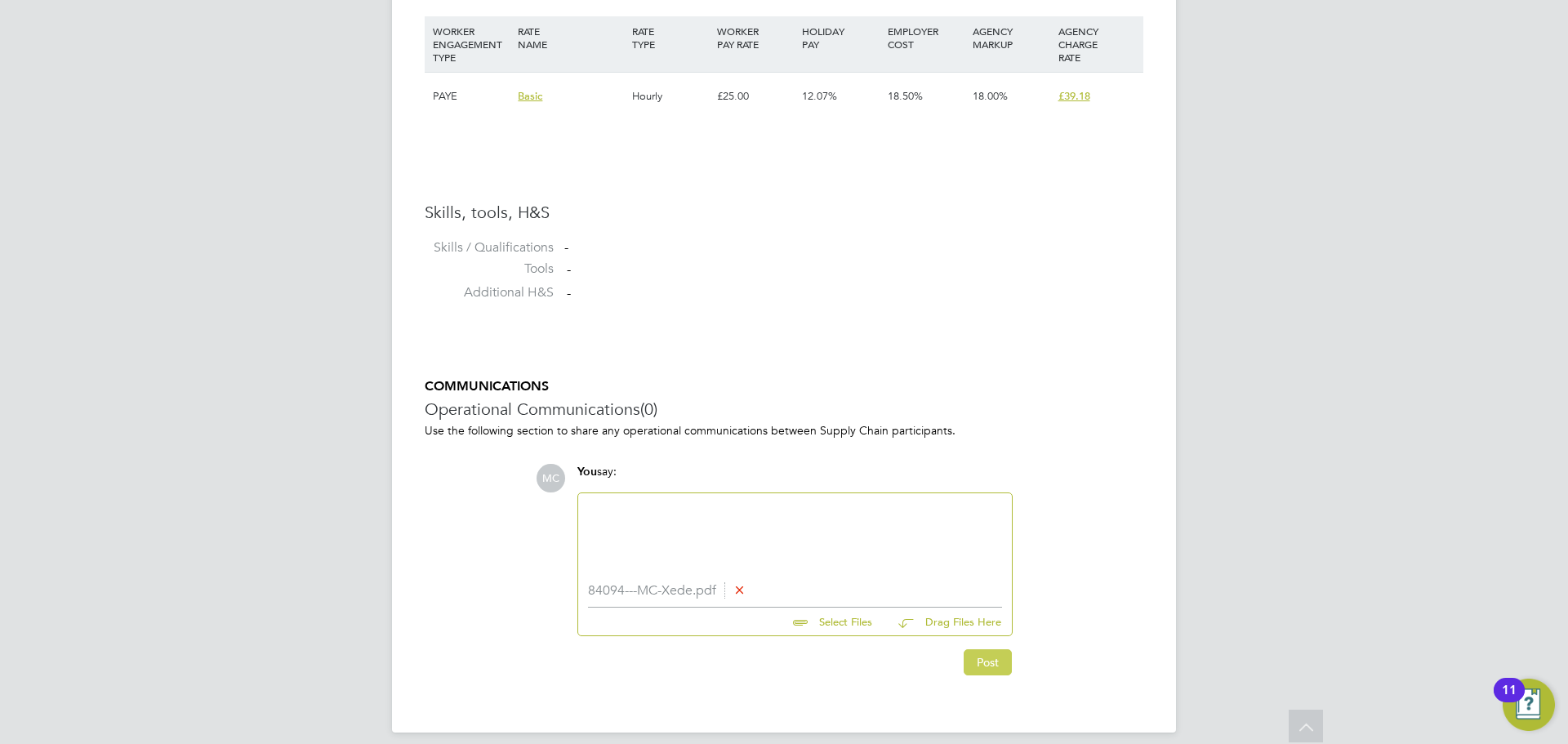
drag, startPoint x: 971, startPoint y: 662, endPoint x: 967, endPoint y: 671, distance: 9.8
click at [970, 664] on button "Post" at bounding box center [988, 661] width 48 height 26
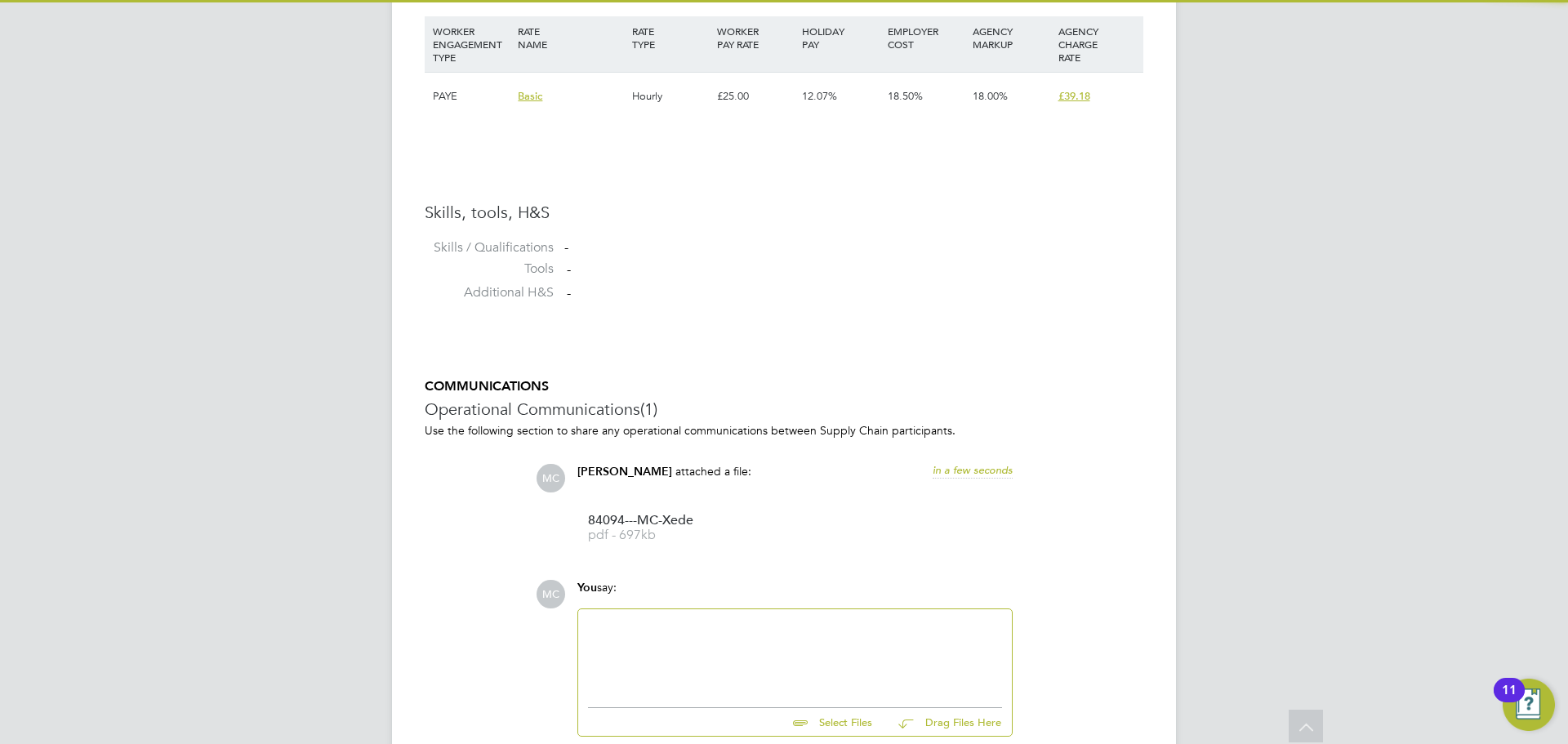
click at [638, 628] on div at bounding box center [795, 653] width 414 height 70
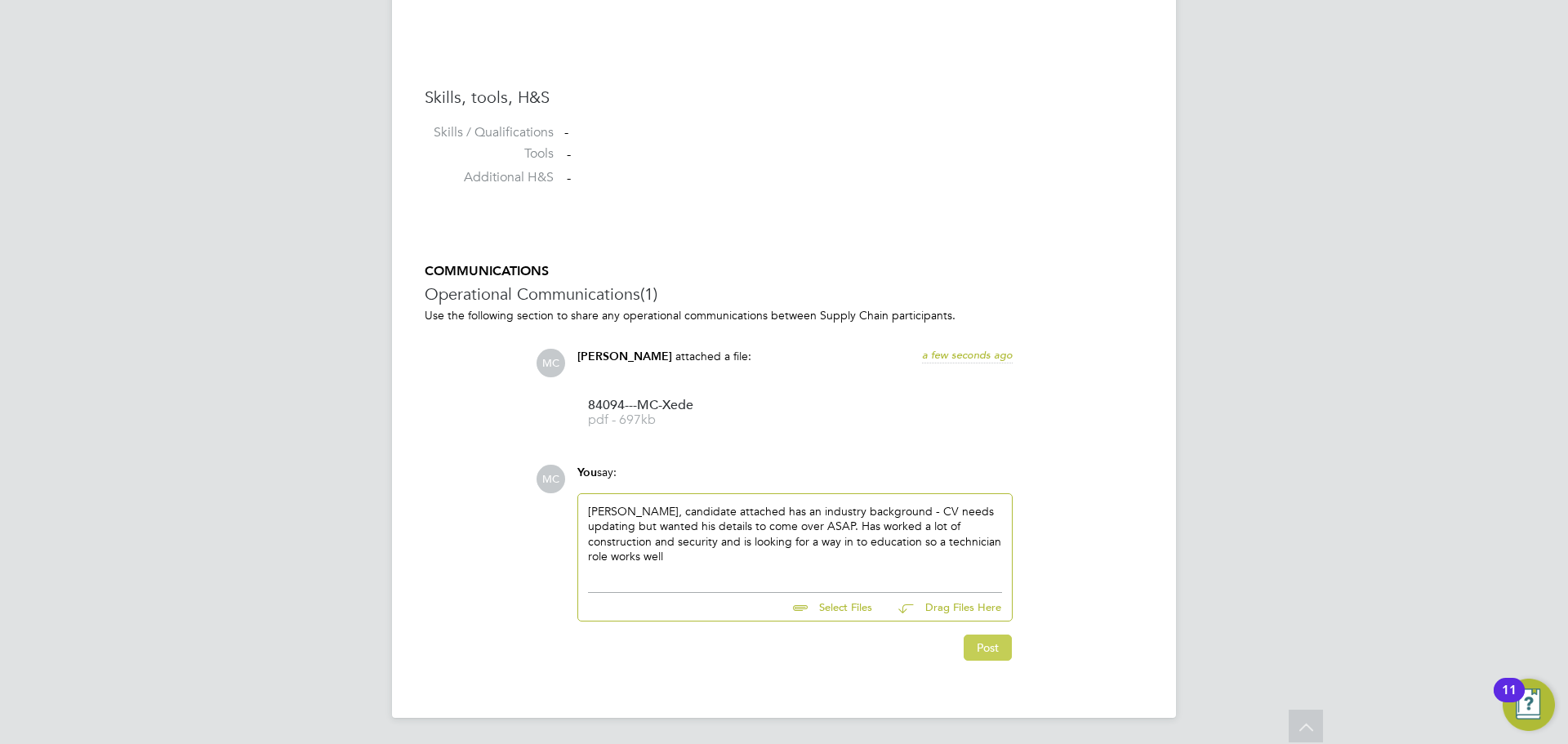
click at [989, 654] on button "Post" at bounding box center [988, 646] width 48 height 26
